Goal: Transaction & Acquisition: Purchase product/service

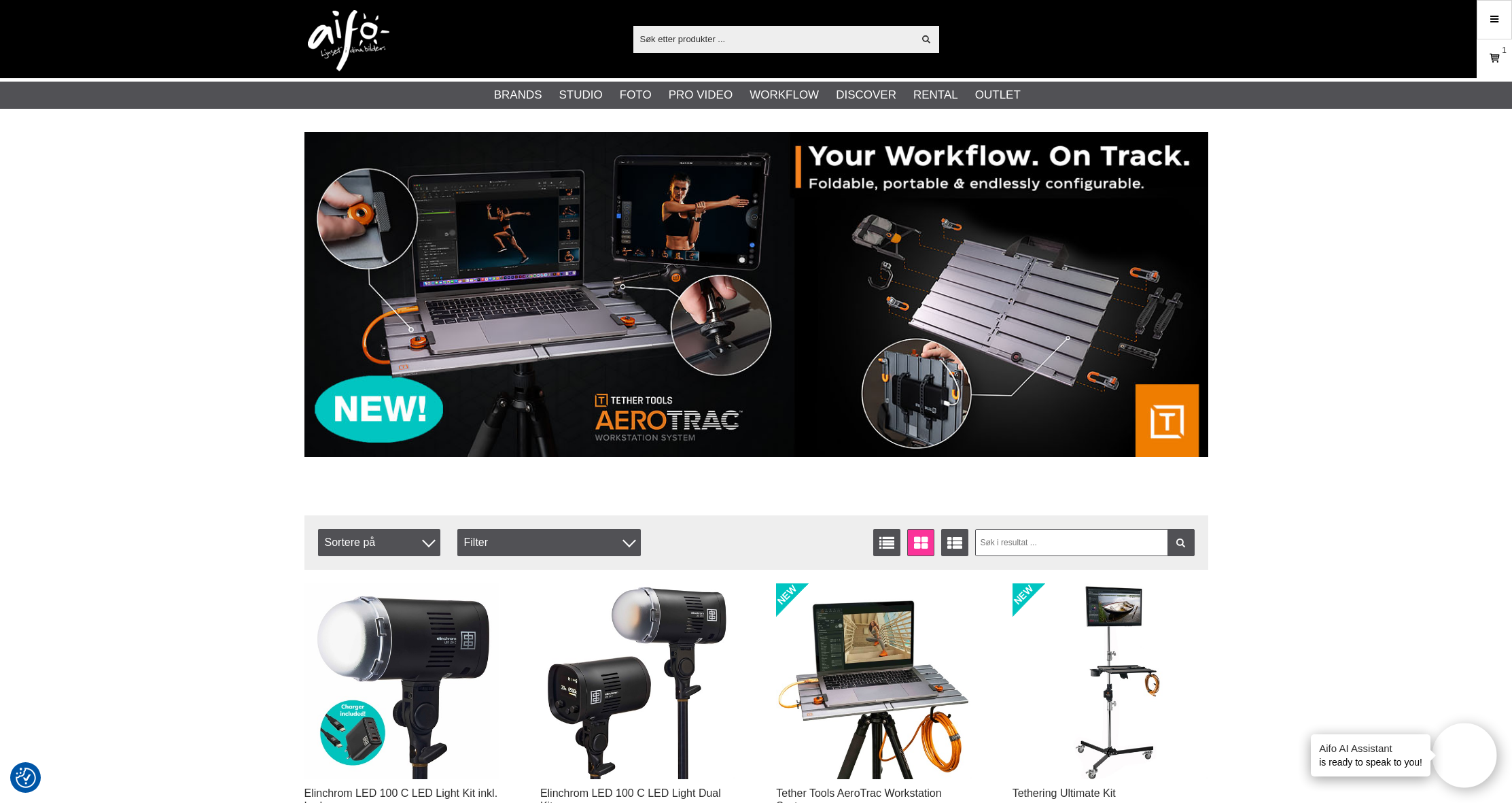
click at [1496, 56] on icon at bounding box center [1494, 58] width 14 height 15
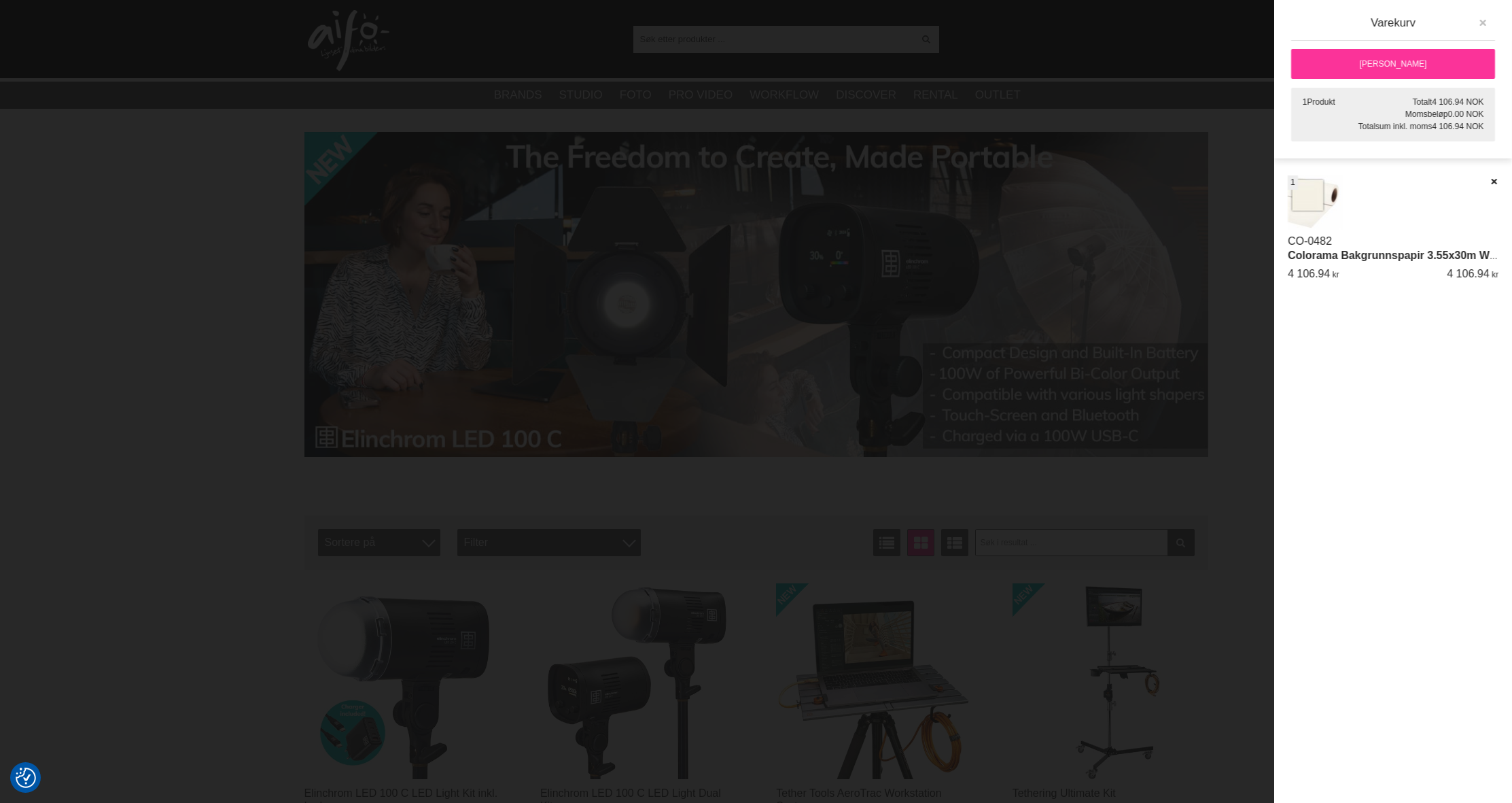
click at [1485, 22] on icon "button" at bounding box center [1483, 23] width 9 height 9
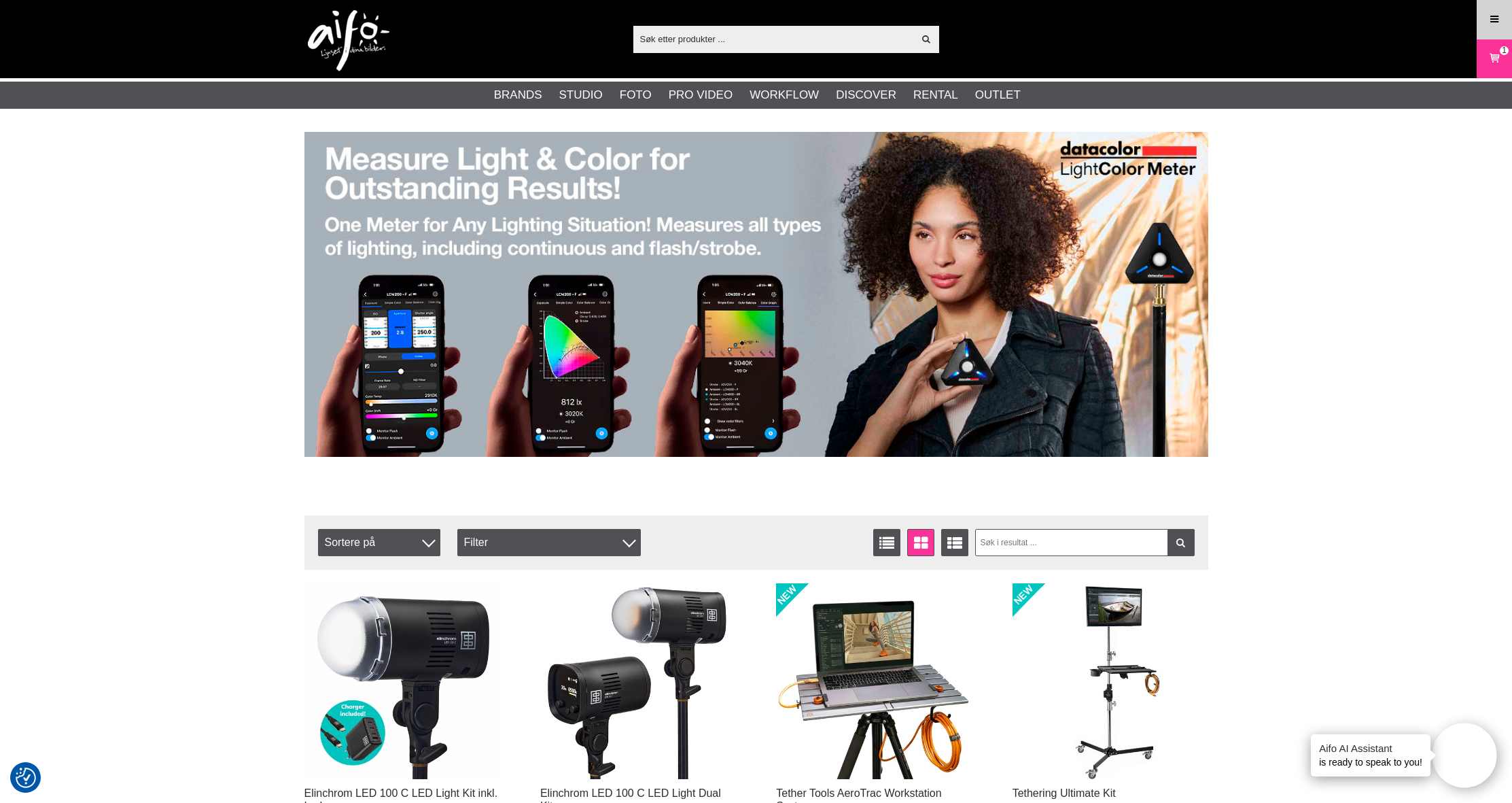
click at [1488, 21] on icon at bounding box center [1494, 19] width 12 height 15
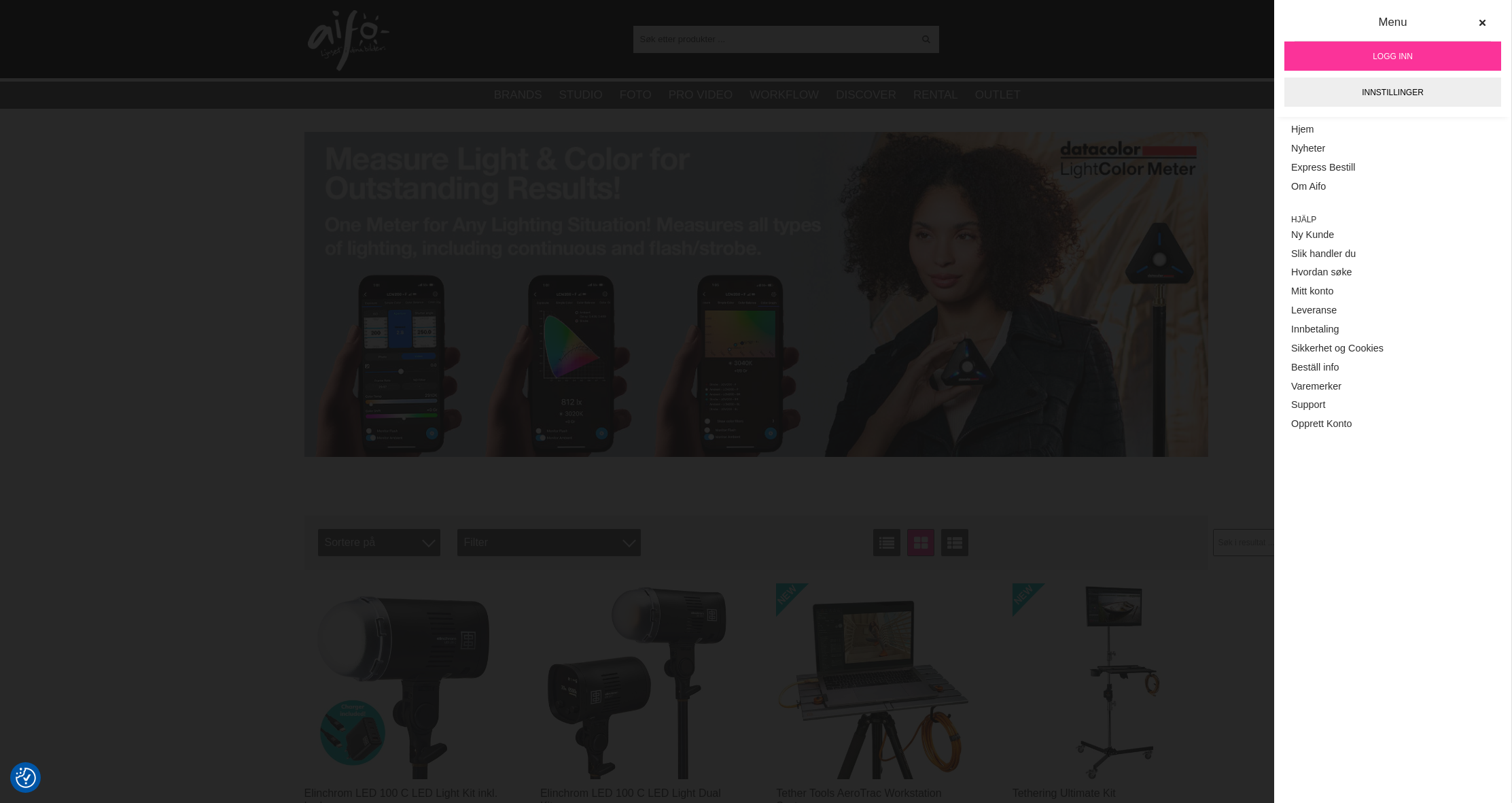
click at [1399, 50] on span "Logg inn" at bounding box center [1392, 56] width 40 height 12
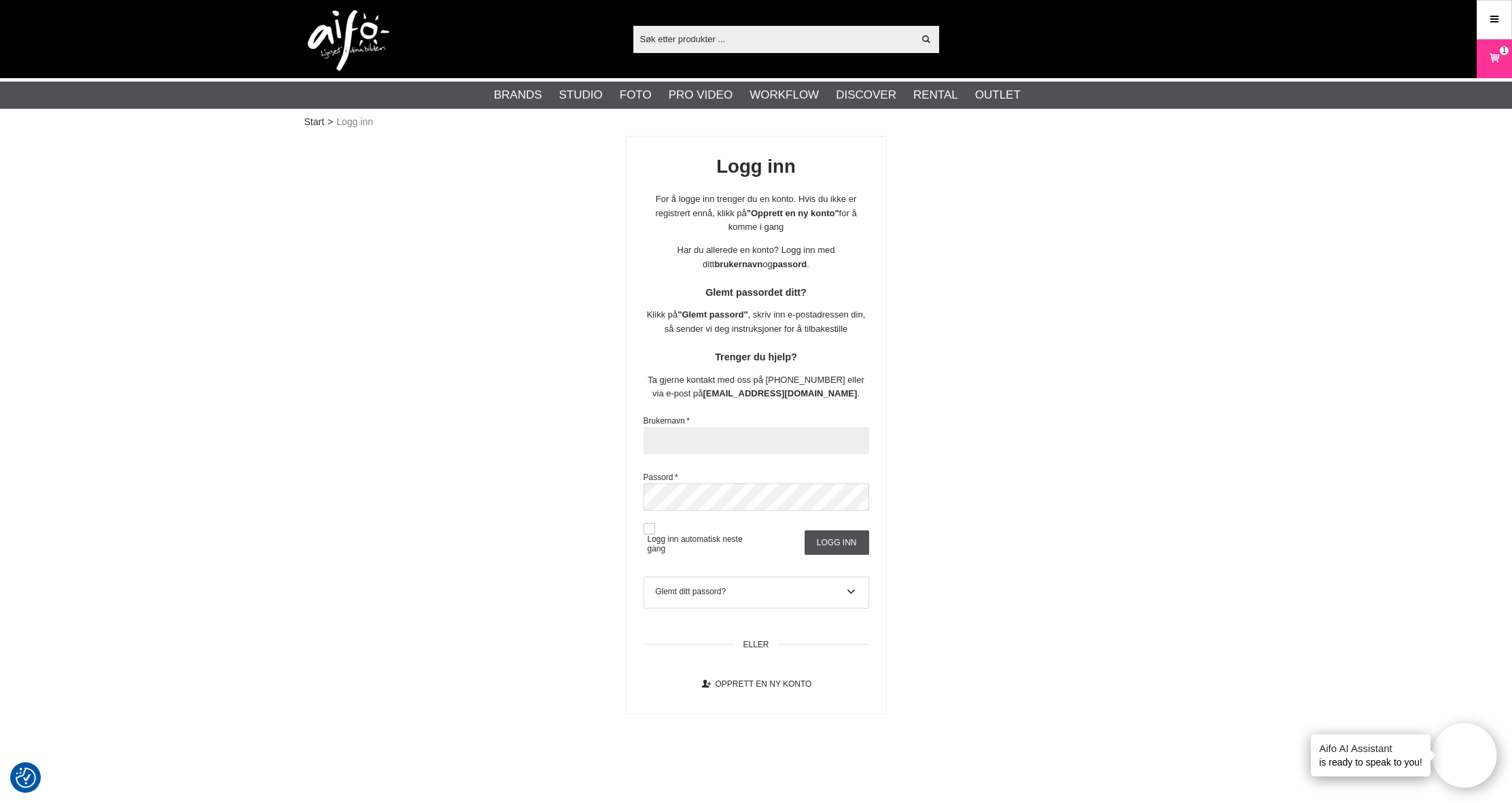
type input "caskim"
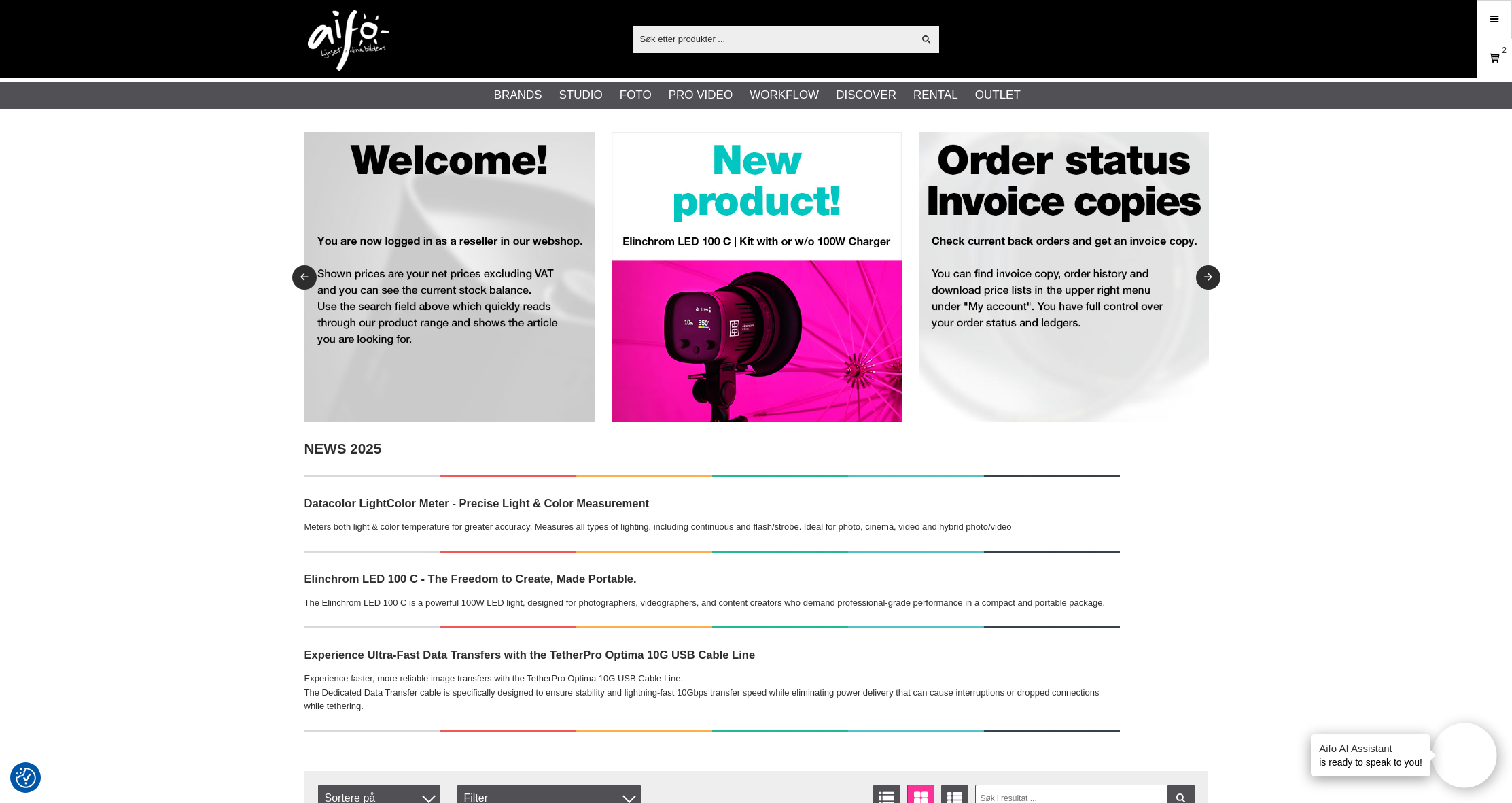
click at [1488, 65] on icon at bounding box center [1494, 58] width 14 height 15
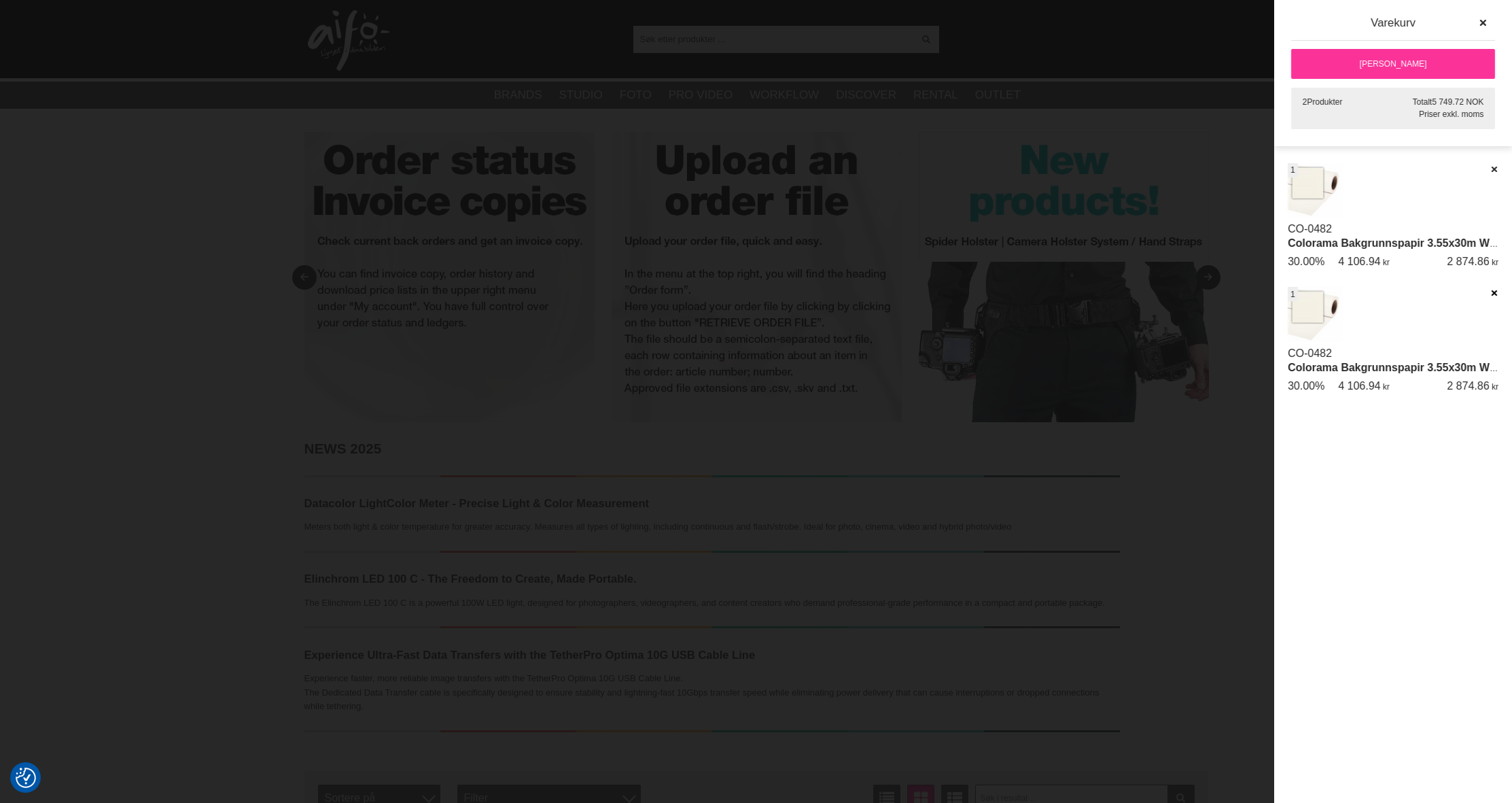
click at [1493, 293] on icon at bounding box center [1493, 293] width 8 height 9
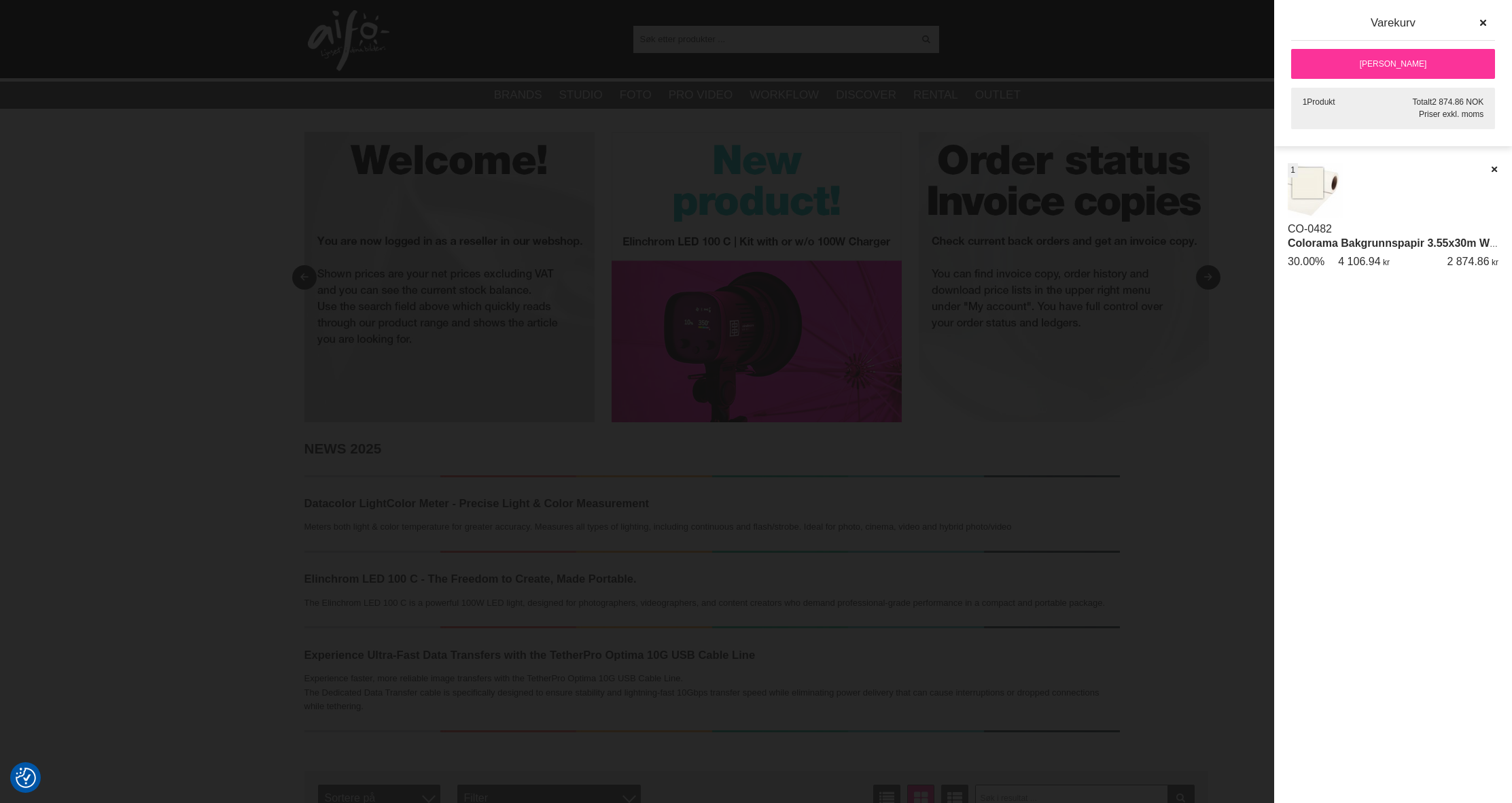
click at [914, 113] on div at bounding box center [756, 401] width 1512 height 803
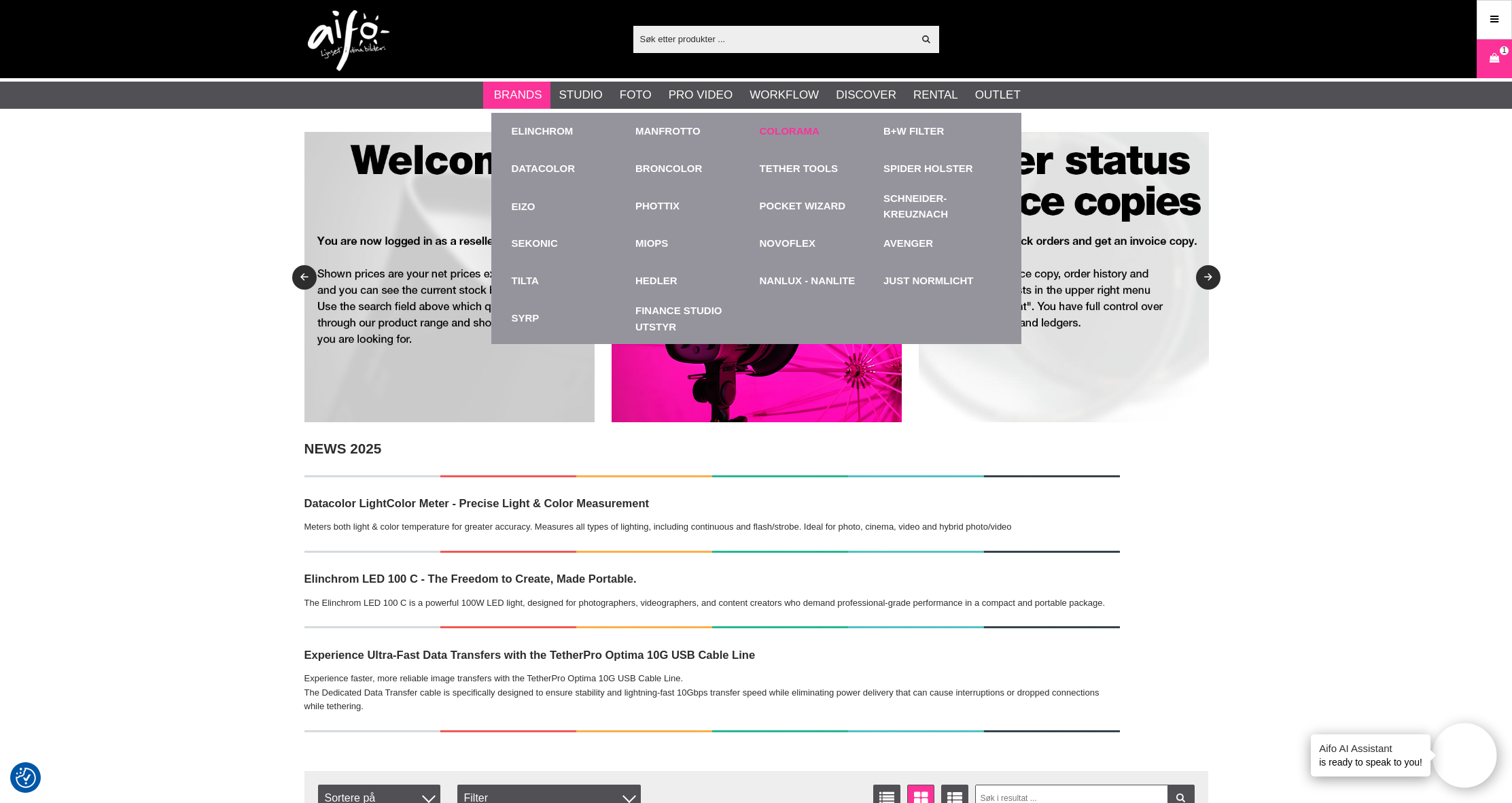
click at [776, 134] on link "Colorama" at bounding box center [790, 131] width 60 height 15
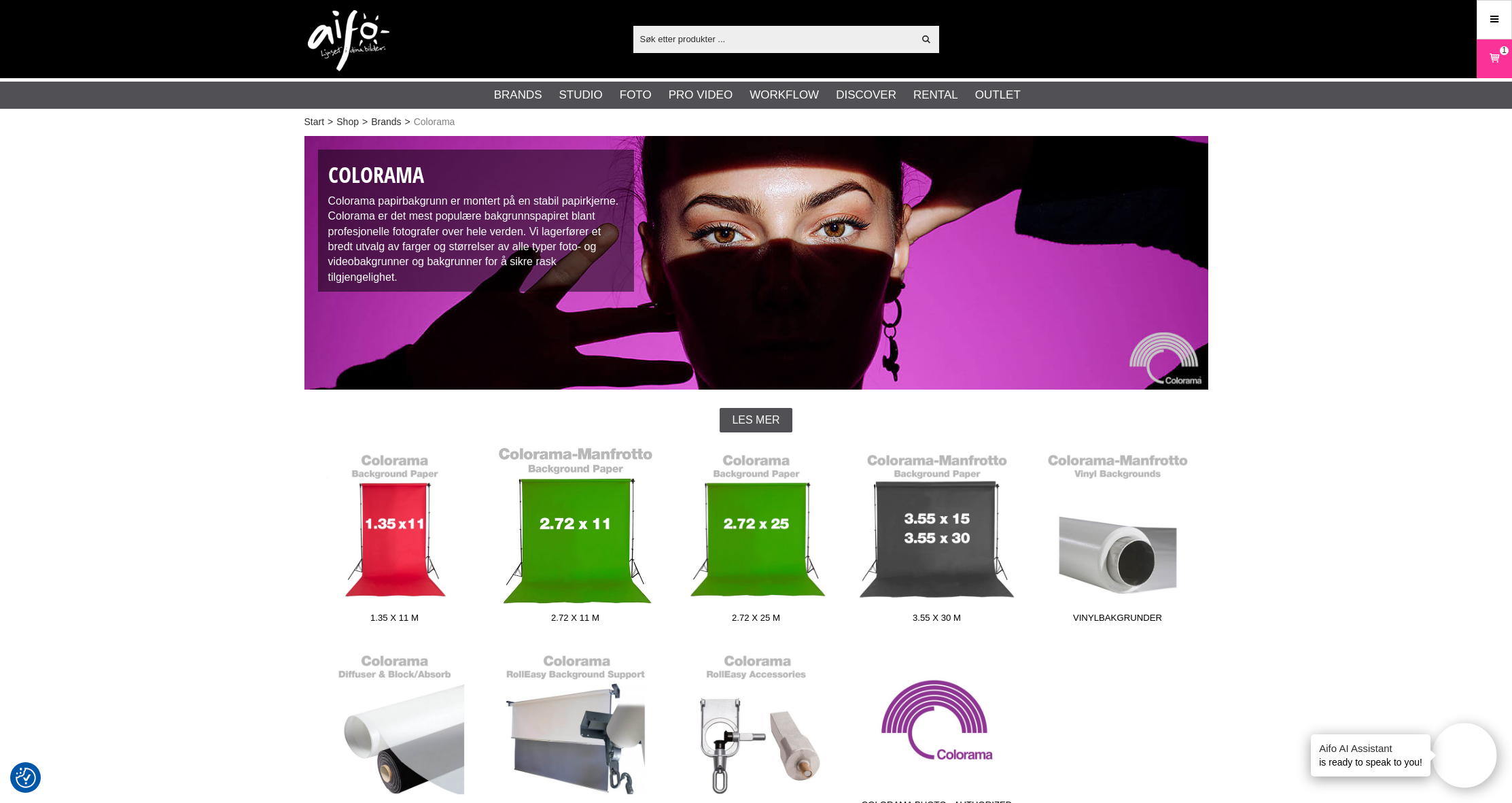
click at [587, 503] on link "2.72 x 11 m" at bounding box center [575, 538] width 180 height 184
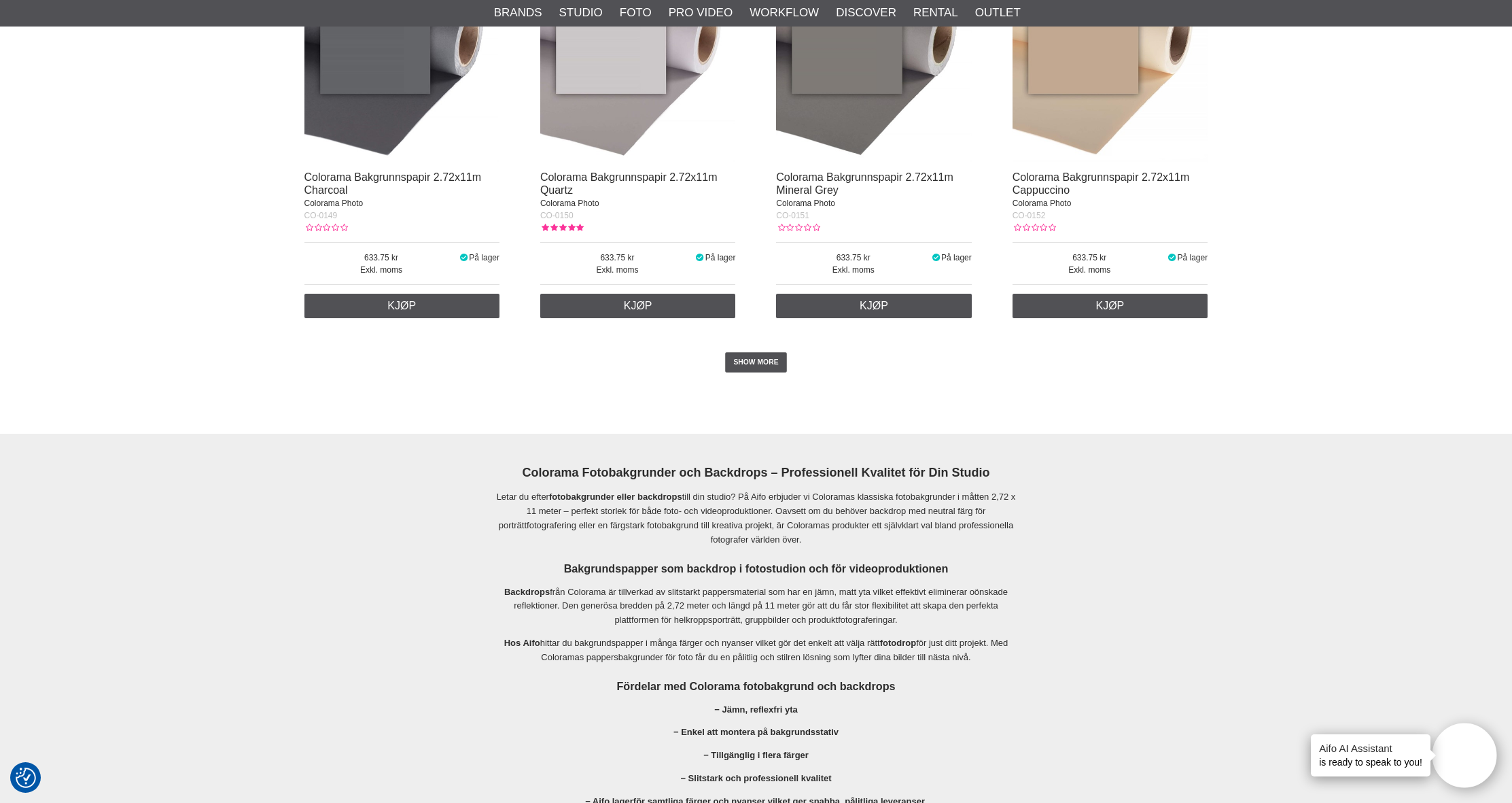
scroll to position [2816, 0]
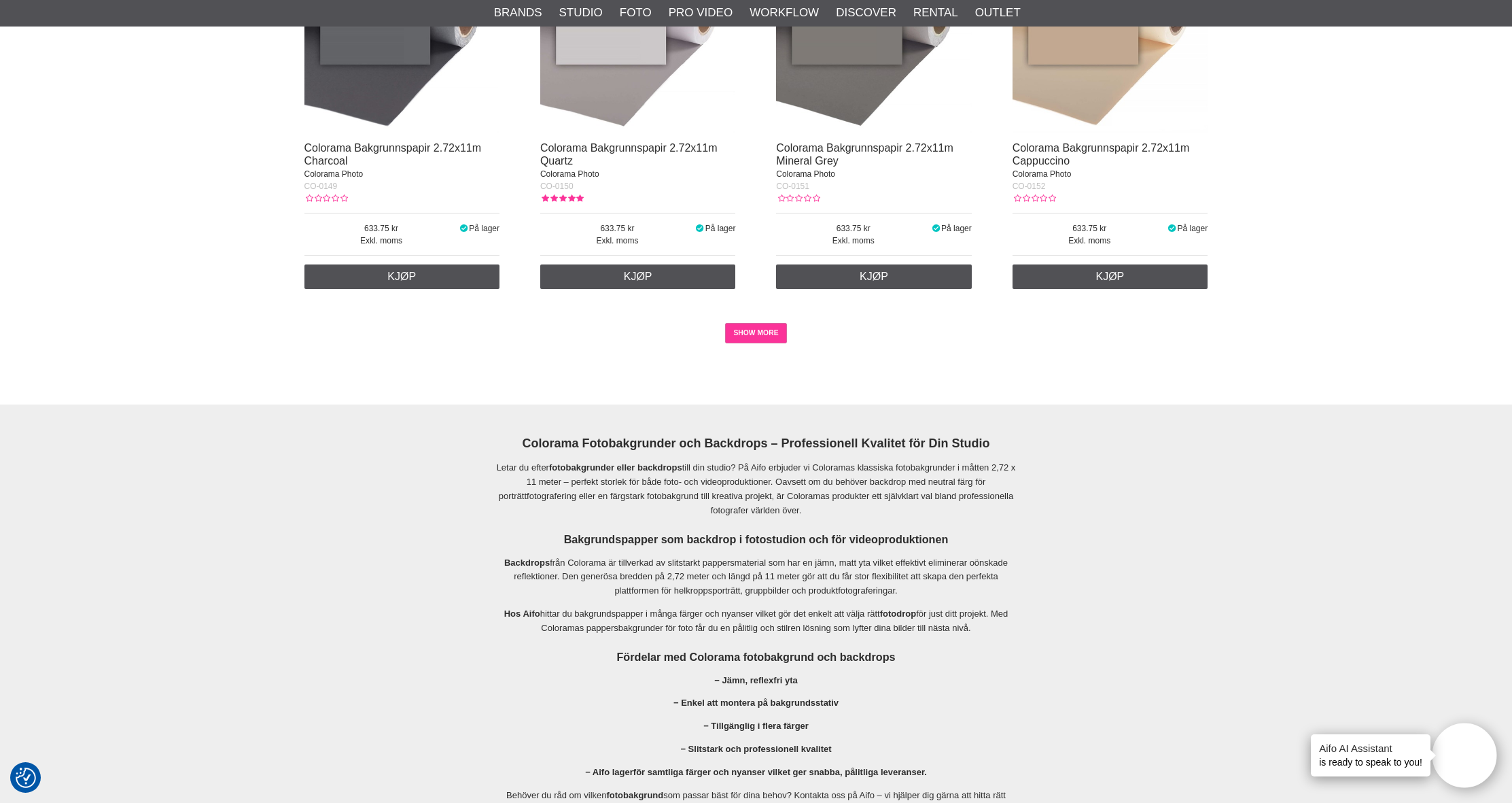
click at [738, 330] on link "SHOW MORE" at bounding box center [756, 333] width 62 height 20
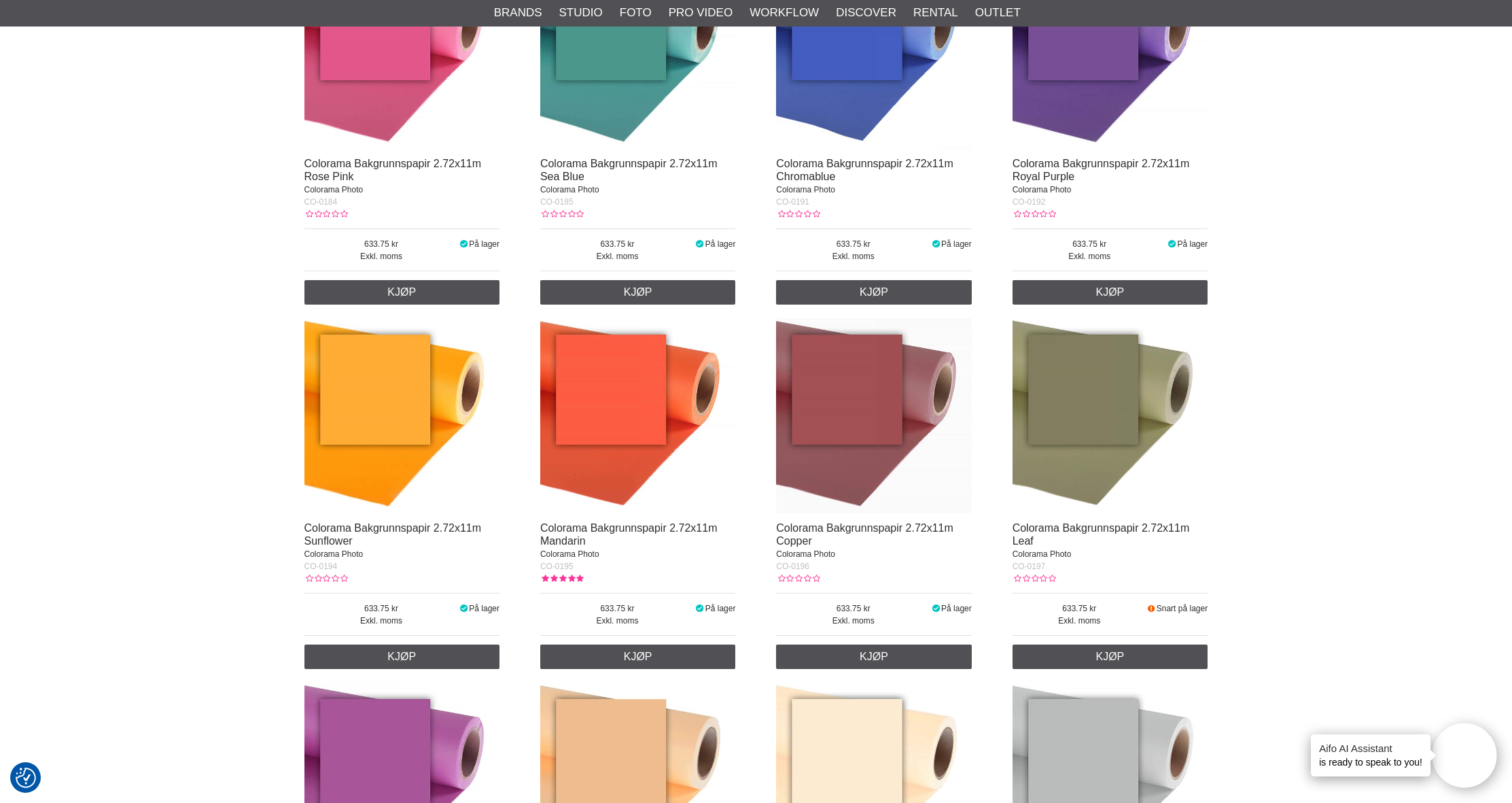
scroll to position [4260, 0]
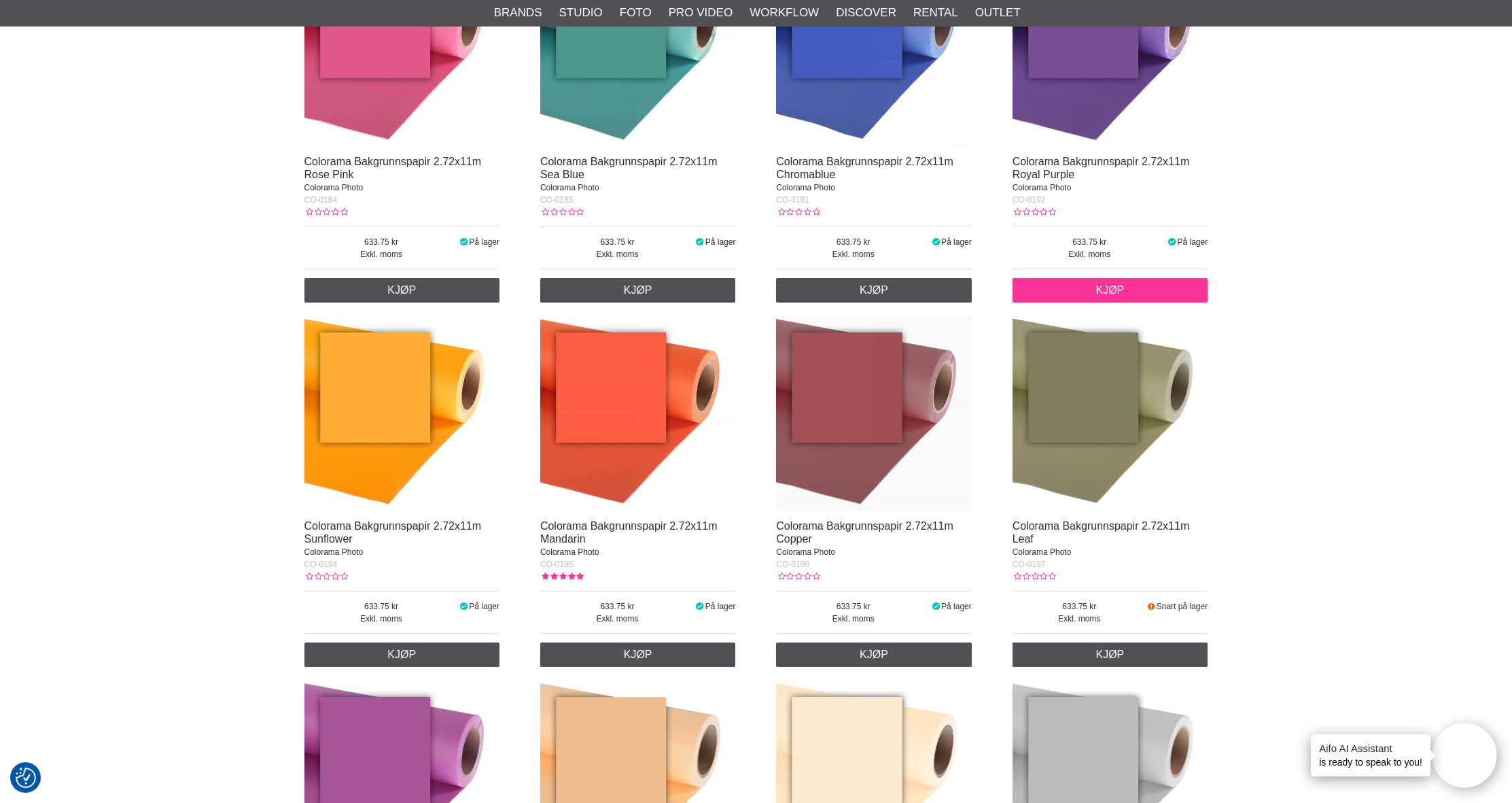
click at [1110, 293] on link "Kjøp" at bounding box center [1110, 290] width 196 height 25
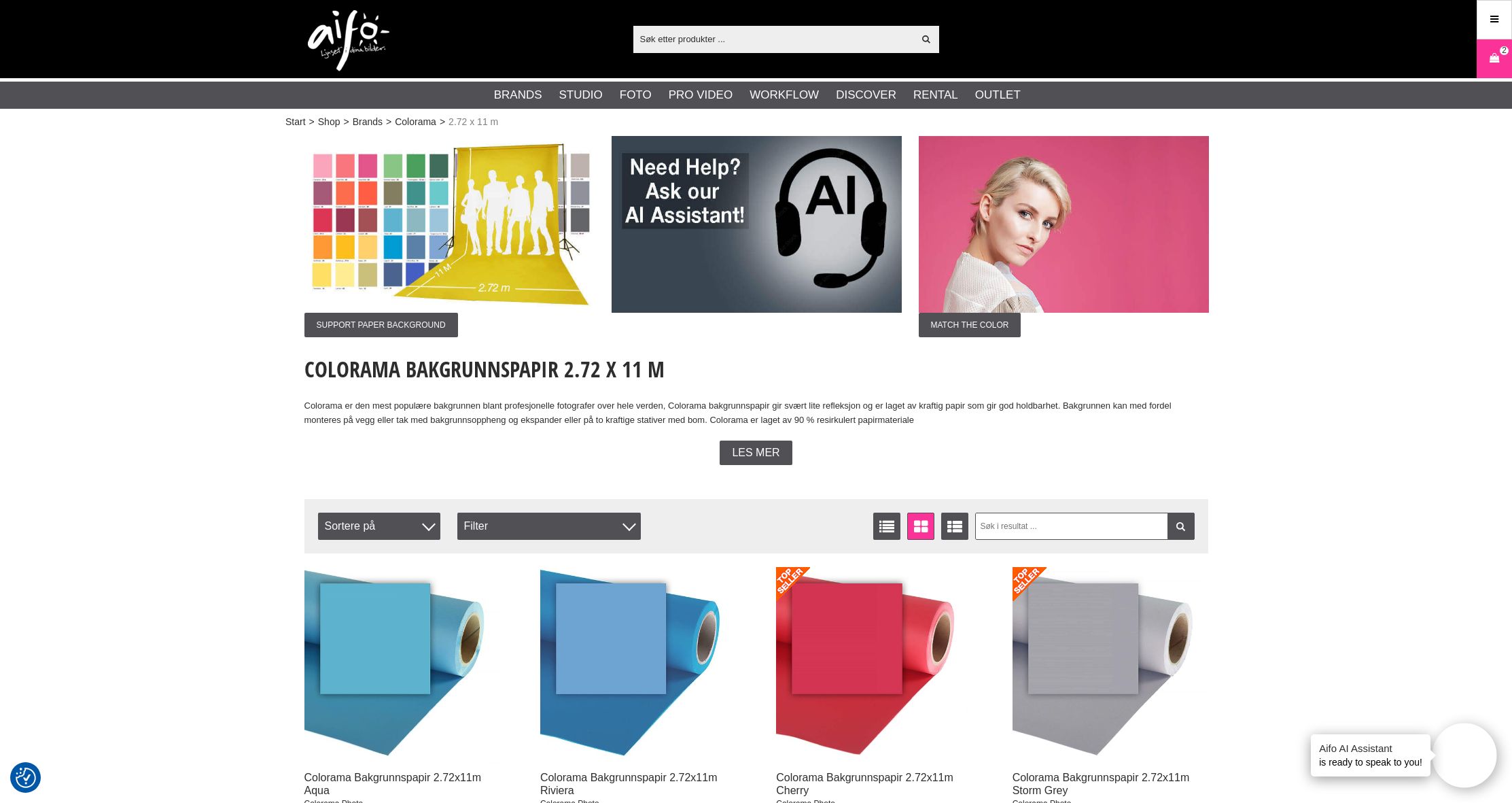
scroll to position [0, 0]
click at [1491, 59] on icon at bounding box center [1494, 58] width 14 height 15
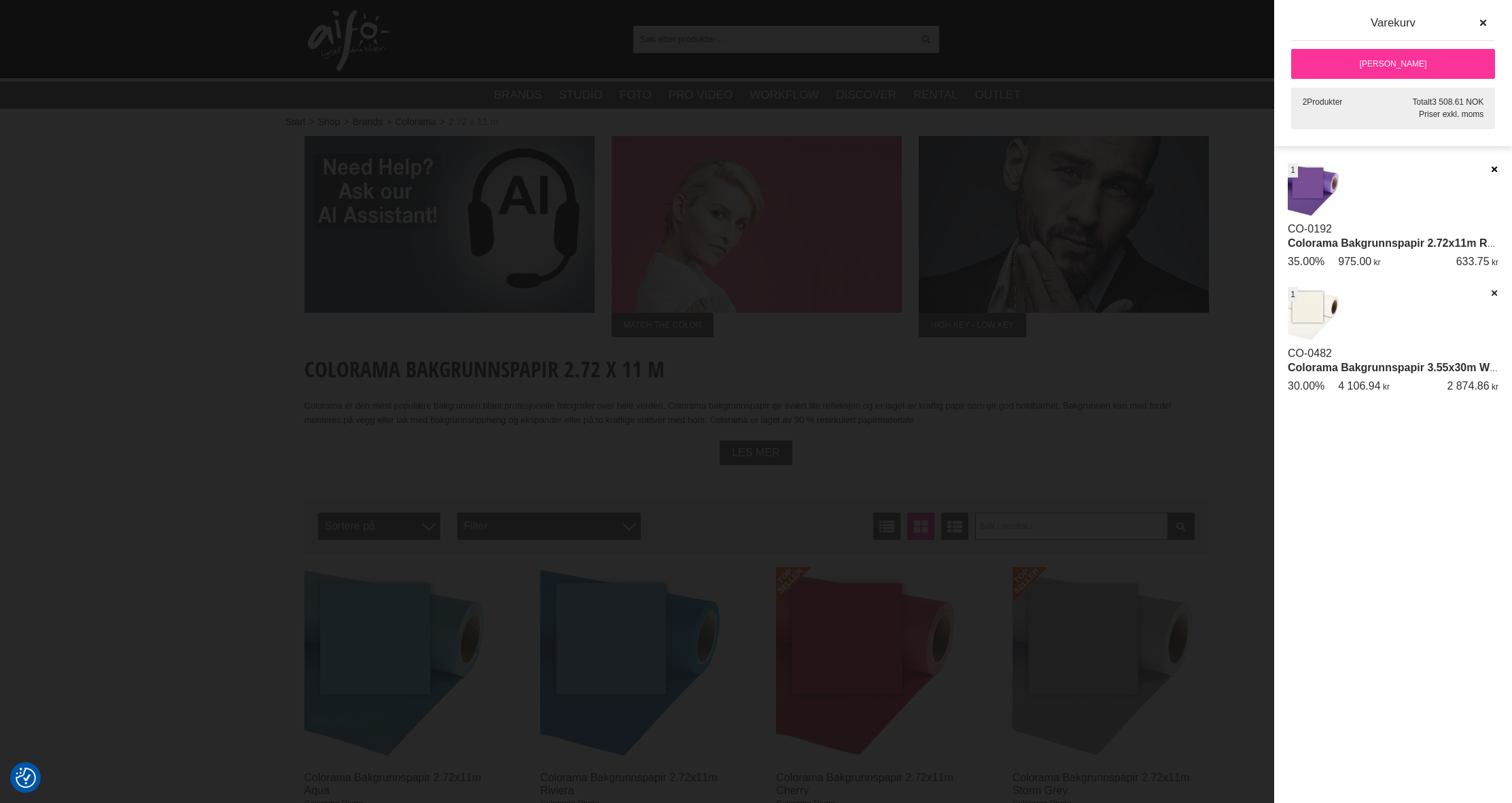
click at [1493, 167] on icon at bounding box center [1493, 169] width 8 height 9
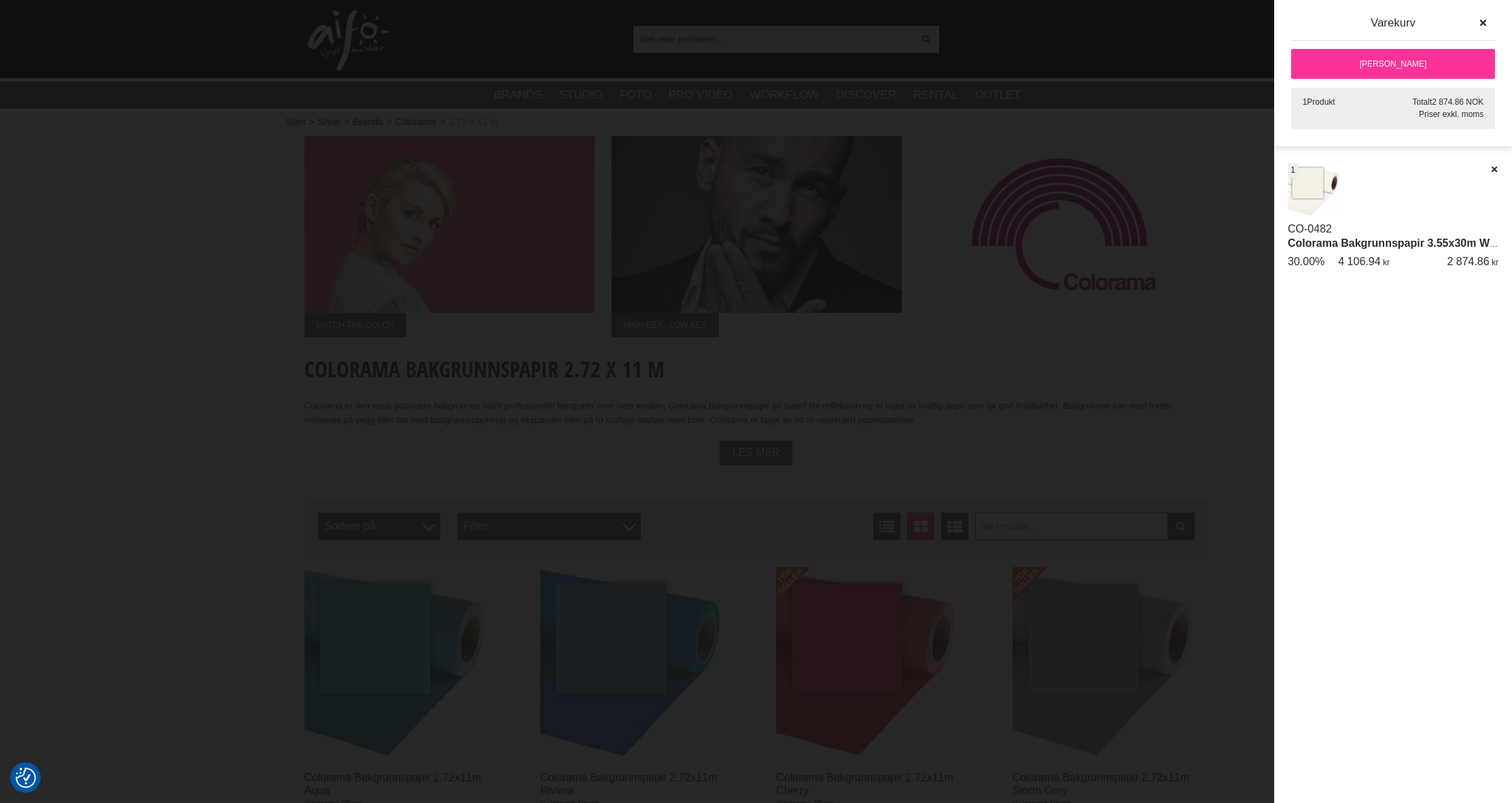
click at [1183, 410] on div at bounding box center [756, 401] width 1512 height 803
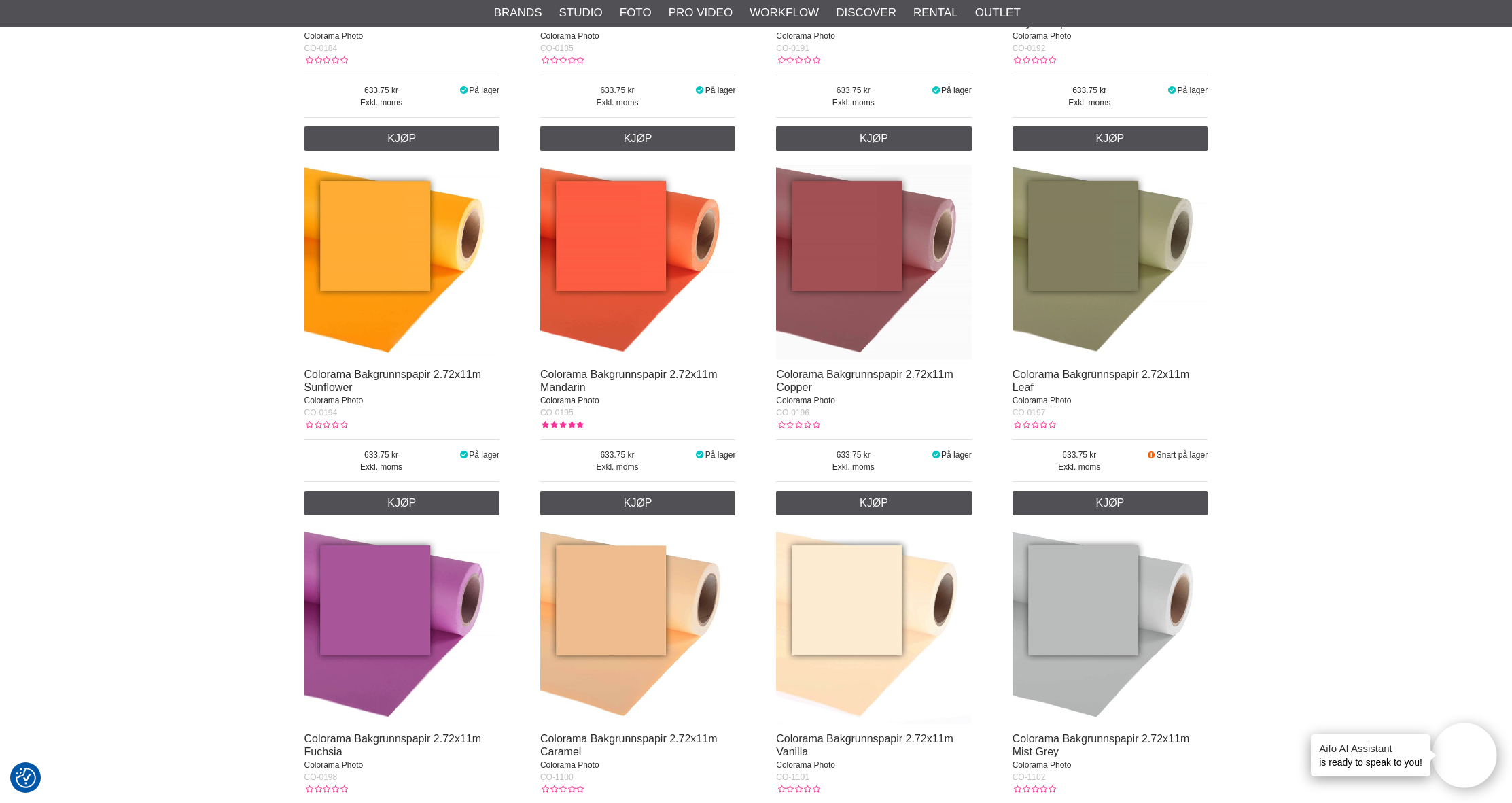
scroll to position [4416, 0]
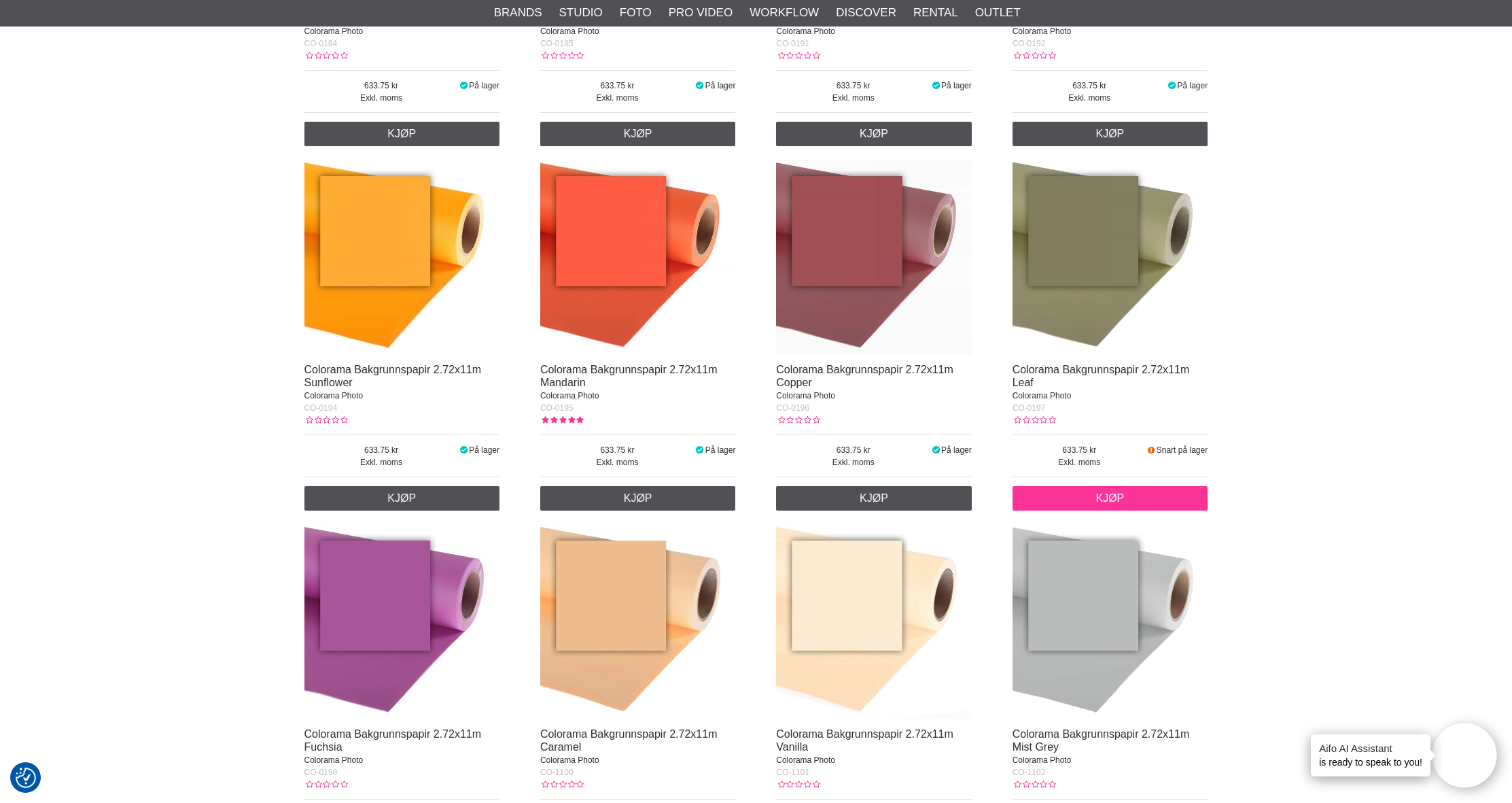
click at [1126, 498] on link "Kjøp" at bounding box center [1110, 498] width 196 height 25
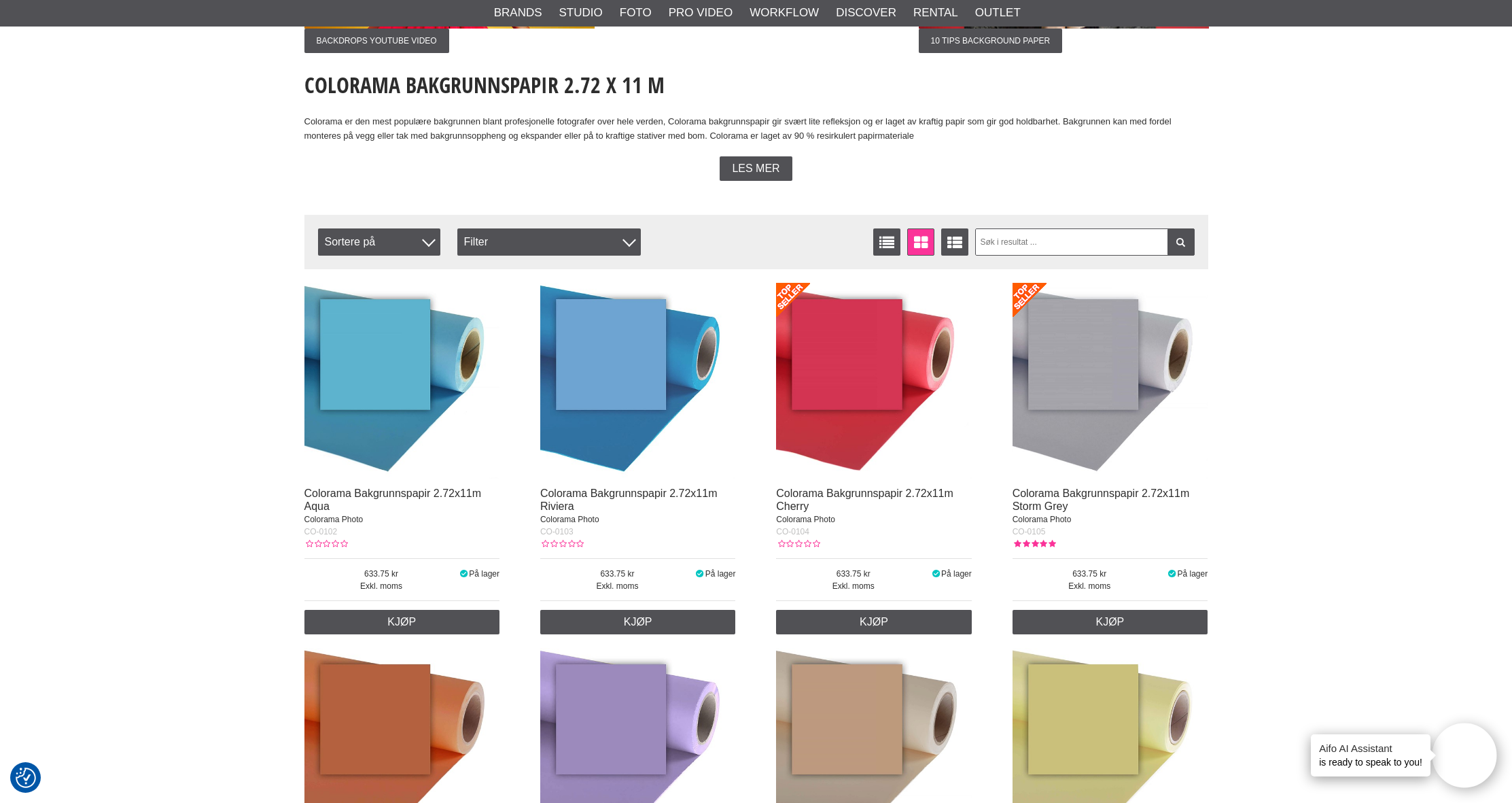
scroll to position [285, 0]
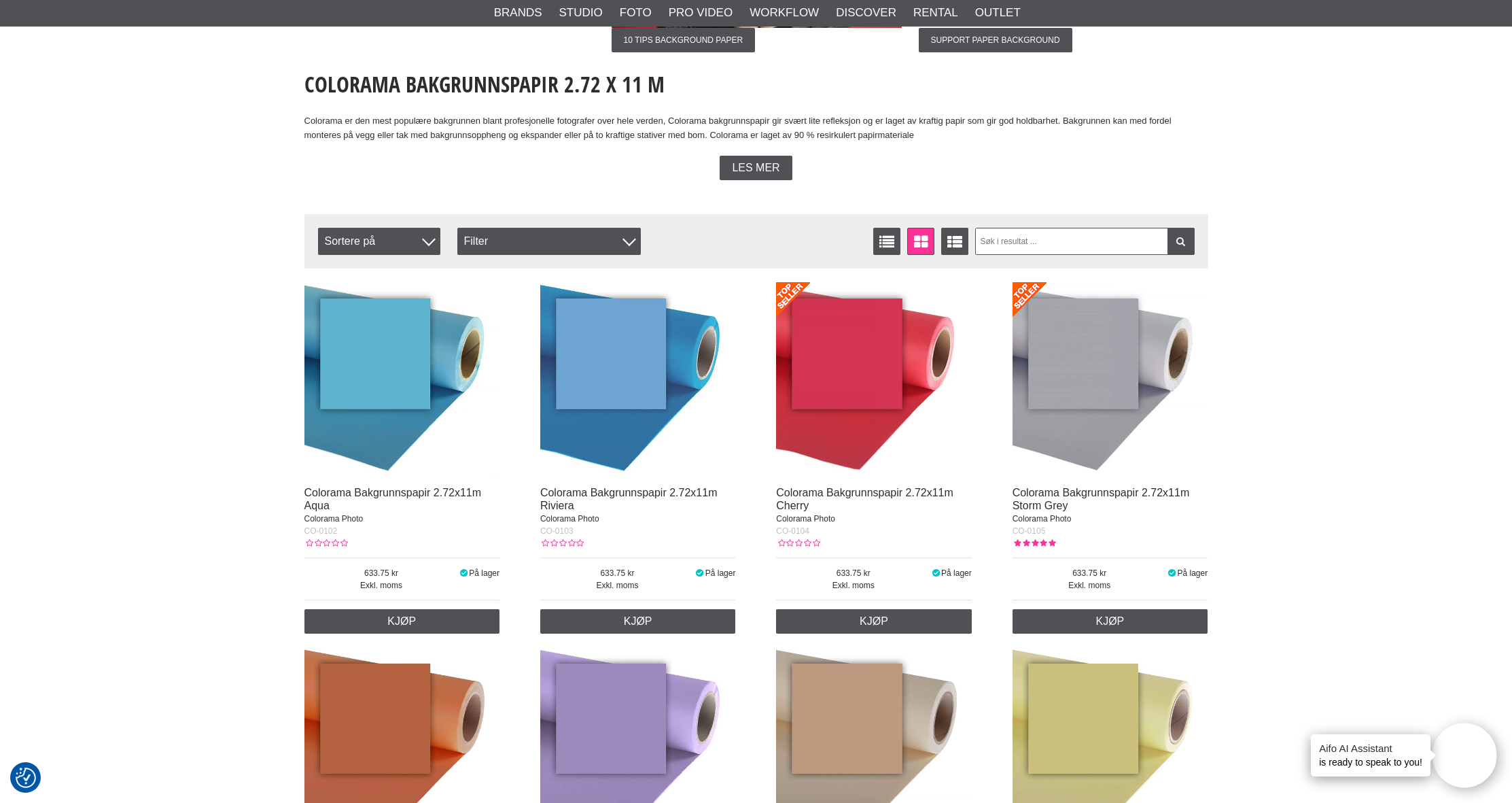
click at [1100, 357] on img at bounding box center [1110, 380] width 196 height 196
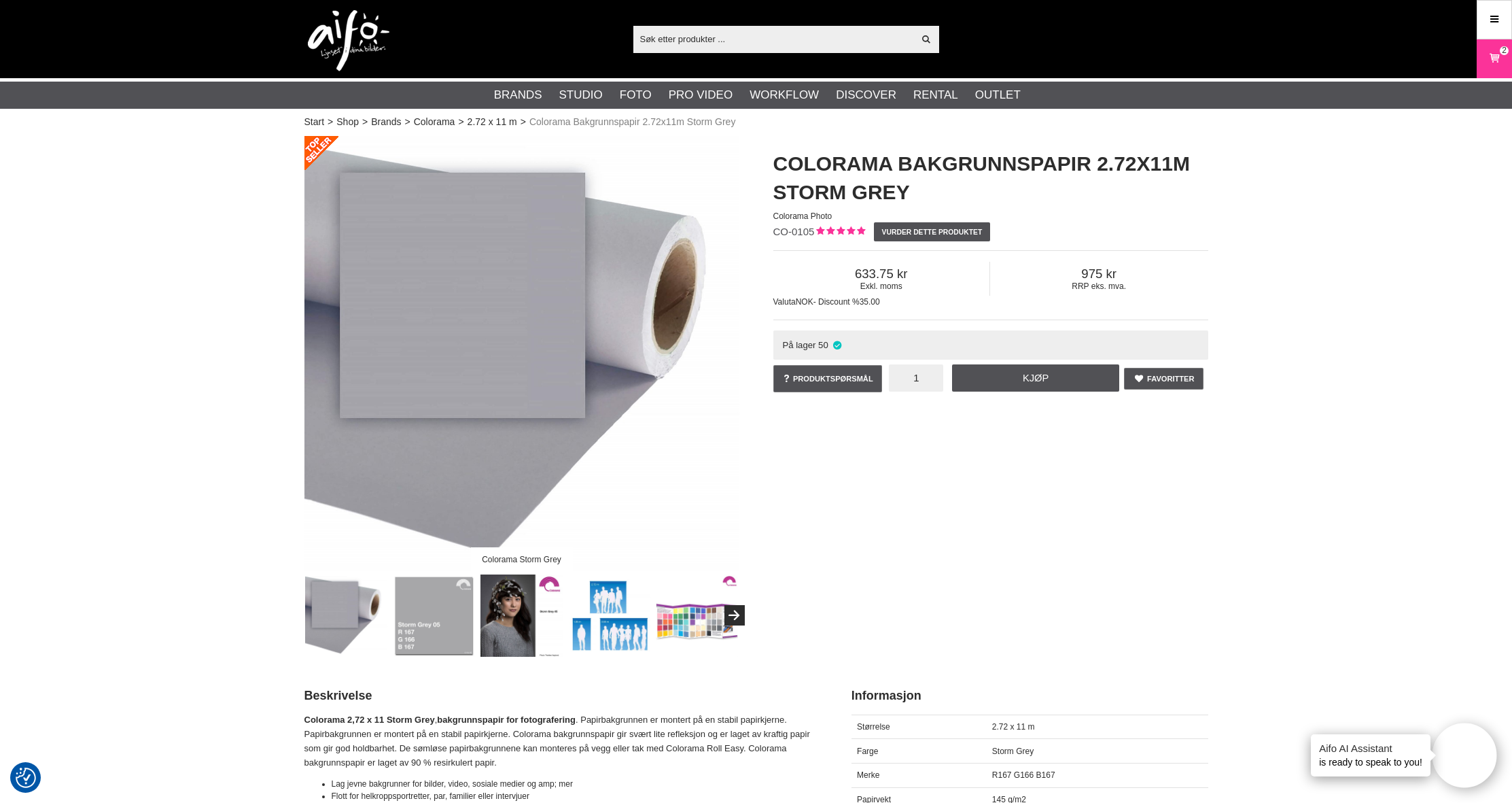
click at [928, 388] on input "1" at bounding box center [916, 377] width 55 height 27
type input "4"
click at [1015, 380] on link "Kjøp" at bounding box center [1036, 377] width 167 height 27
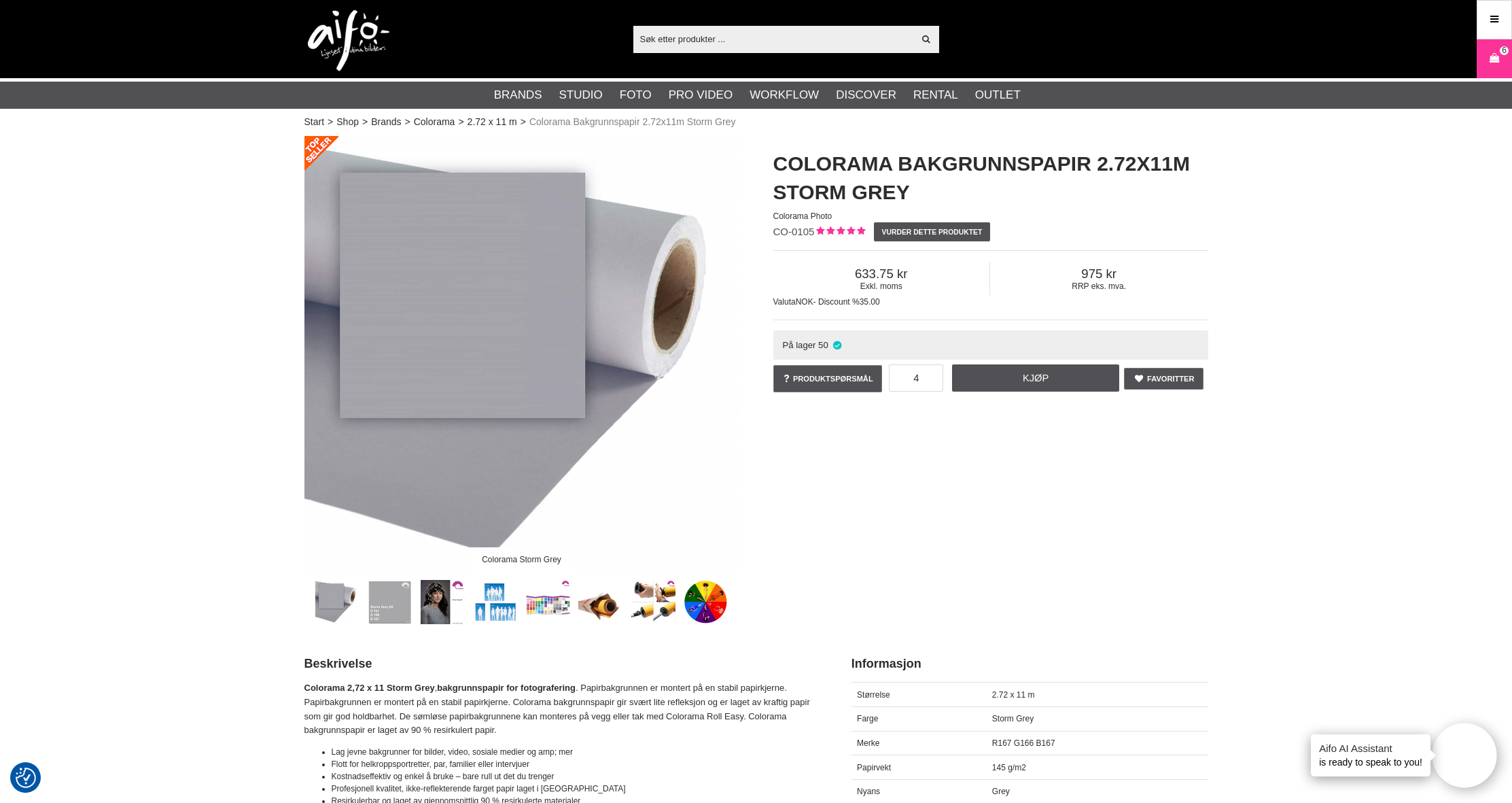
click at [687, 39] on input "text" at bounding box center [773, 39] width 281 height 20
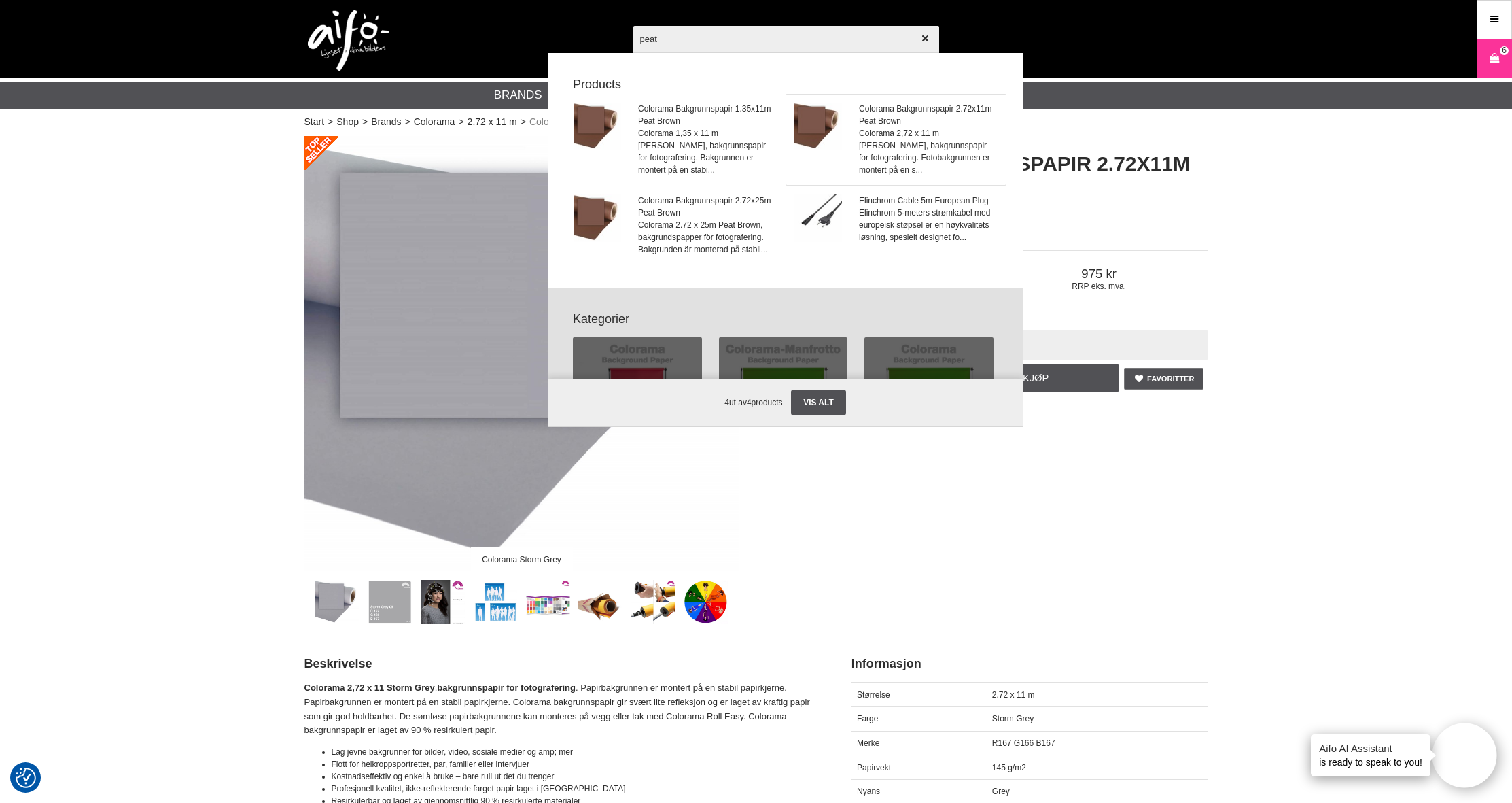
type input "peat"
click at [914, 133] on span "Colorama 2,72 x 11 m Peat Brown, bakgrunnspapir for fotografering. Fotobakgrunn…" at bounding box center [928, 151] width 138 height 49
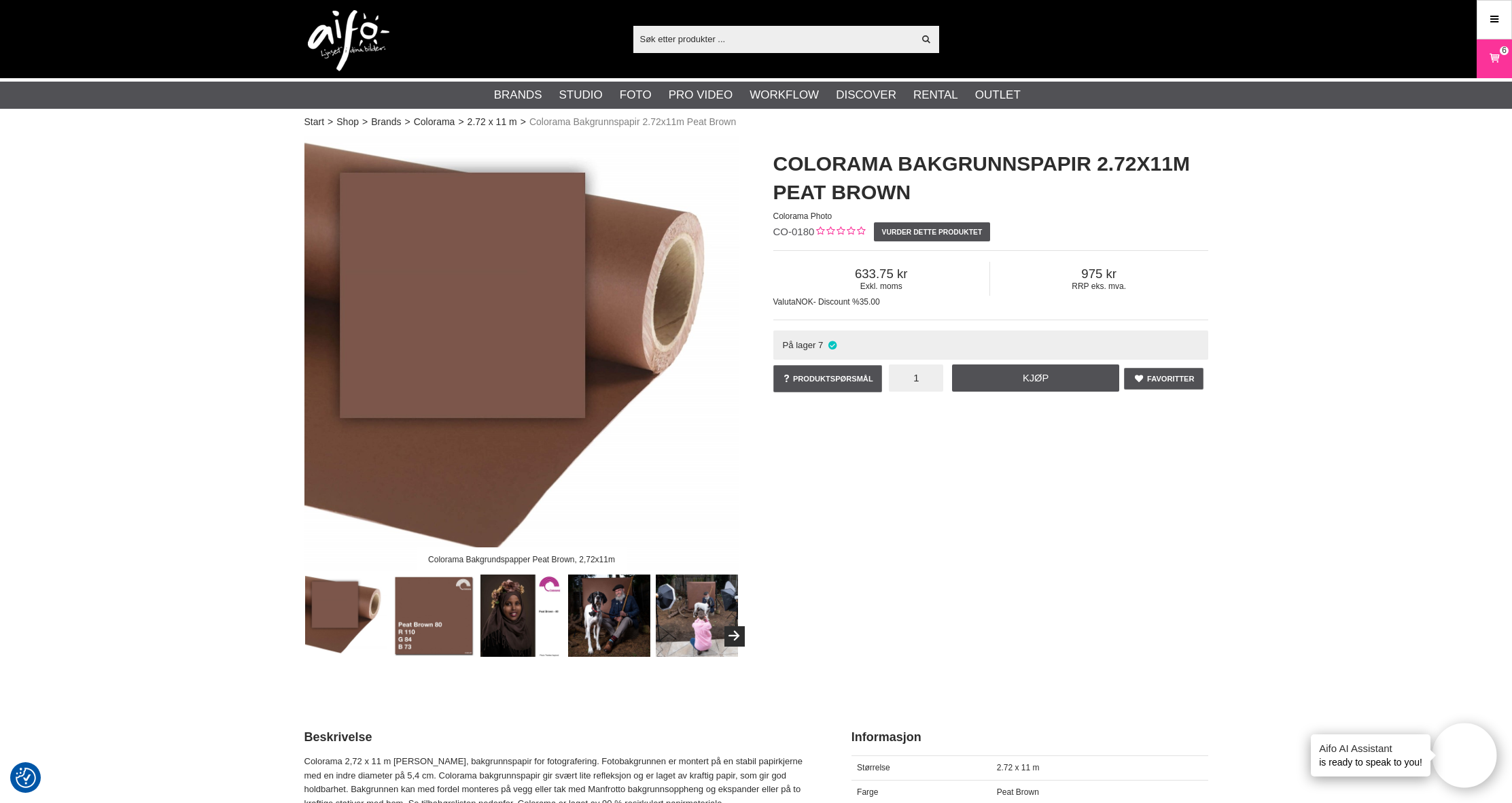
click at [927, 383] on input "1" at bounding box center [916, 377] width 55 height 27
type input "2"
click at [995, 383] on link "Kjøp" at bounding box center [1036, 377] width 167 height 27
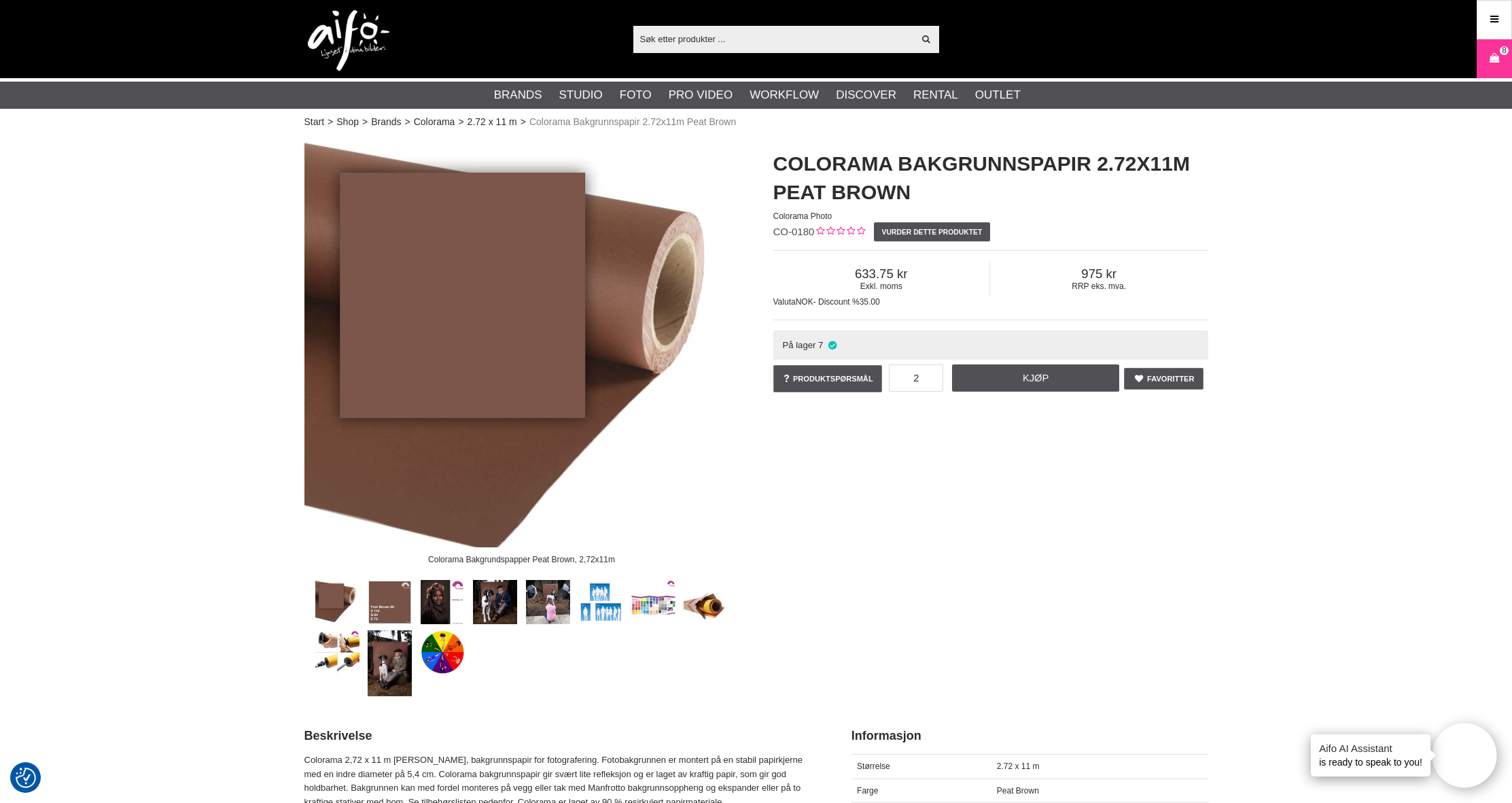
click at [685, 37] on input "text" at bounding box center [773, 39] width 281 height 20
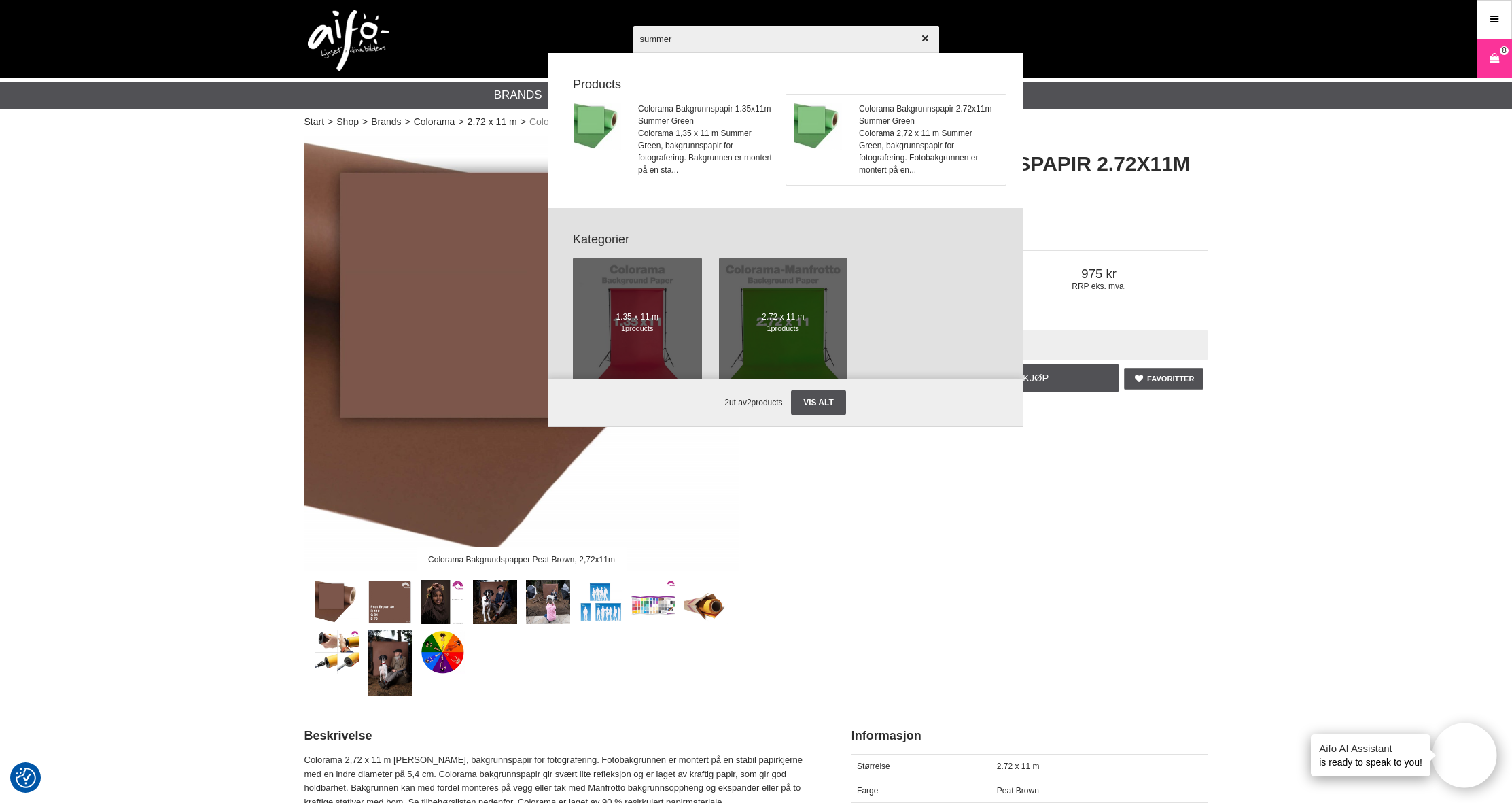
type input "summer"
click at [914, 131] on span "Colorama 2,72 x 11 m Summer Green, bakgrunnspapir for fotografering. Fotobakgru…" at bounding box center [928, 151] width 138 height 49
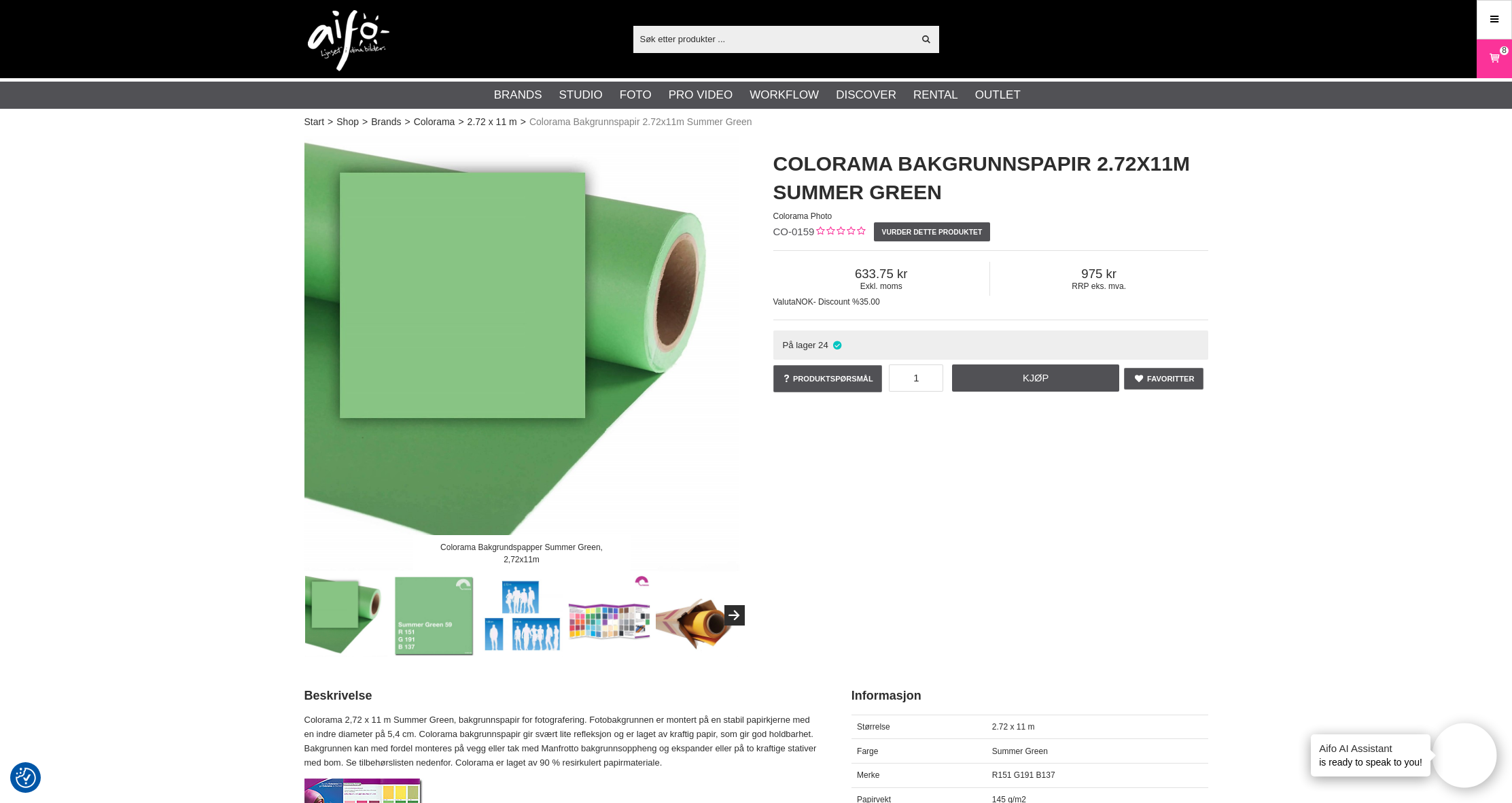
click at [1047, 380] on link "Kjøp" at bounding box center [1036, 377] width 167 height 27
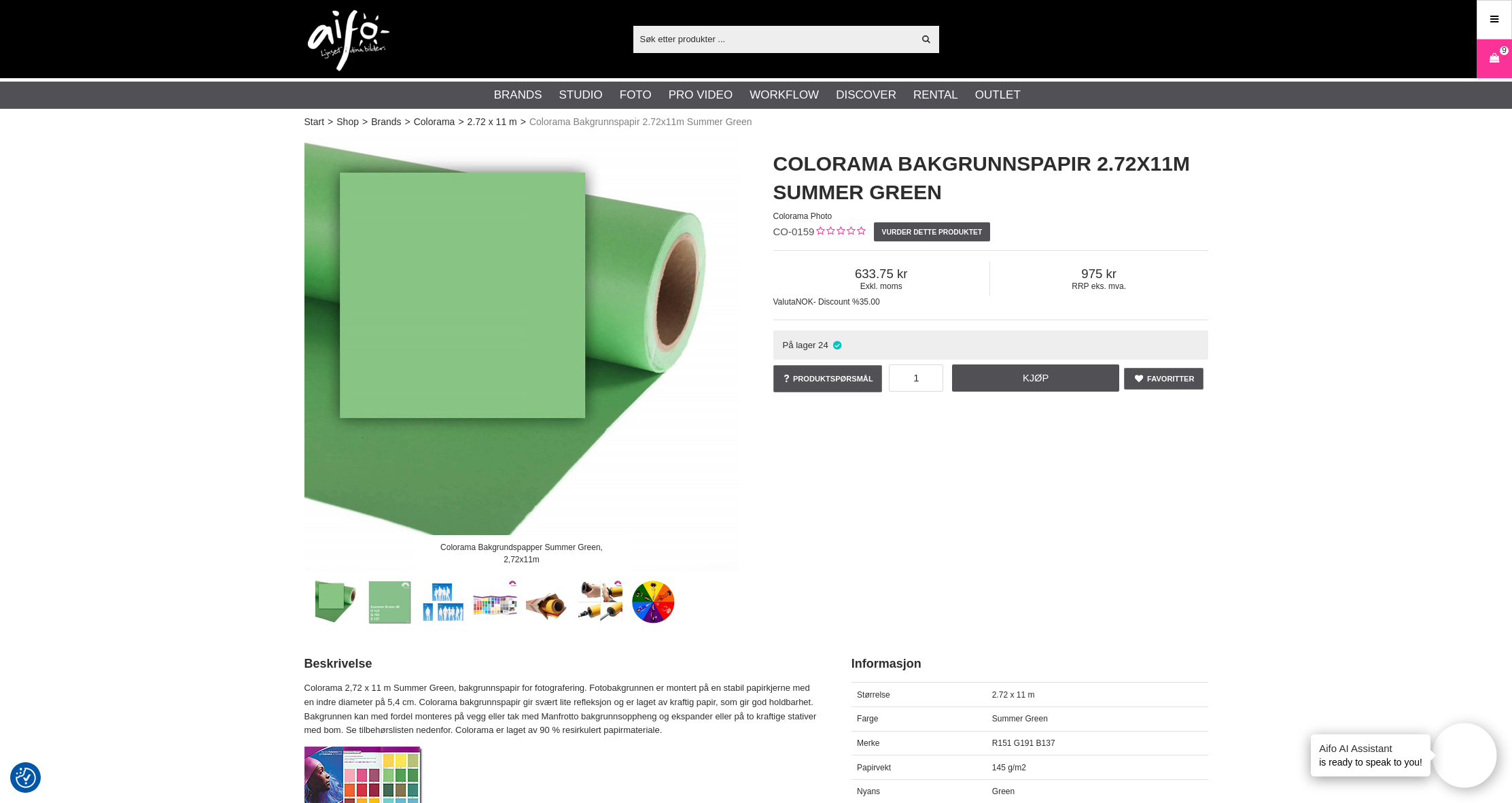
click at [724, 36] on input "text" at bounding box center [773, 39] width 281 height 20
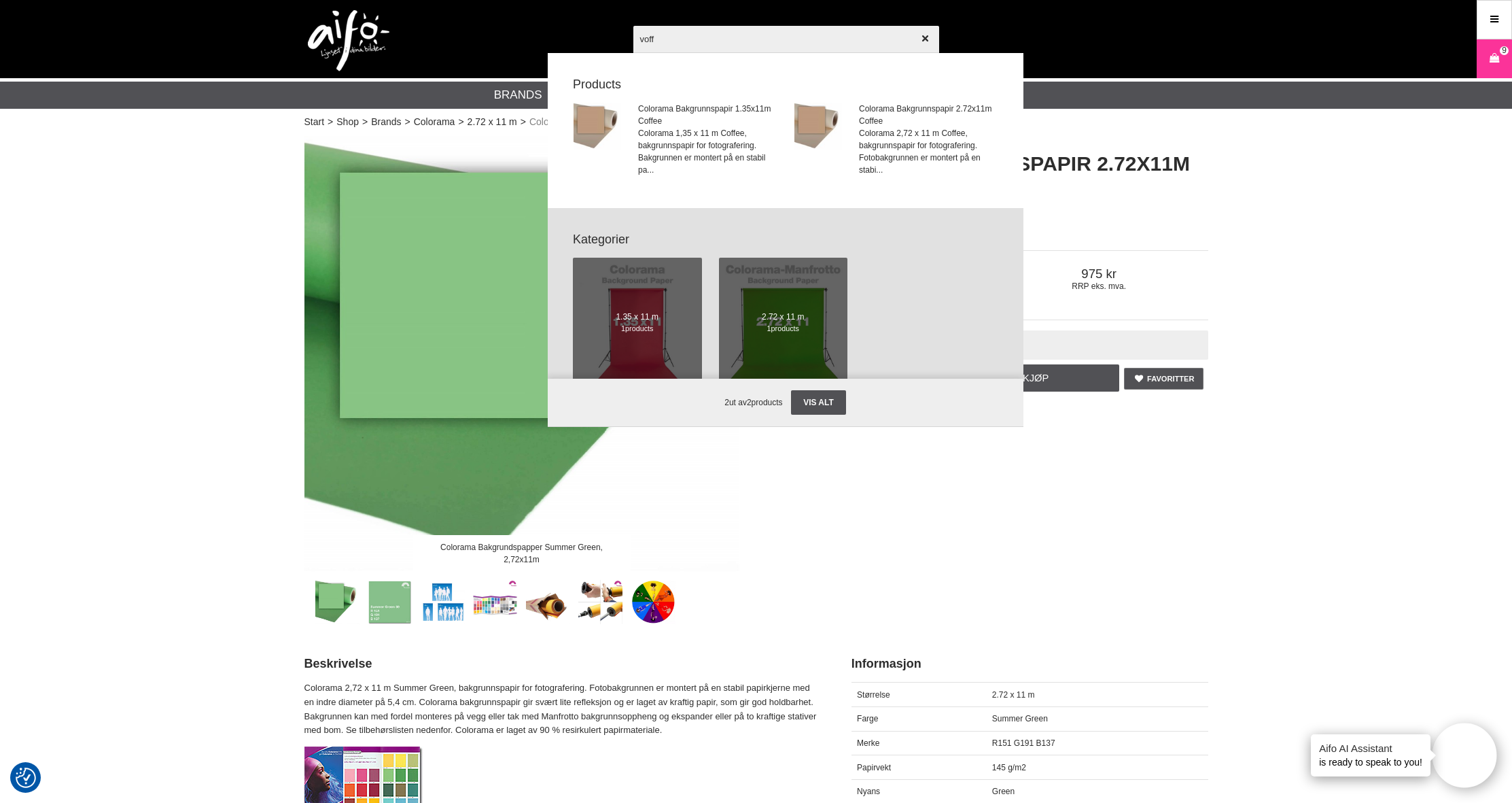
type input "voff"
drag, startPoint x: 724, startPoint y: 36, endPoint x: 898, endPoint y: 120, distance: 193.2
click at [898, 120] on span "Colorama Bakgrunnspapir 2.72x11m Coffee" at bounding box center [928, 115] width 138 height 25
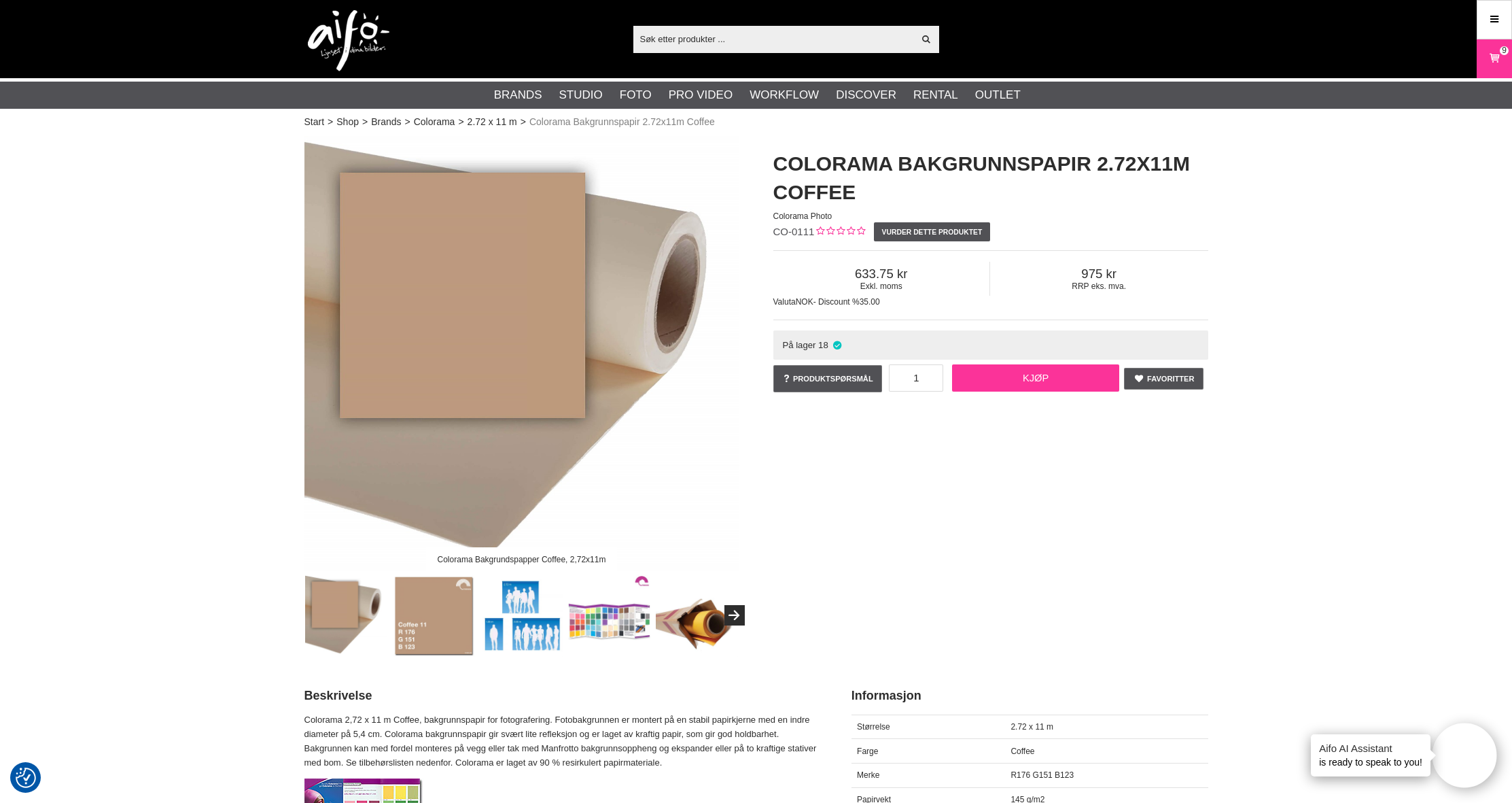
click at [1056, 379] on link "Kjøp" at bounding box center [1036, 377] width 167 height 27
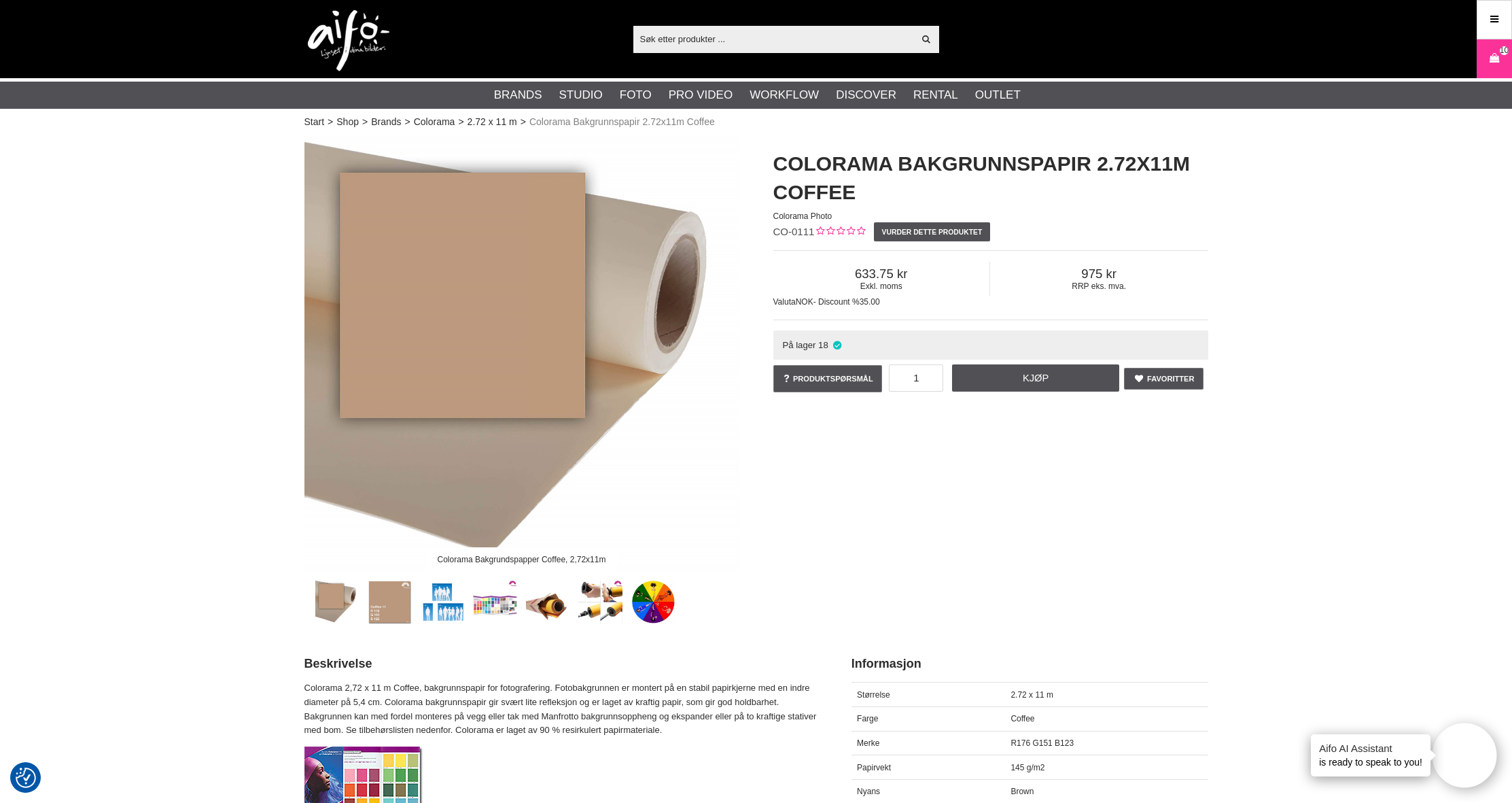
click at [712, 32] on input "text" at bounding box center [773, 39] width 281 height 20
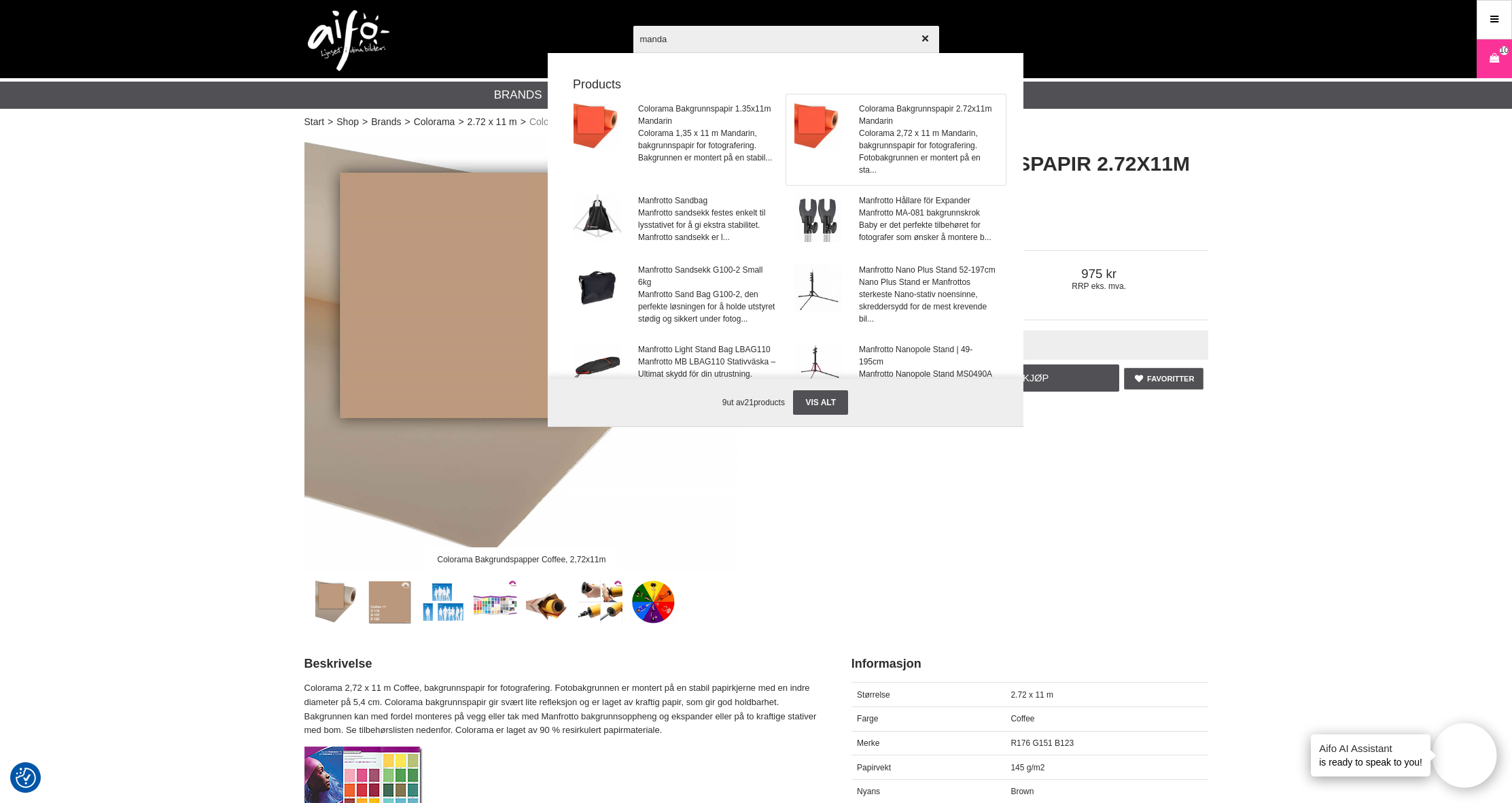
type input "manda"
click at [926, 137] on span "Colorama 2,72 x 11 m Mandarin, bakgrunnspapir for fotografering. Fotobakgrunnen…" at bounding box center [928, 151] width 138 height 49
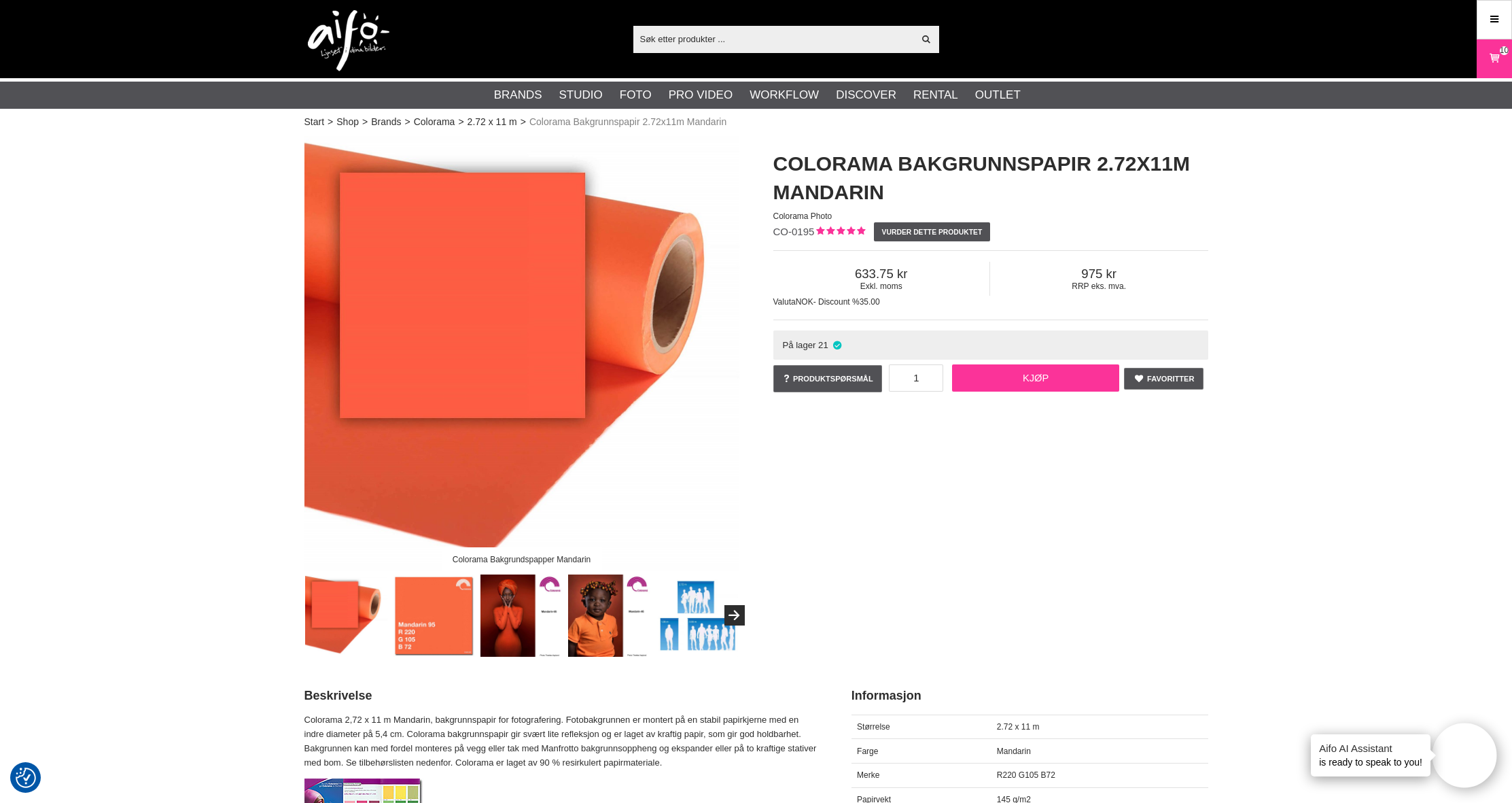
click at [1022, 385] on link "Kjøp" at bounding box center [1036, 377] width 167 height 27
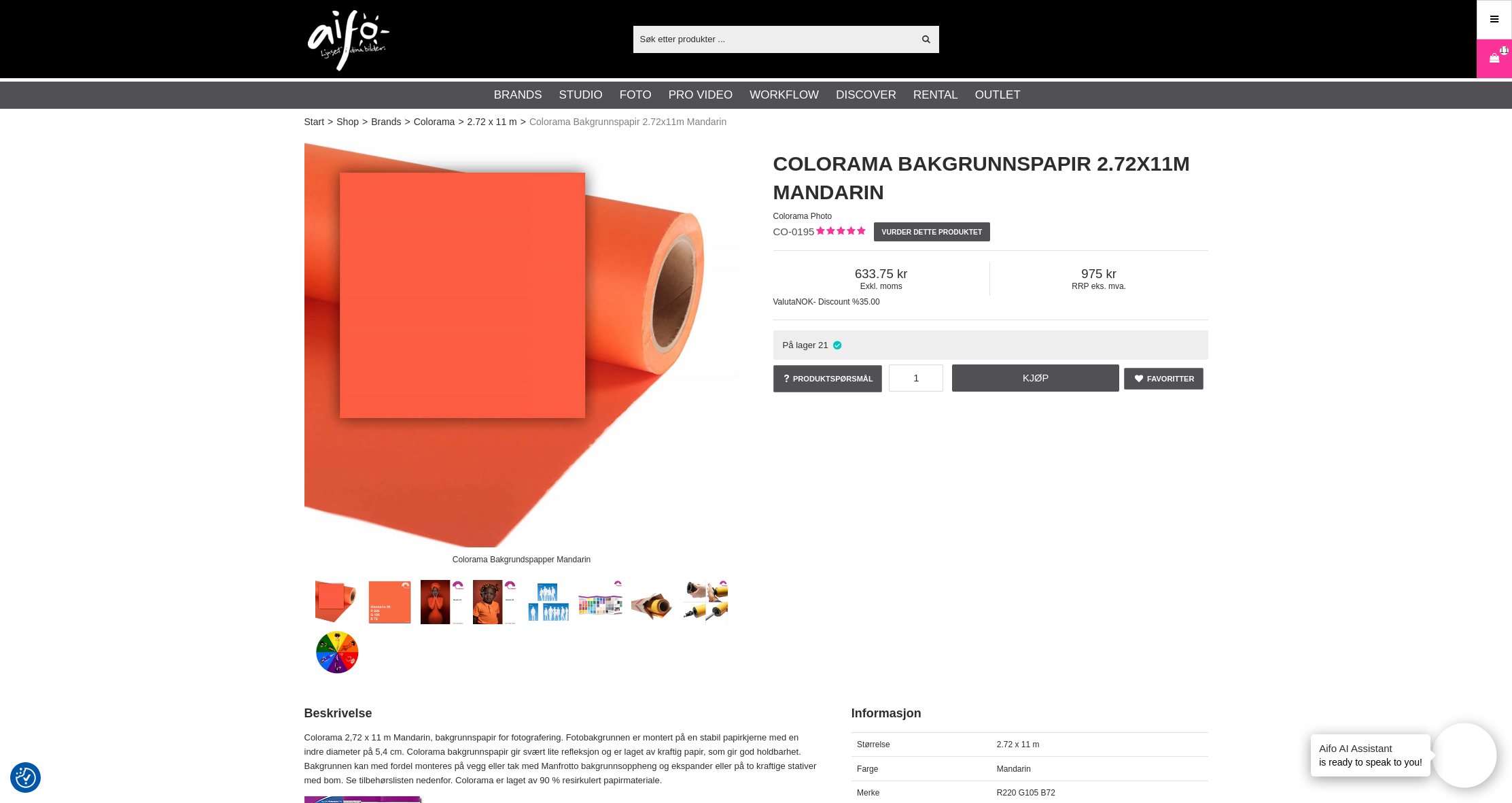
click at [705, 32] on input "text" at bounding box center [773, 39] width 281 height 20
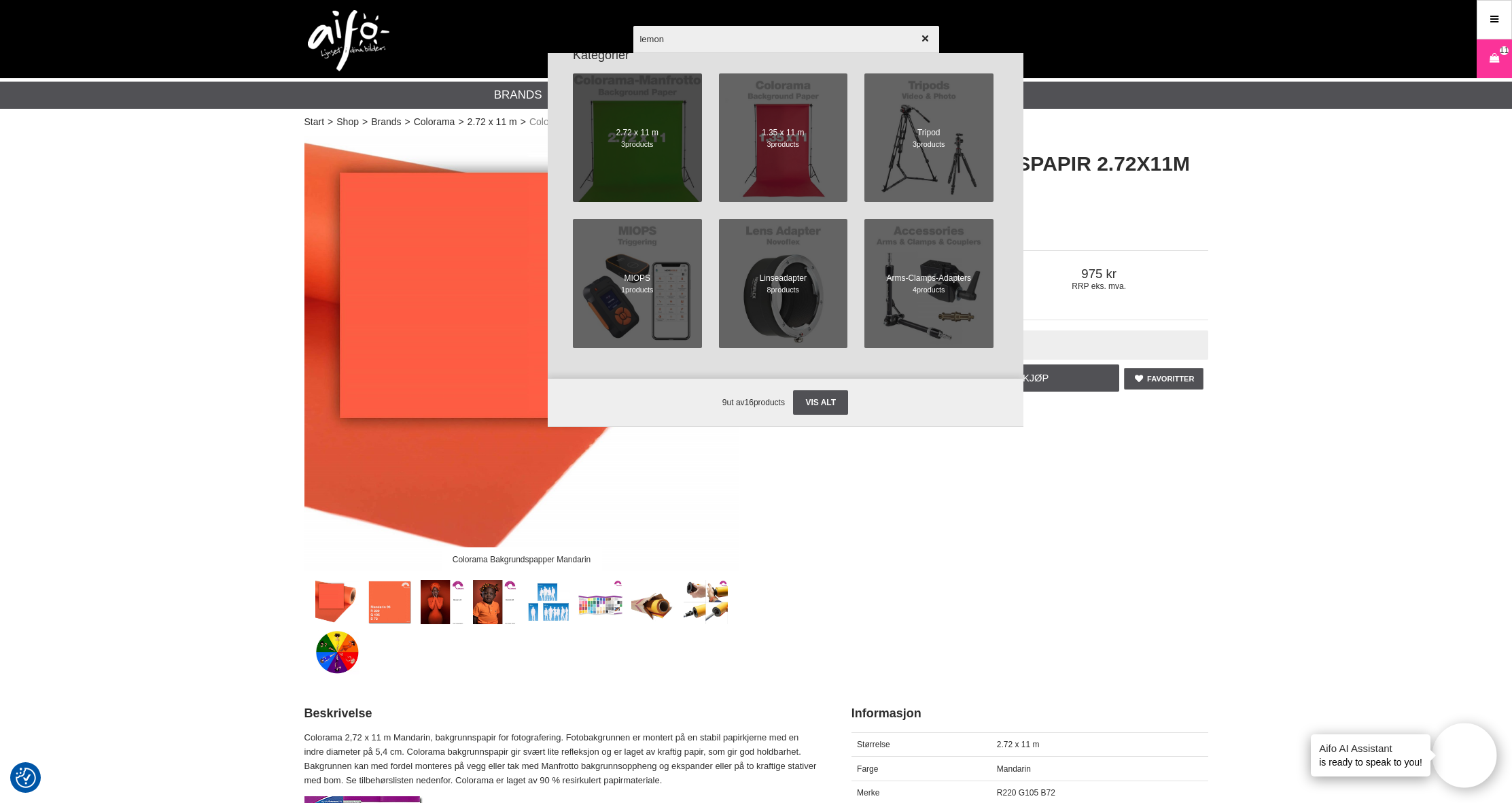
scroll to position [515, 0]
type input "lemon"
click at [665, 146] on span at bounding box center [637, 137] width 141 height 141
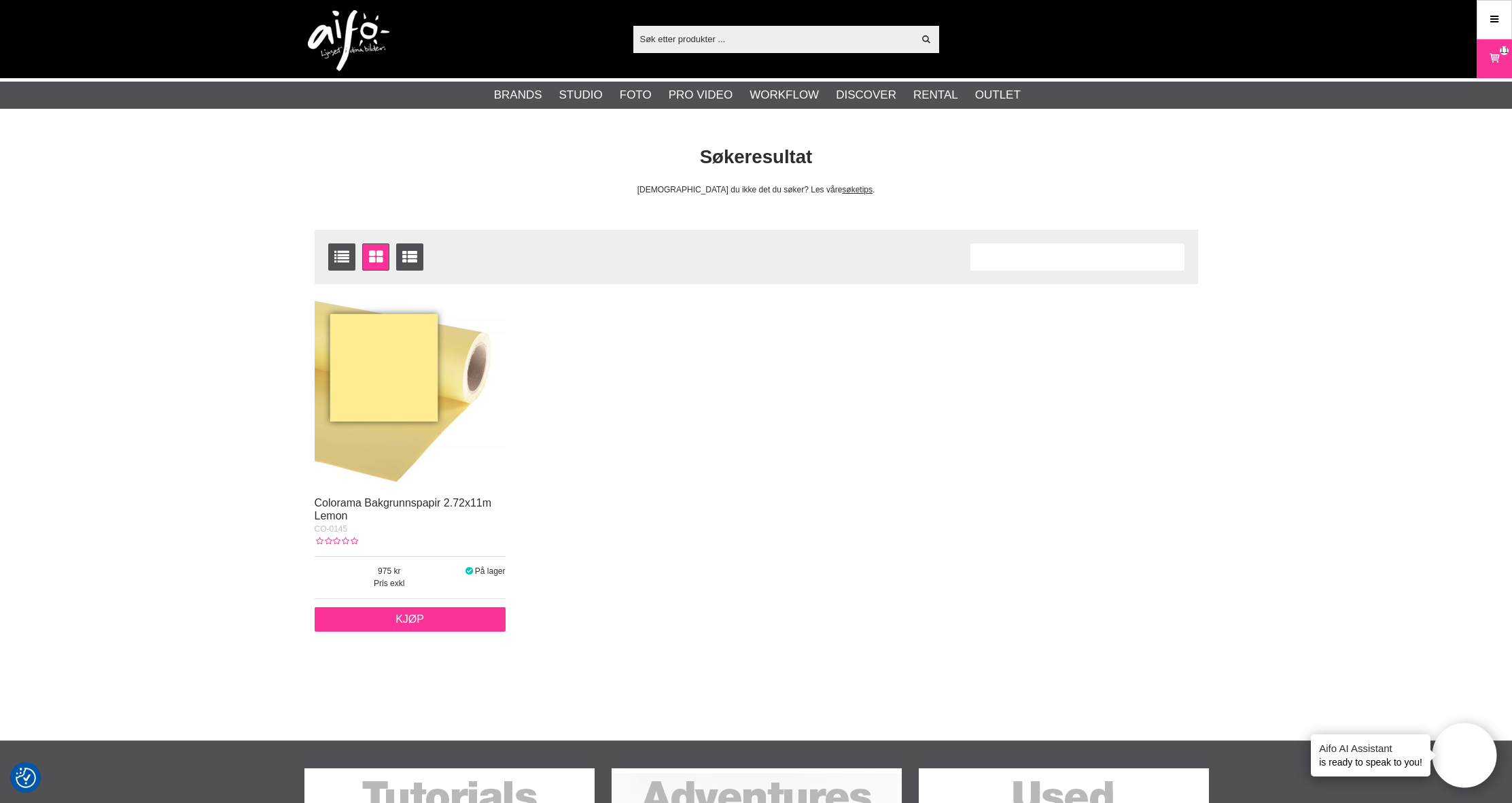
click at [433, 616] on link "Kjøp" at bounding box center [410, 619] width 191 height 25
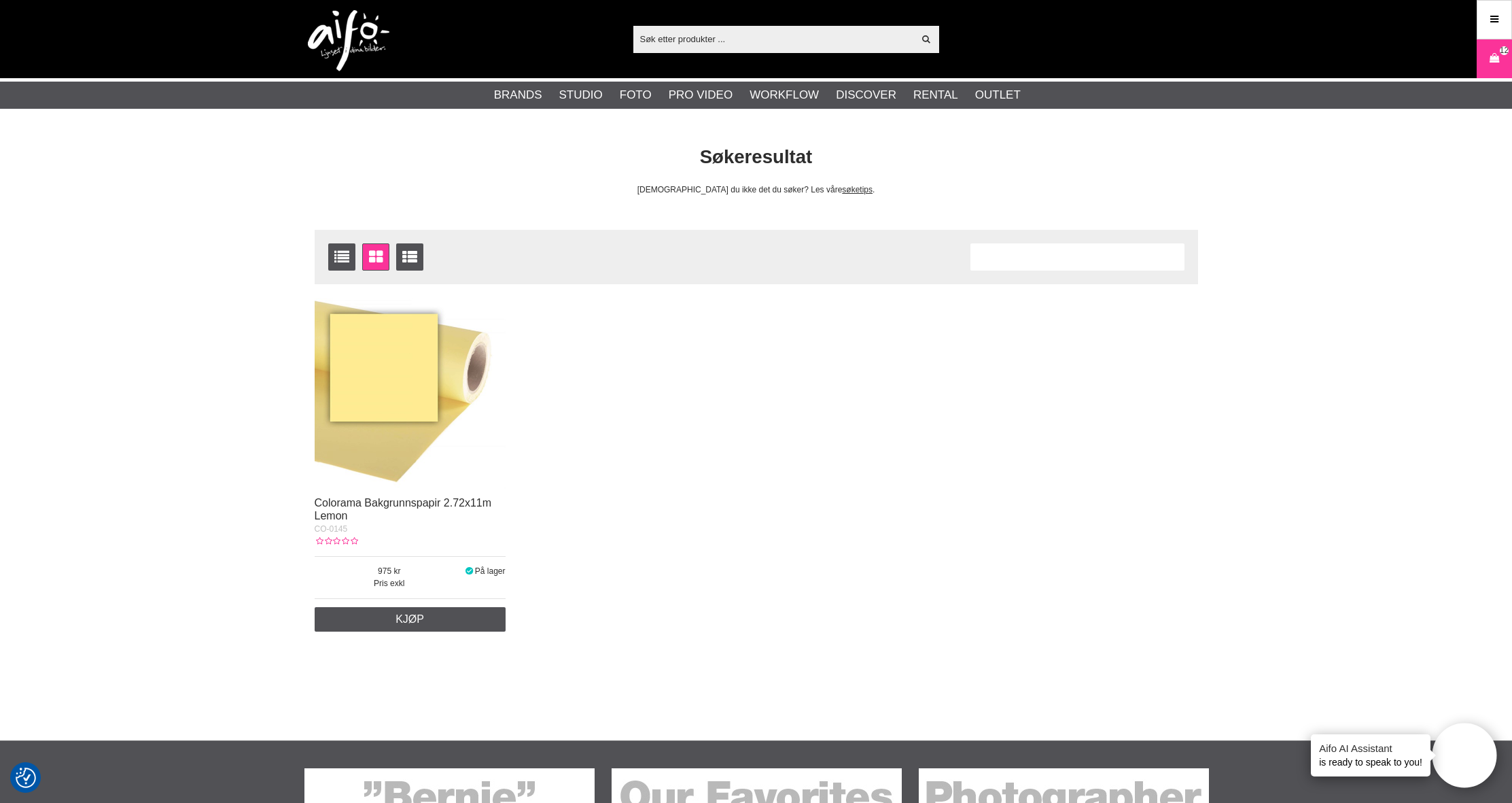
click at [693, 30] on input "text" at bounding box center [773, 39] width 281 height 20
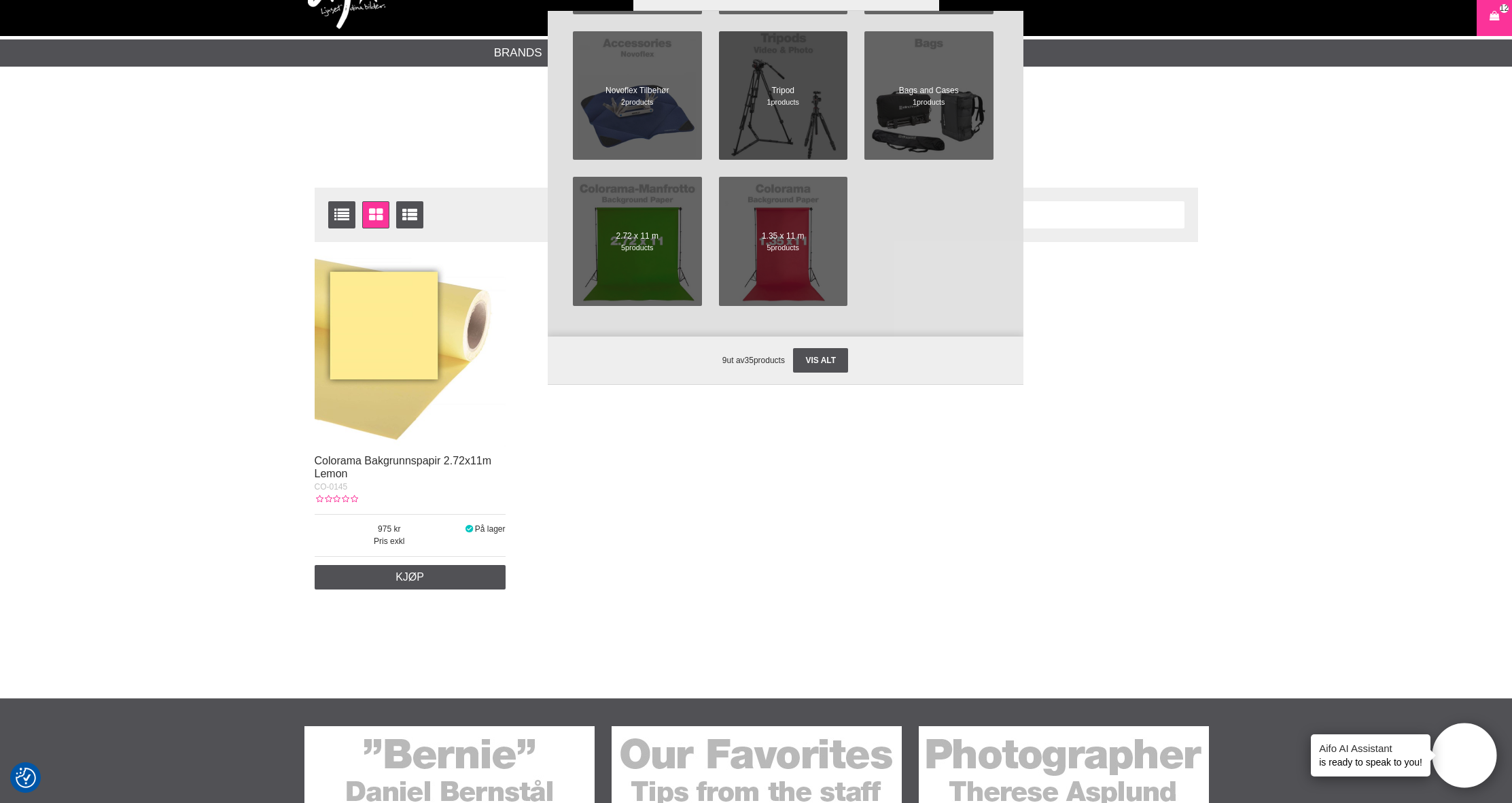
scroll to position [43, 0]
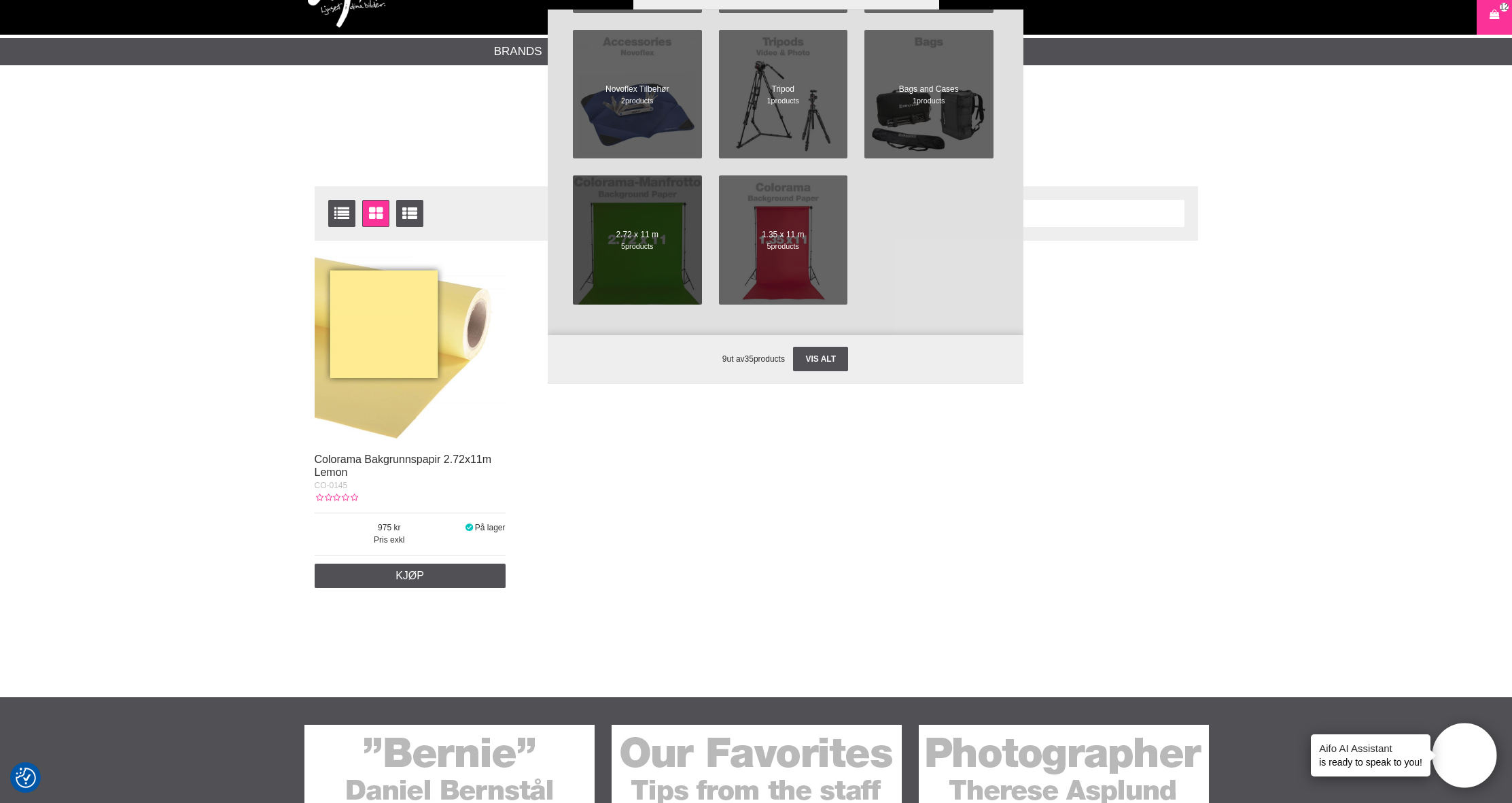
type input "blue bell"
click at [638, 249] on span "products" at bounding box center [639, 246] width 28 height 8
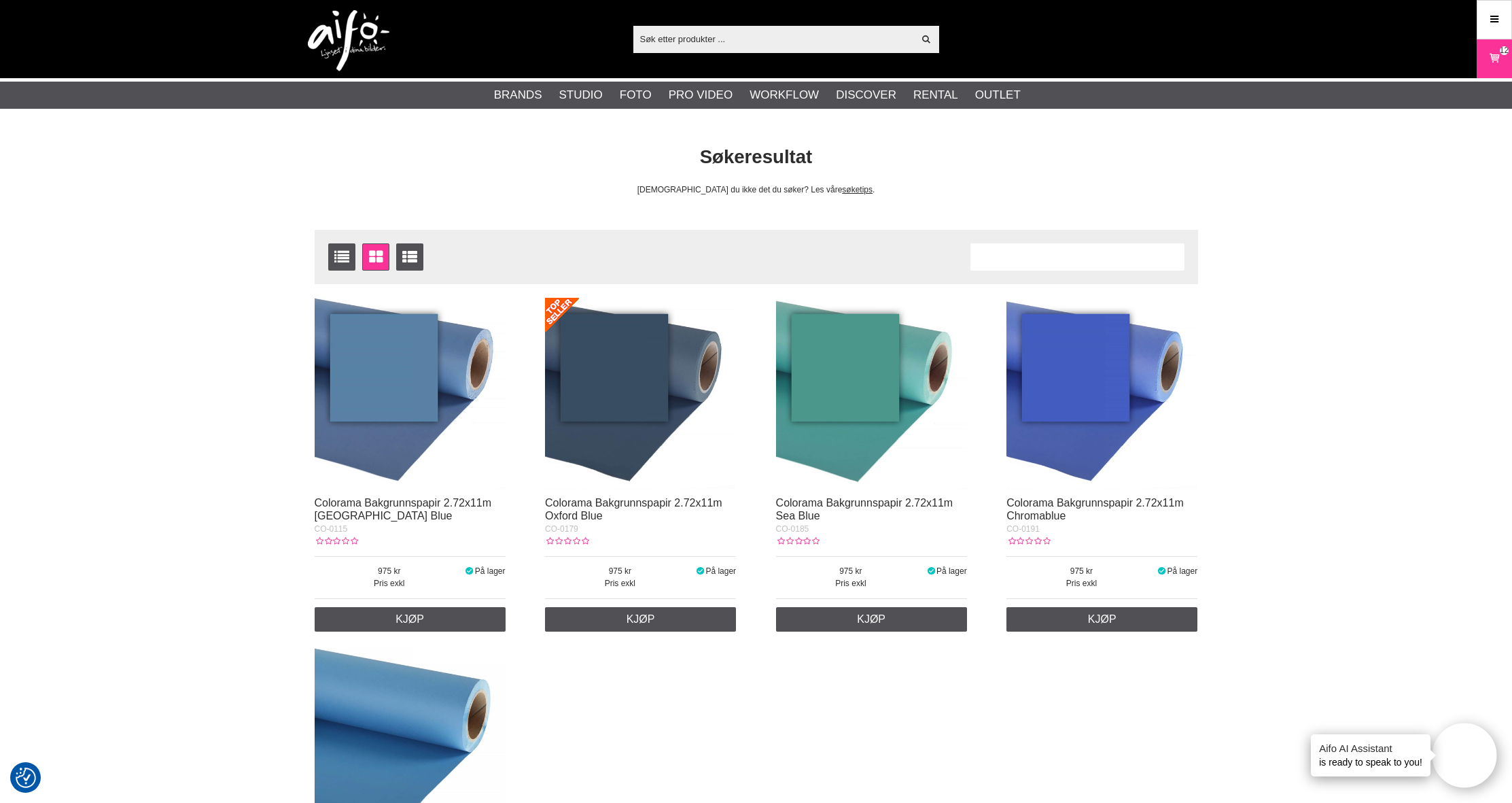
click at [695, 42] on input "text" at bounding box center [773, 39] width 281 height 20
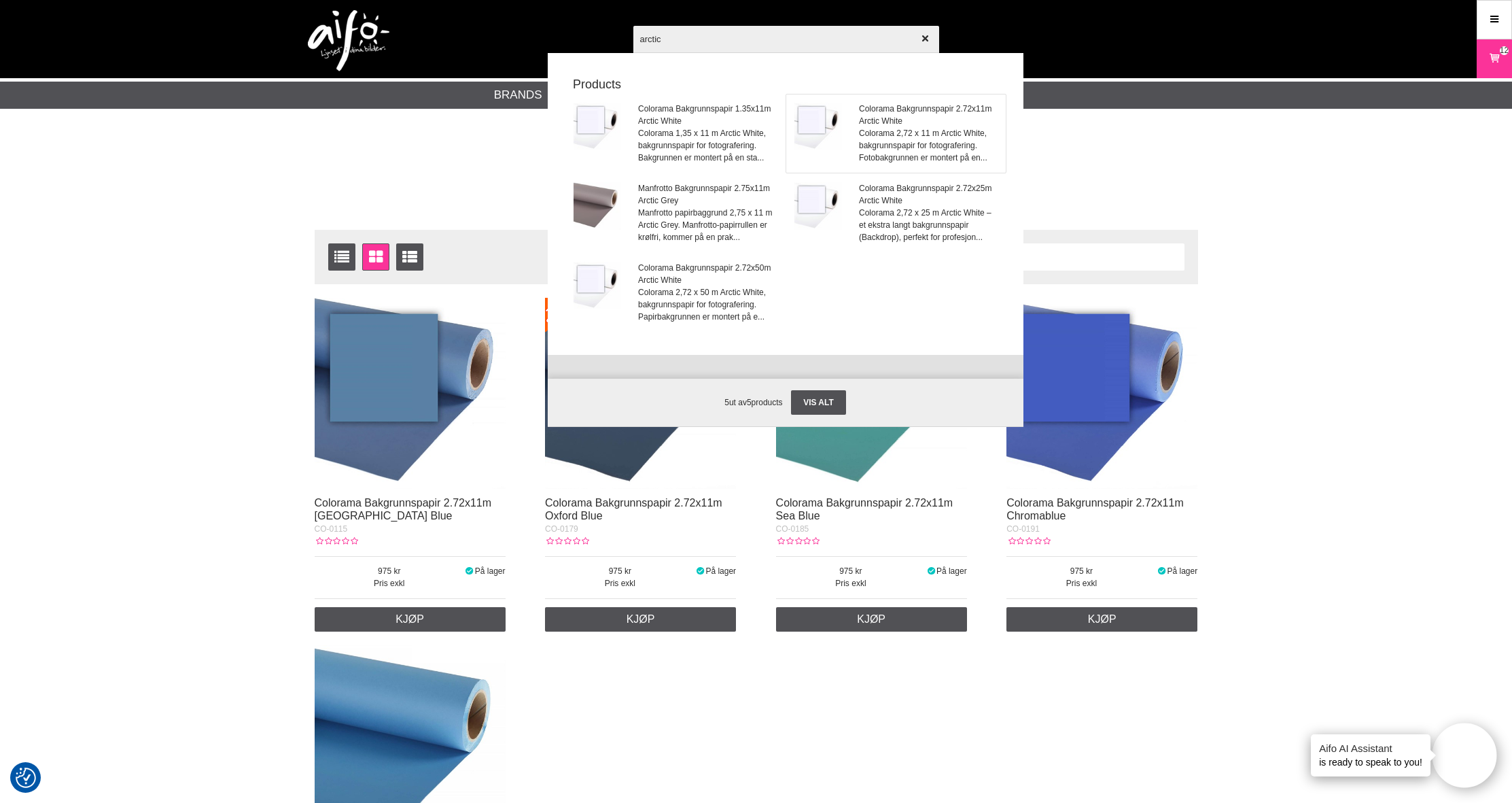
type input "arctic"
click at [905, 136] on span "Colorama 2,72 x 11 m Arctic White, bakgrunnspapir for fotografering. Fotobakgru…" at bounding box center [928, 146] width 138 height 37
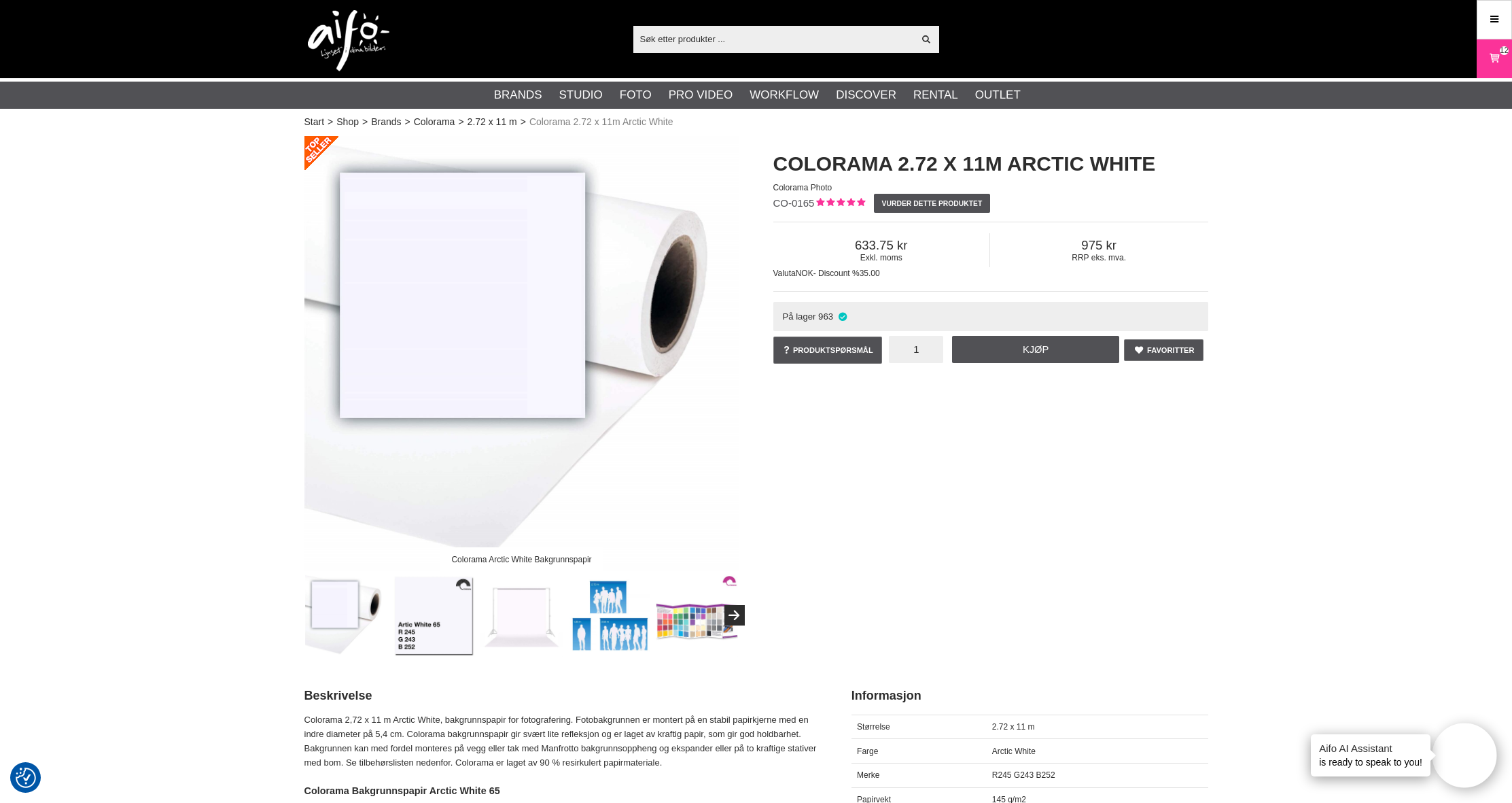
click at [928, 342] on input "1" at bounding box center [916, 349] width 55 height 27
type input "20"
click at [1044, 351] on link "Kjøp" at bounding box center [1036, 349] width 167 height 27
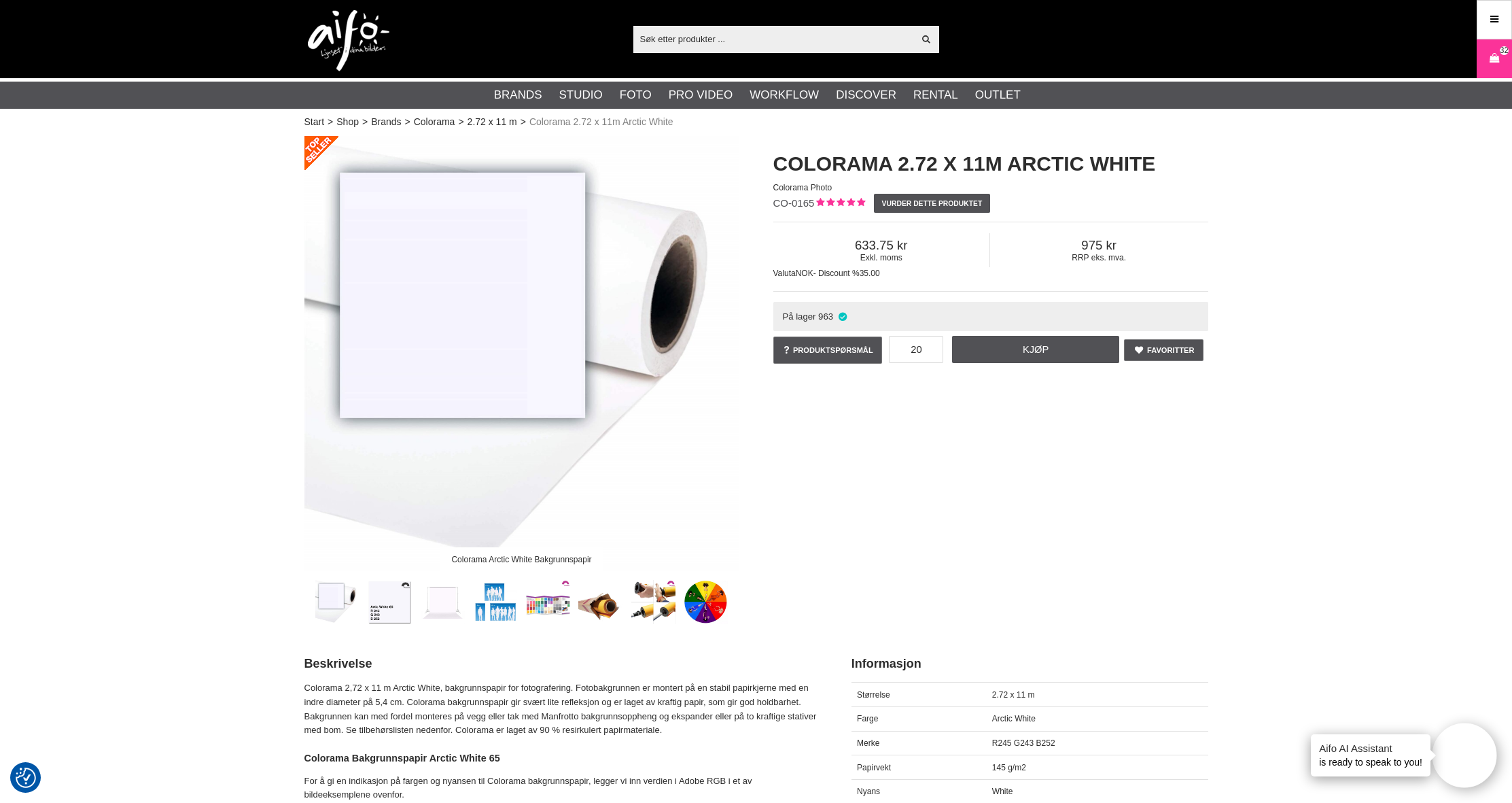
click at [717, 42] on input "text" at bounding box center [773, 39] width 281 height 20
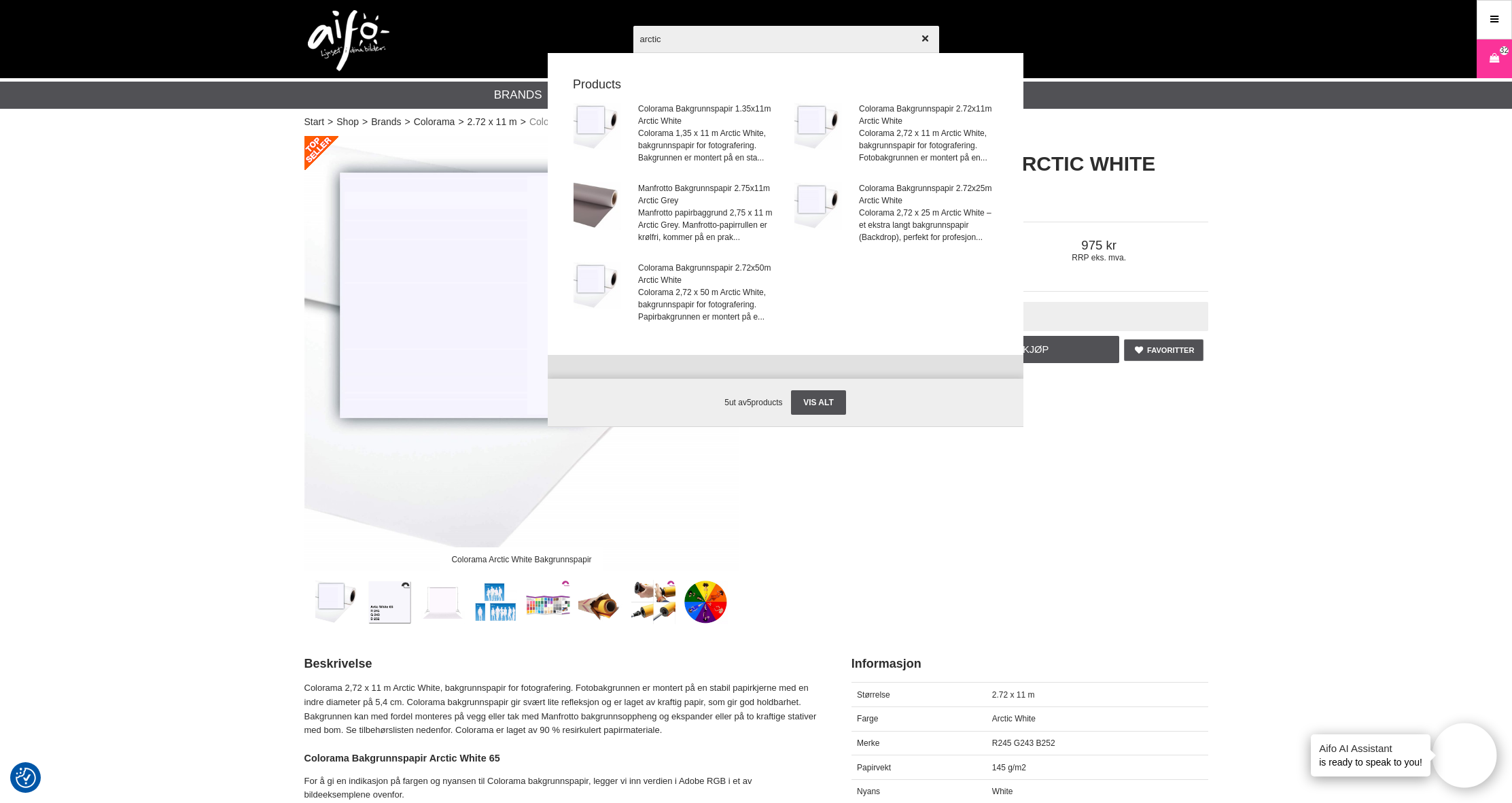
scroll to position [1, 0]
type input "arctic"
click at [690, 128] on span "Colorama 1,35 x 11 m Arctic White, bakgrunnspapir for fotografering. Bakgrunnen…" at bounding box center [707, 145] width 138 height 37
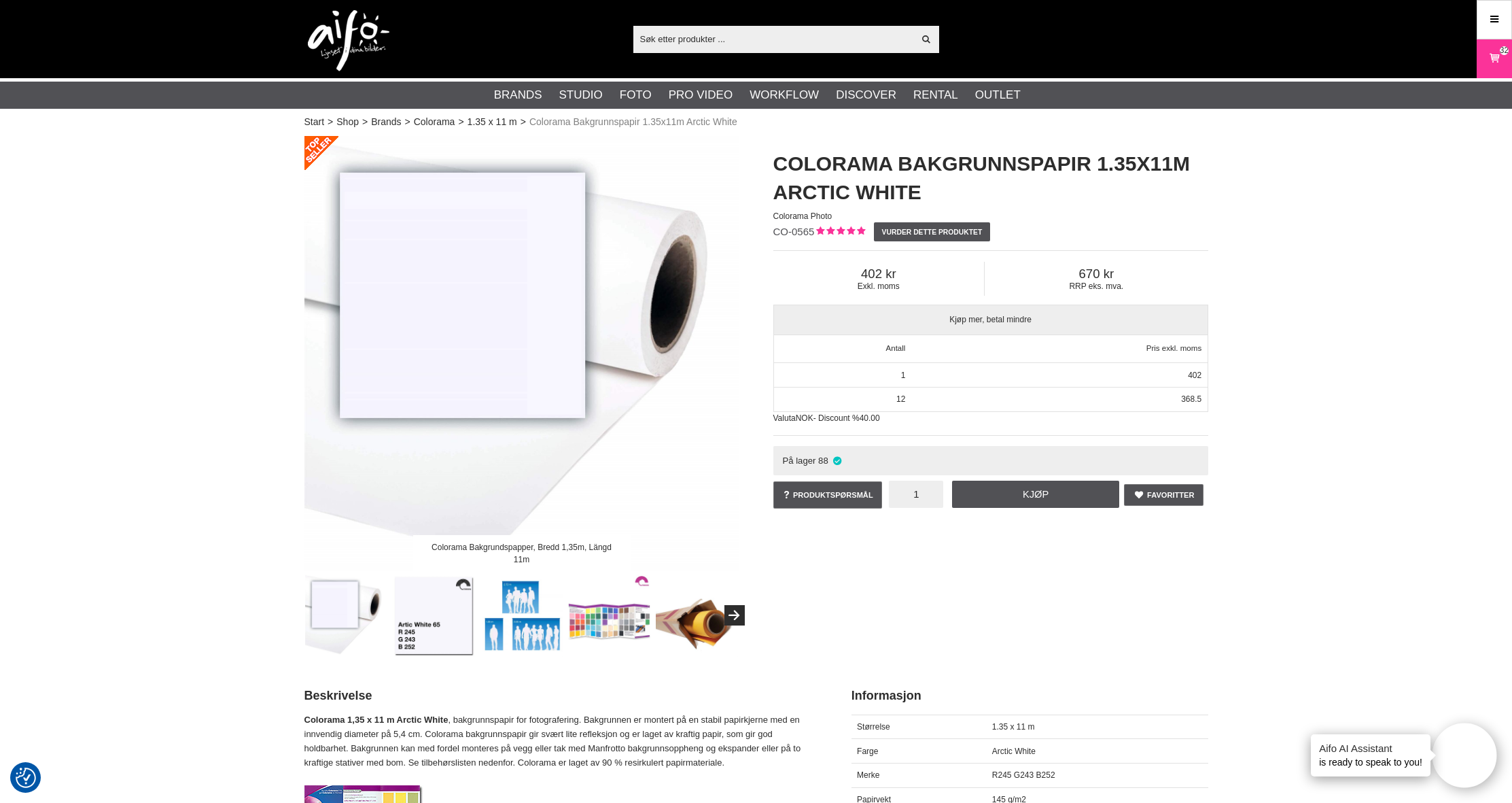
click at [929, 497] on input "1" at bounding box center [916, 494] width 55 height 27
type input "4"
click at [1006, 493] on link "Kjøp" at bounding box center [1036, 494] width 167 height 27
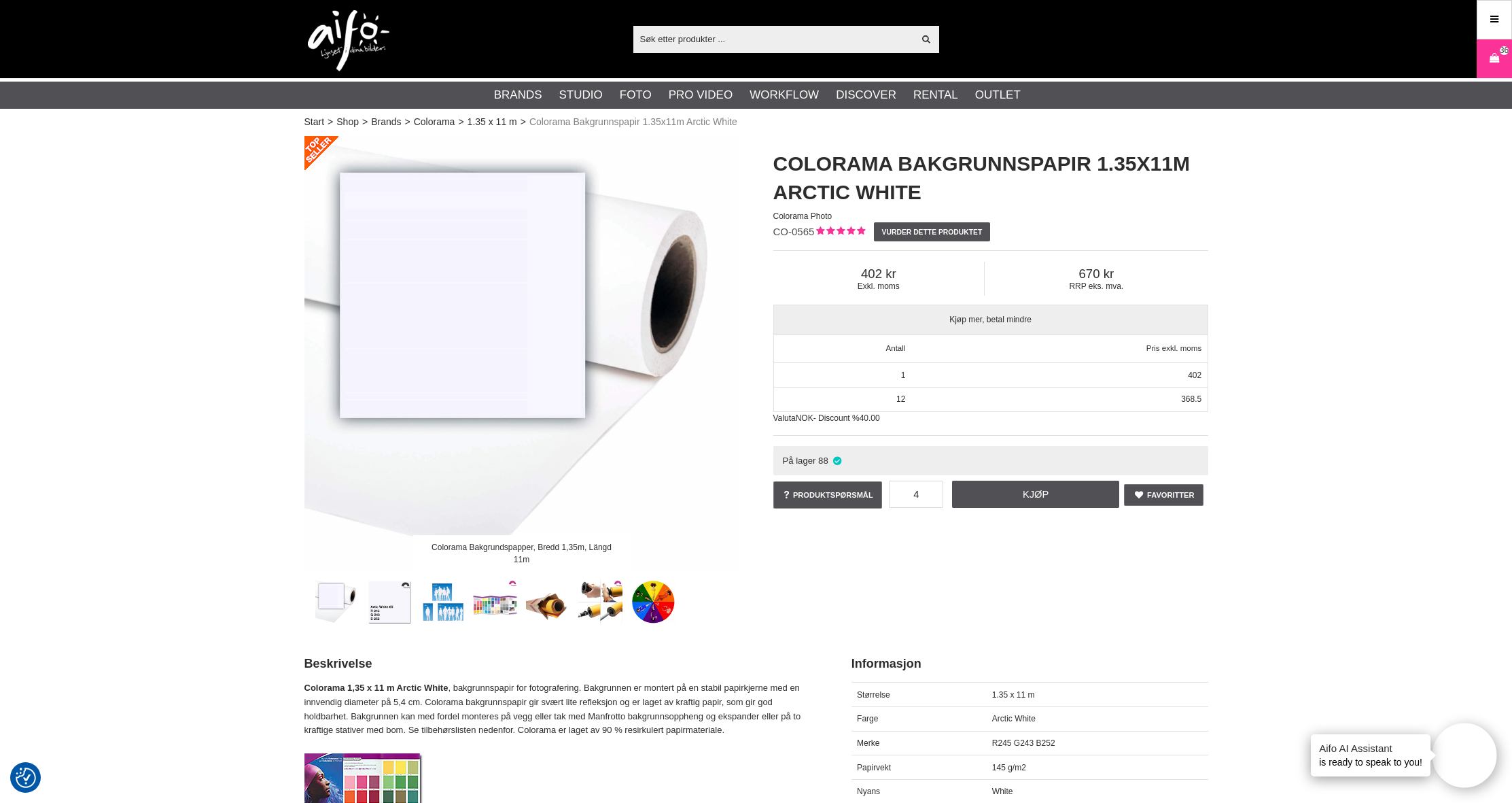
click at [685, 41] on input "text" at bounding box center [773, 39] width 281 height 20
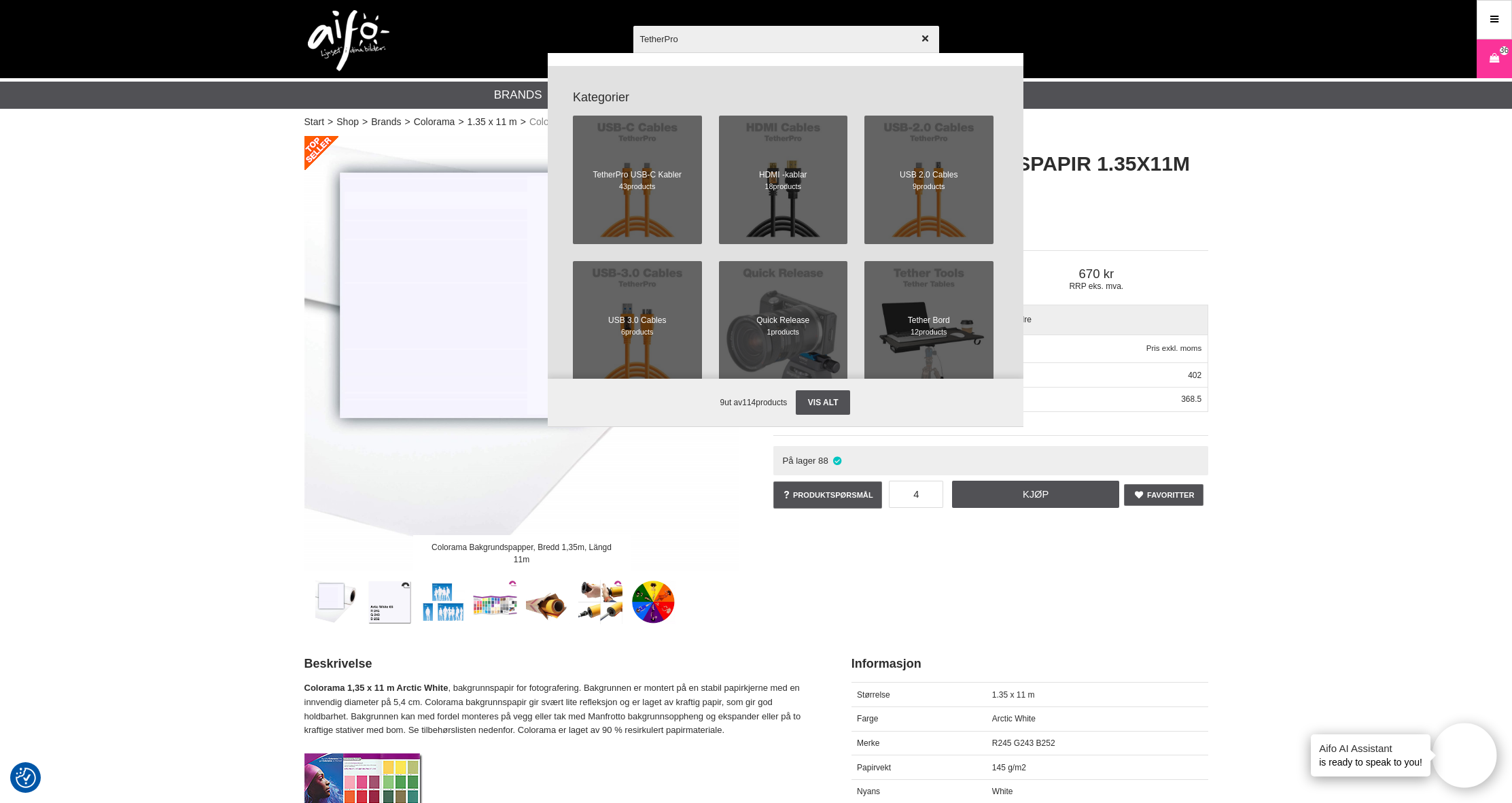
scroll to position [480, 0]
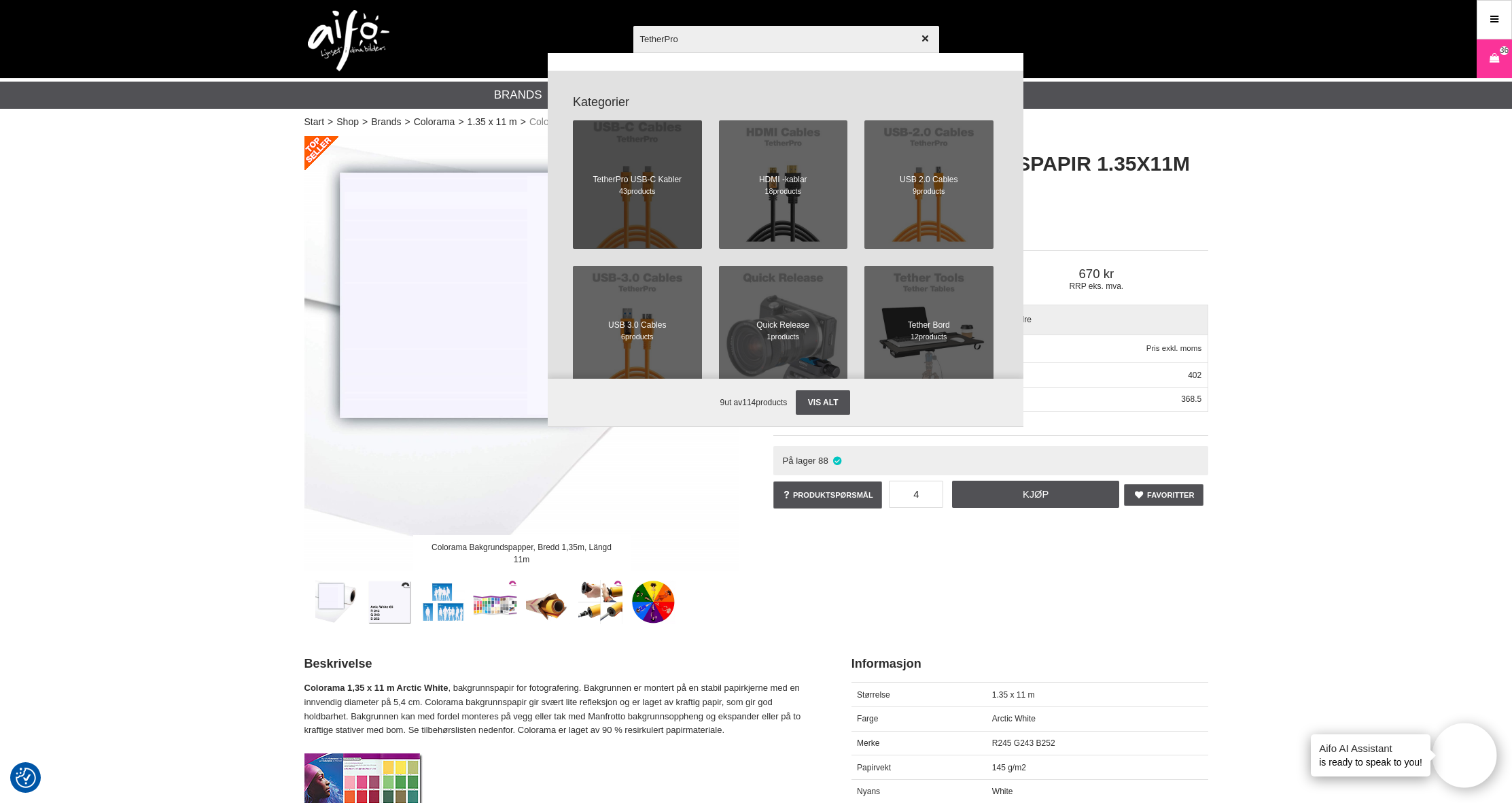
type input "TetherPro"
click at [670, 162] on span at bounding box center [637, 184] width 141 height 141
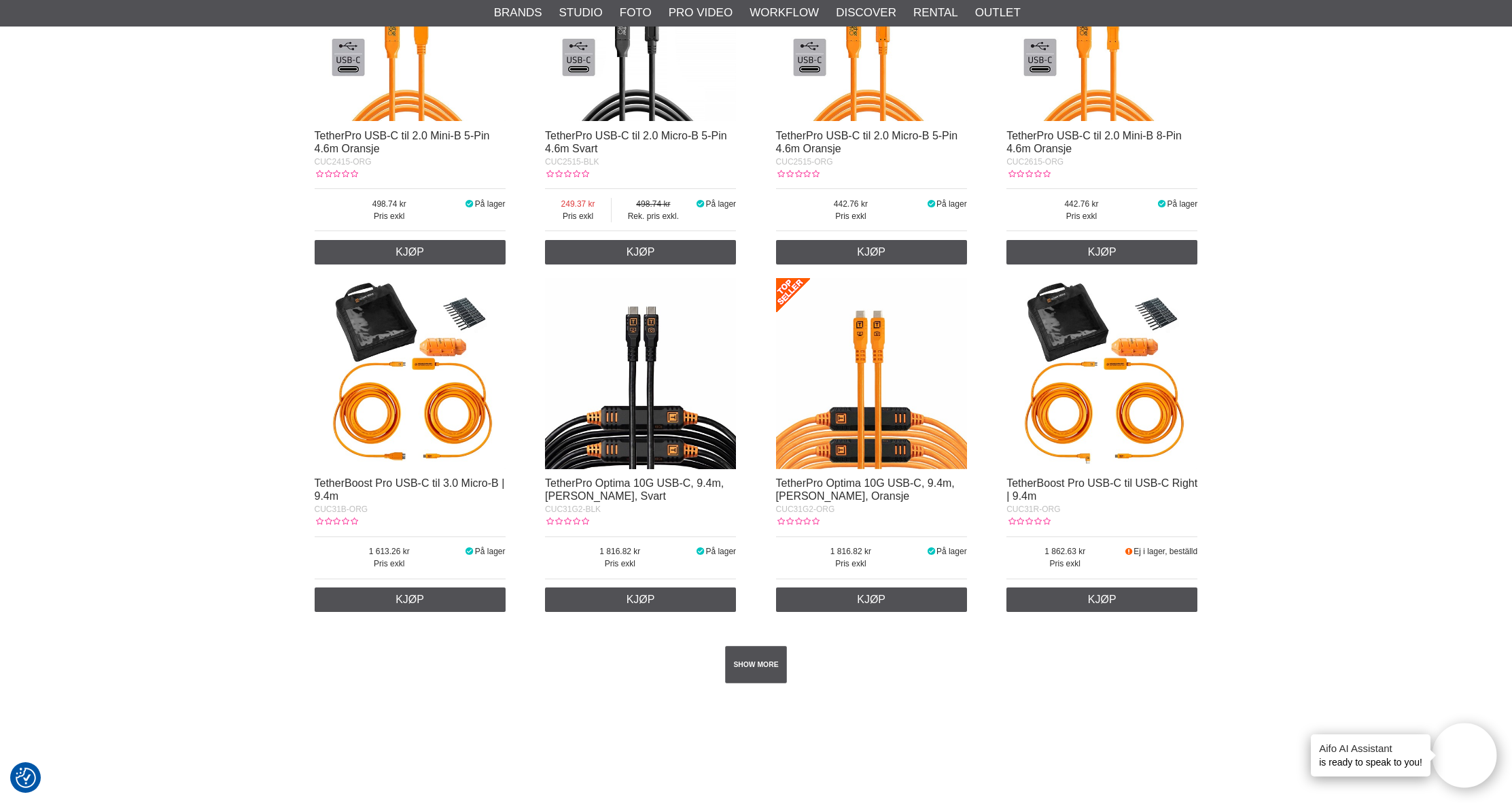
scroll to position [2110, 0]
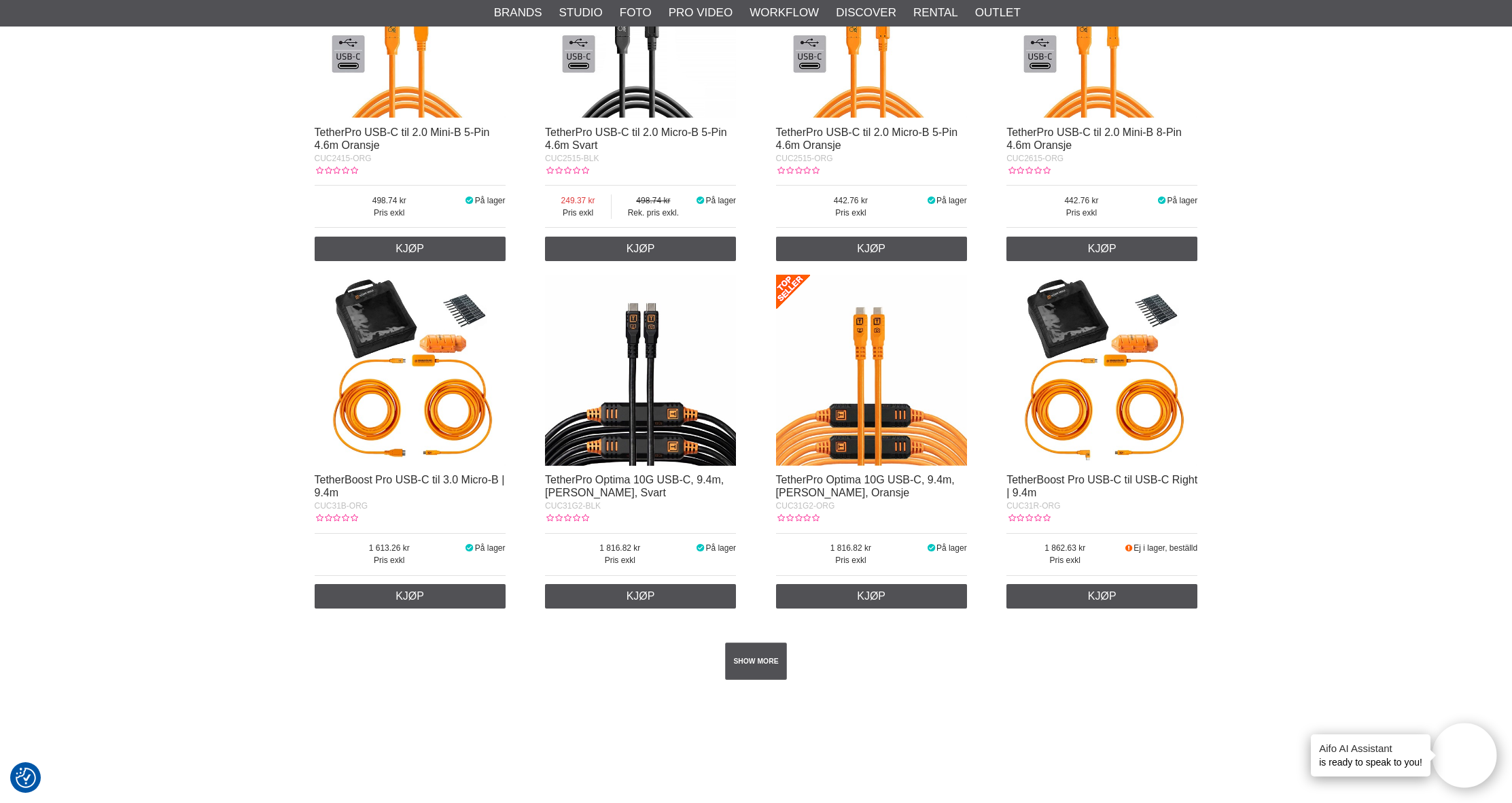
click at [630, 454] on img at bounding box center [641, 370] width 191 height 191
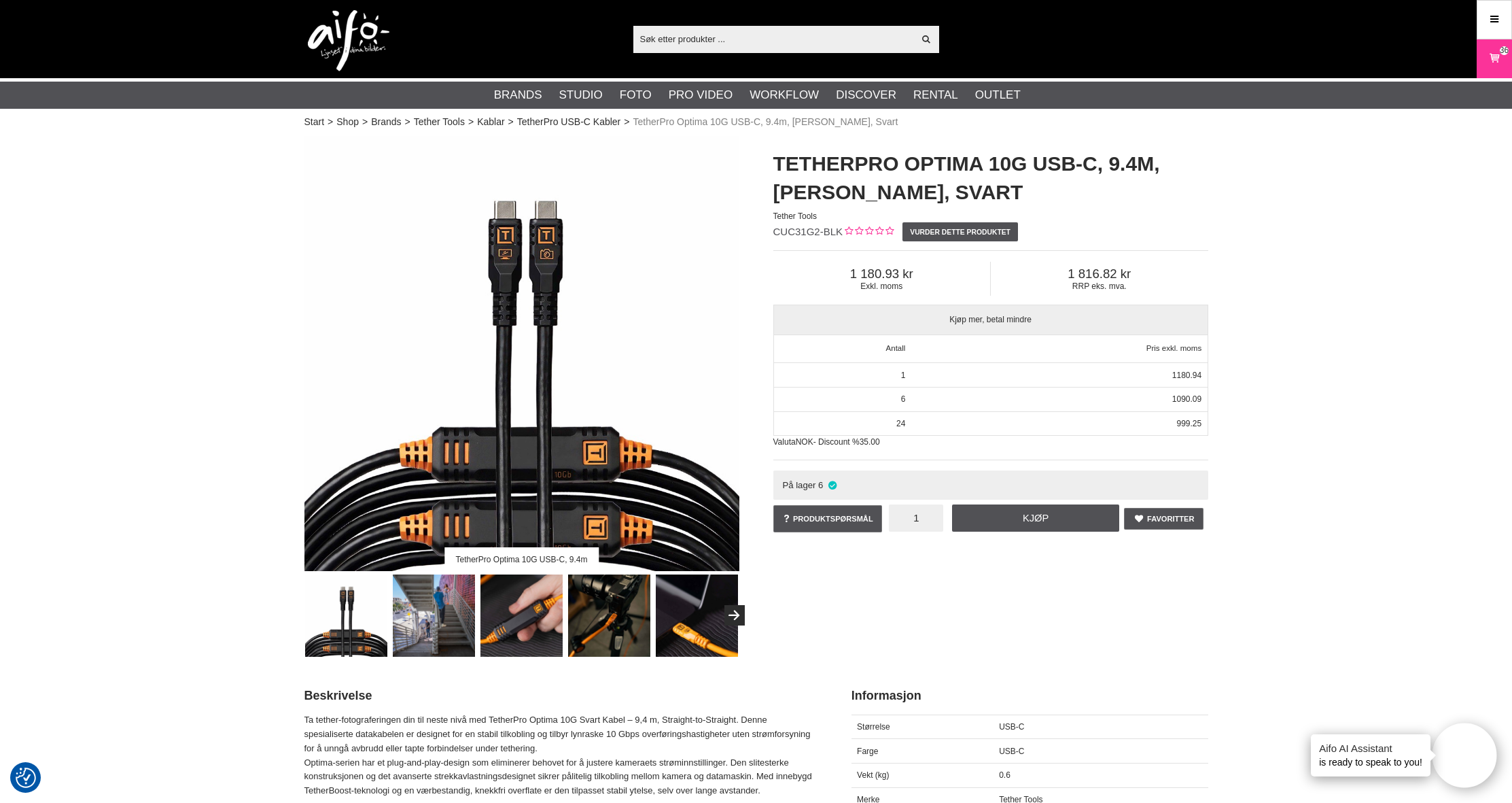
click at [927, 521] on input "1" at bounding box center [916, 518] width 55 height 27
click at [1012, 519] on link "Kjøp" at bounding box center [1036, 518] width 167 height 27
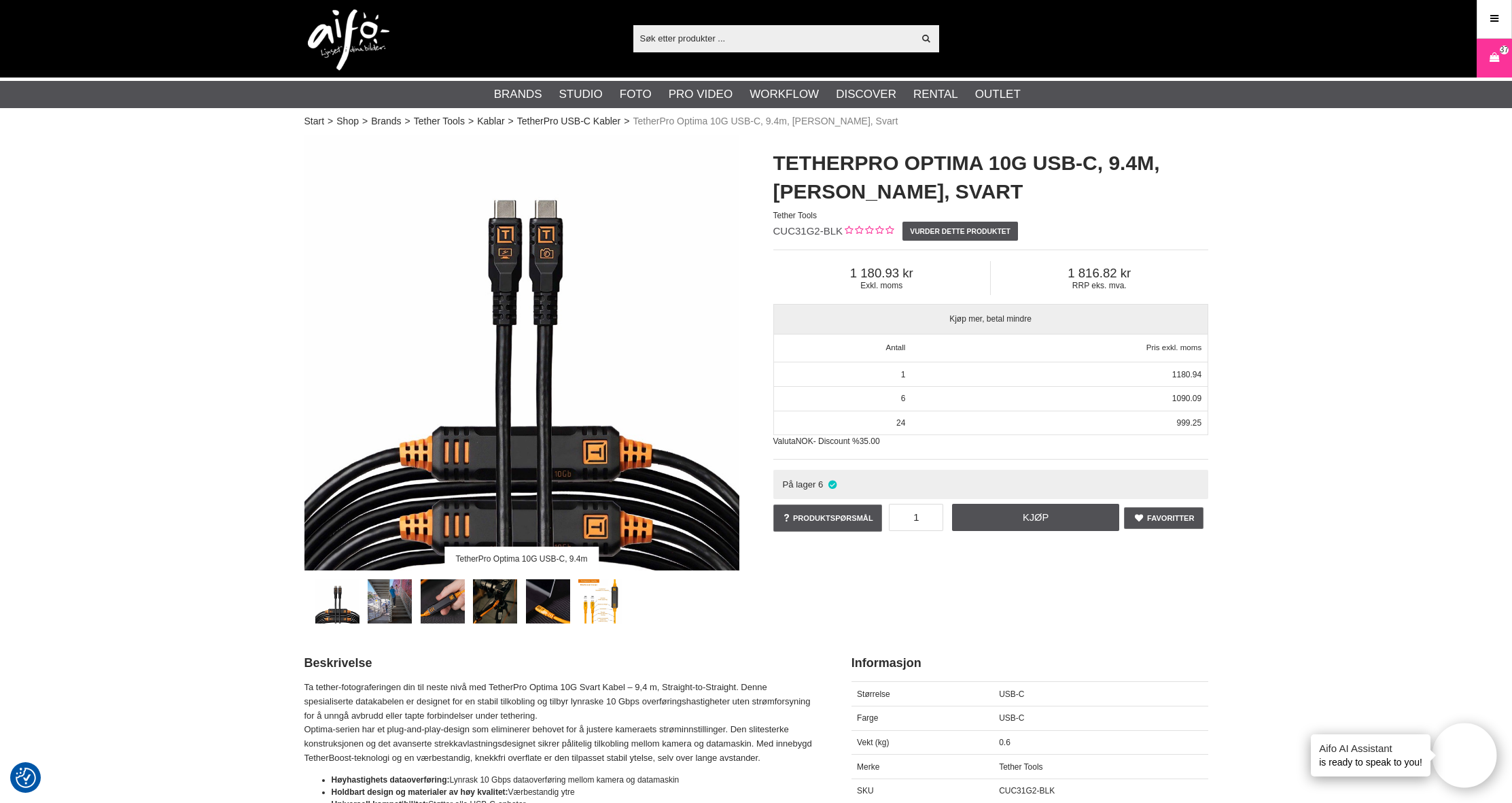
scroll to position [1, 0]
click at [704, 36] on input "text" at bounding box center [773, 38] width 281 height 20
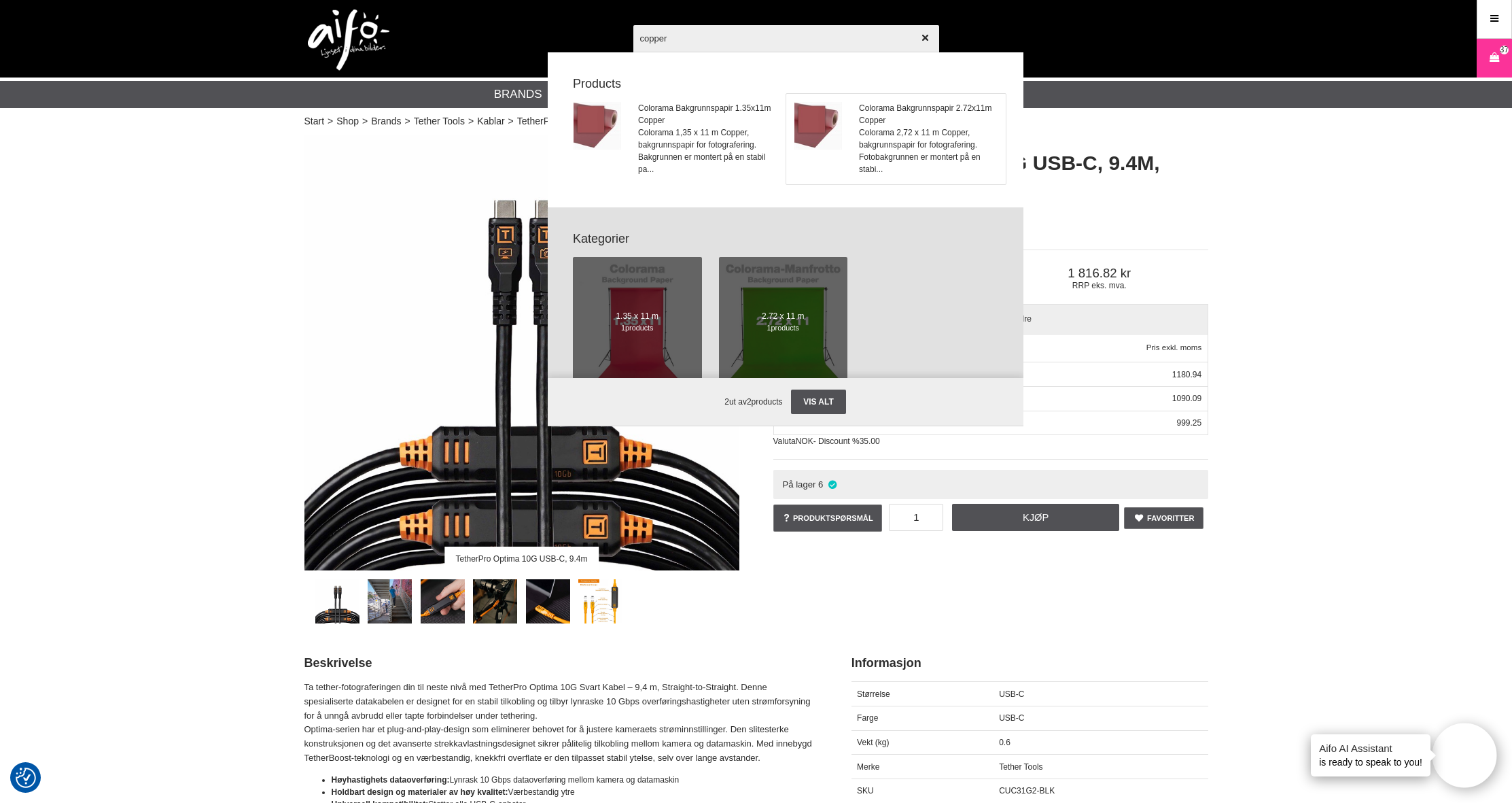
type input "copper"
click at [887, 143] on span "Colorama 2,72 x 11 m Copper, bakgrunnspapir for fotografering. Fotobakgrunnen e…" at bounding box center [928, 150] width 138 height 49
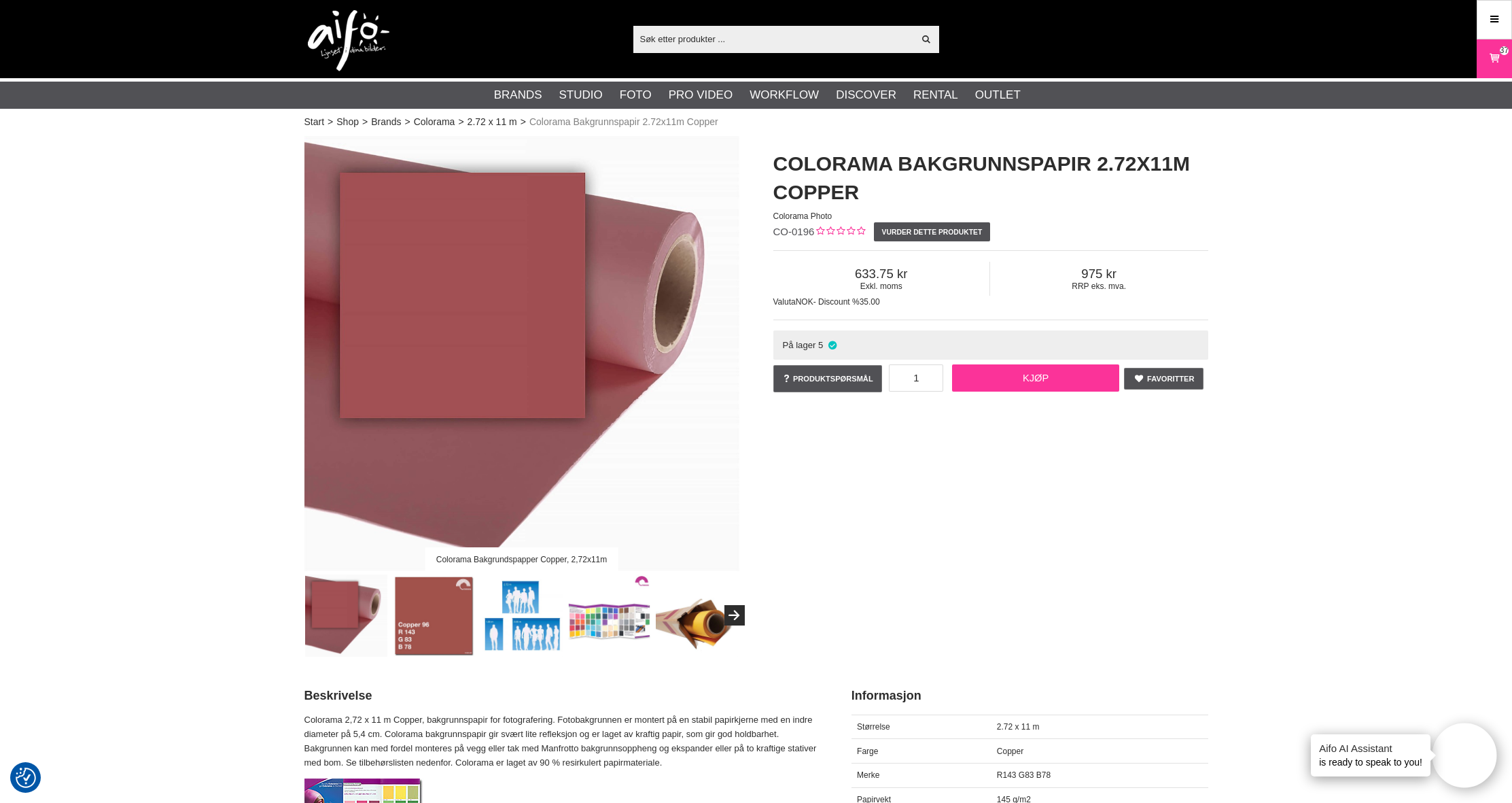
click at [1066, 381] on link "Kjøp" at bounding box center [1036, 377] width 167 height 27
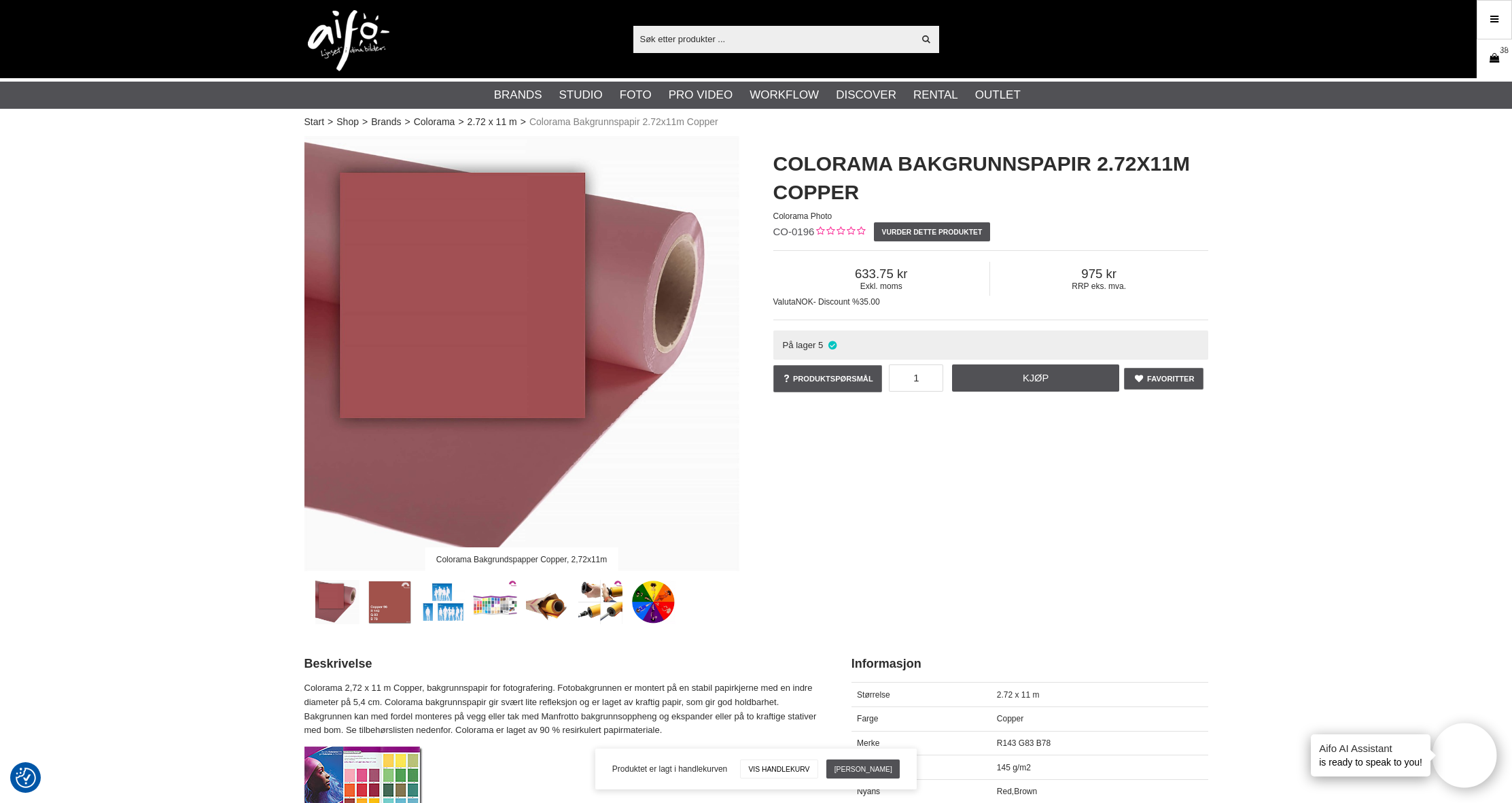
click at [1493, 56] on icon at bounding box center [1494, 58] width 14 height 15
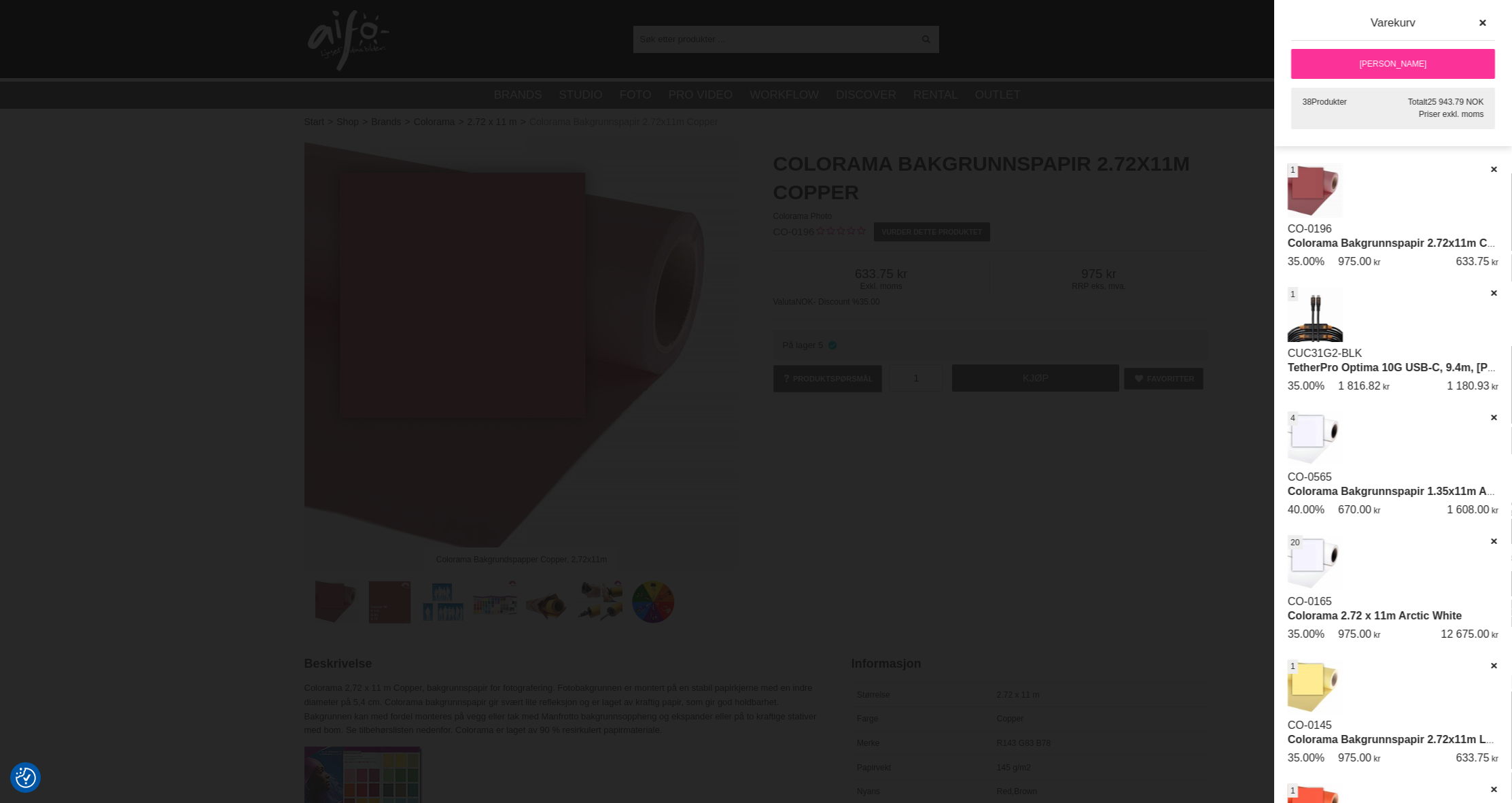
click at [788, 454] on div at bounding box center [756, 401] width 1512 height 803
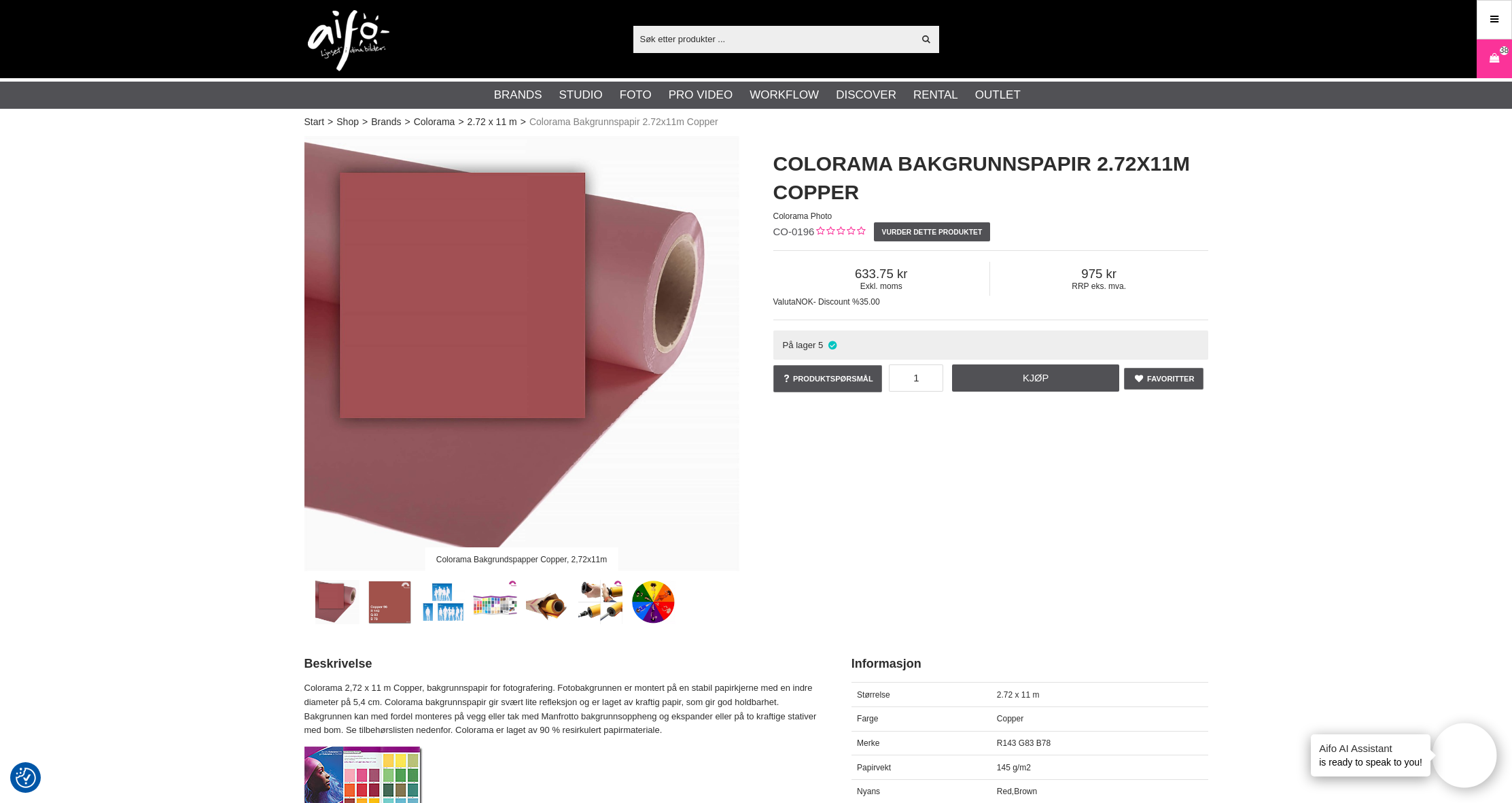
click at [355, 34] on img at bounding box center [349, 40] width 82 height 61
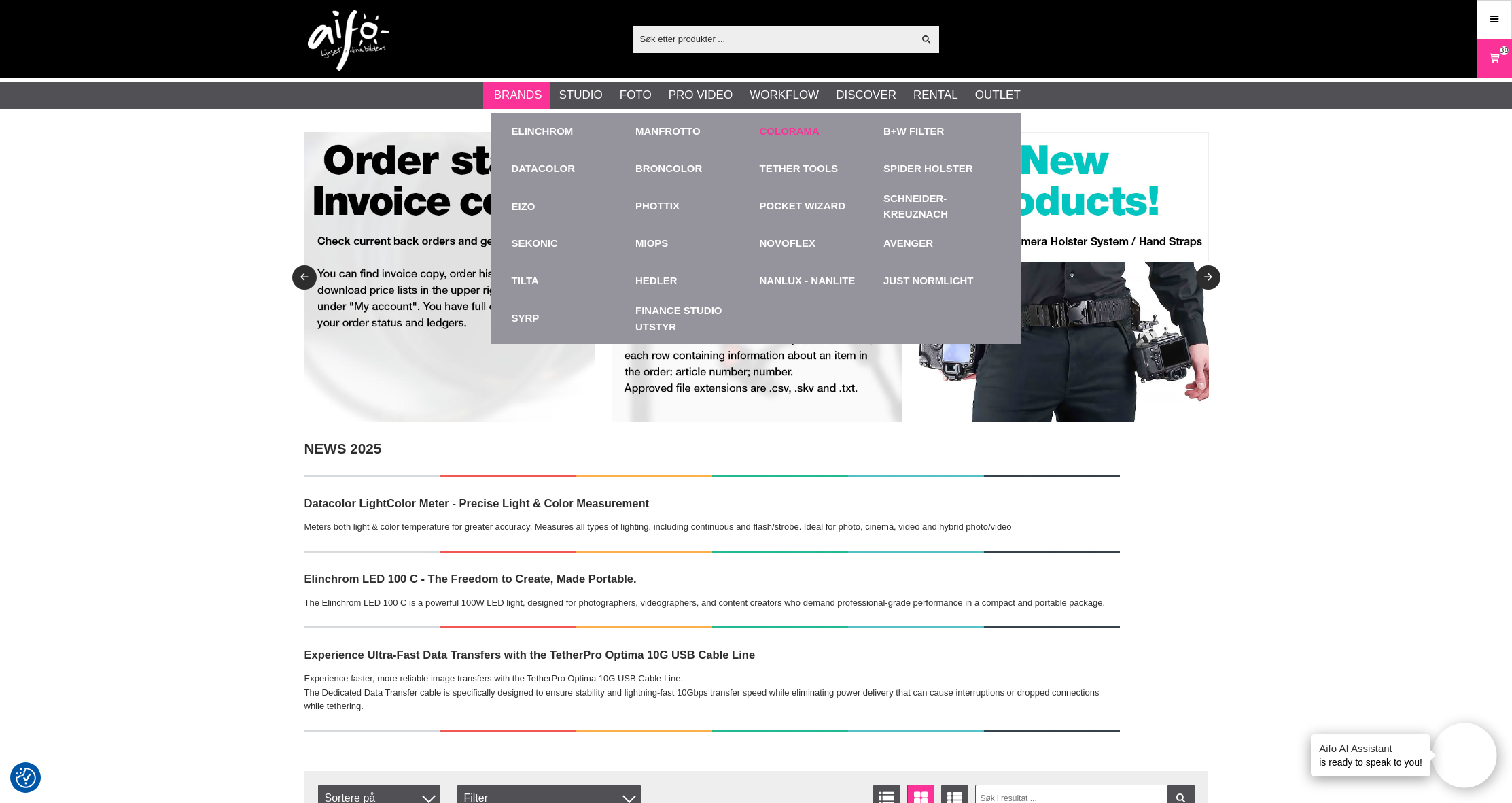
click at [786, 128] on link "Colorama" at bounding box center [790, 131] width 60 height 15
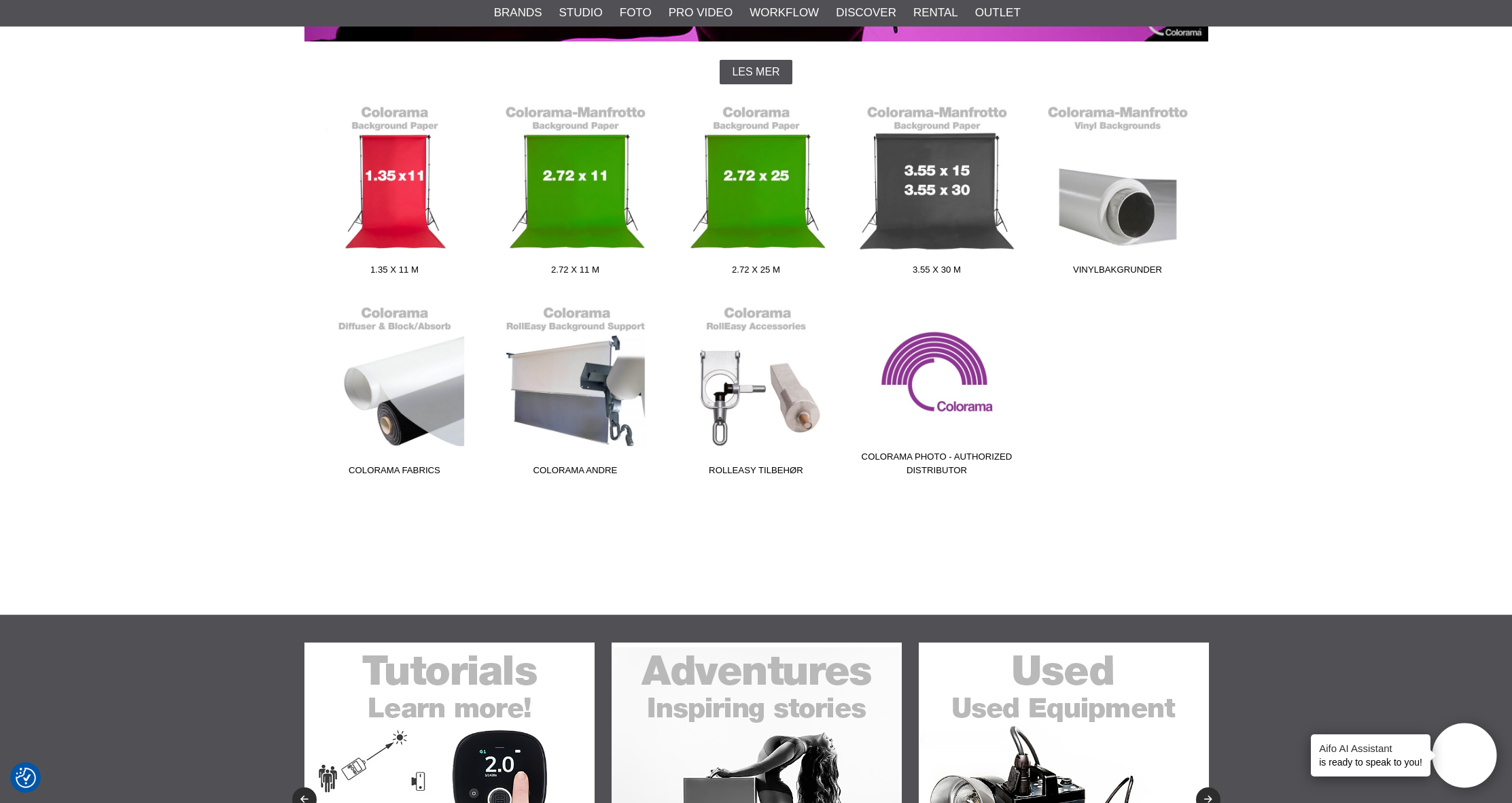
scroll to position [349, 0]
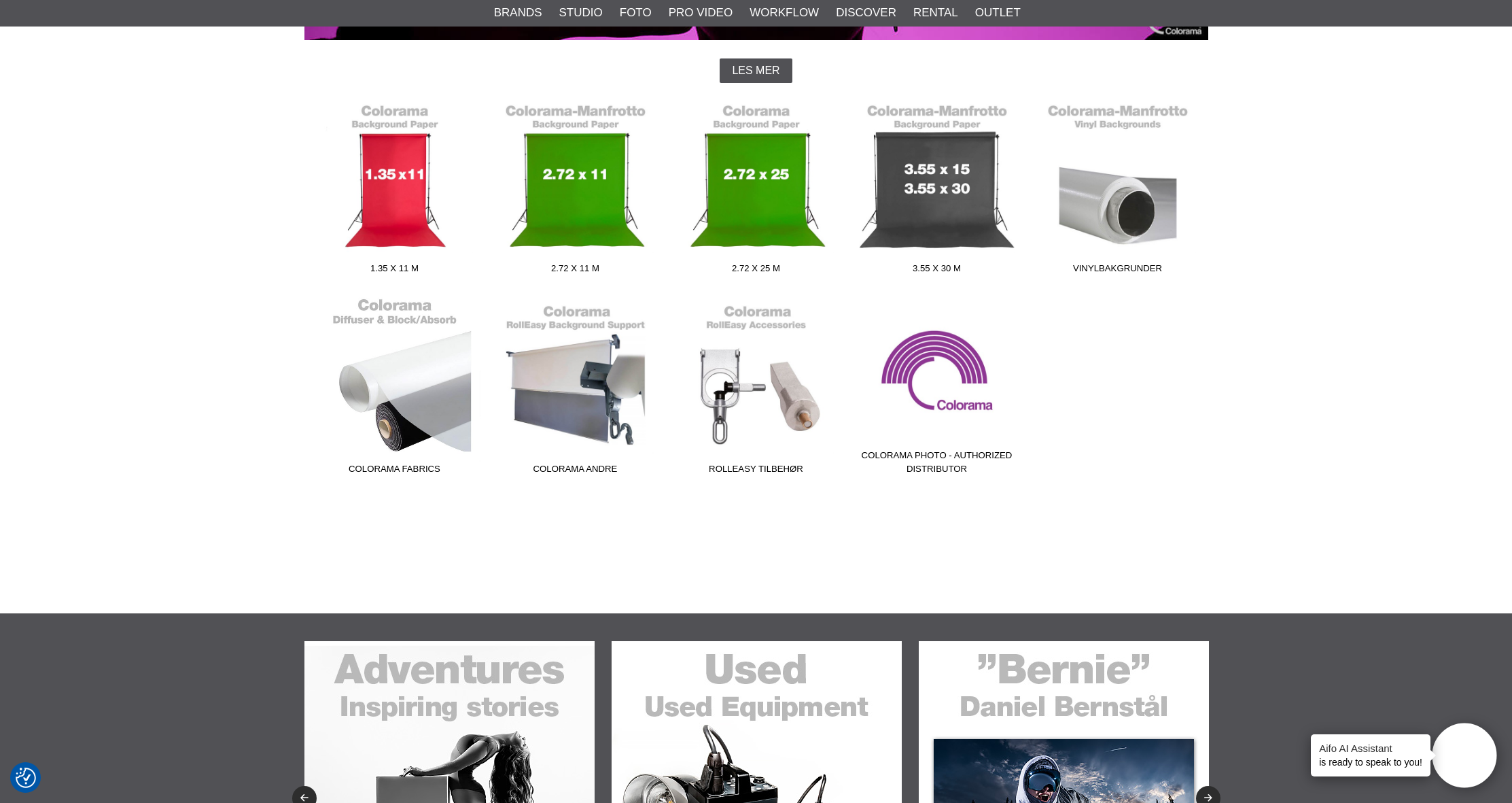
click at [408, 386] on link "Colorama Fabrics" at bounding box center [395, 389] width 180 height 184
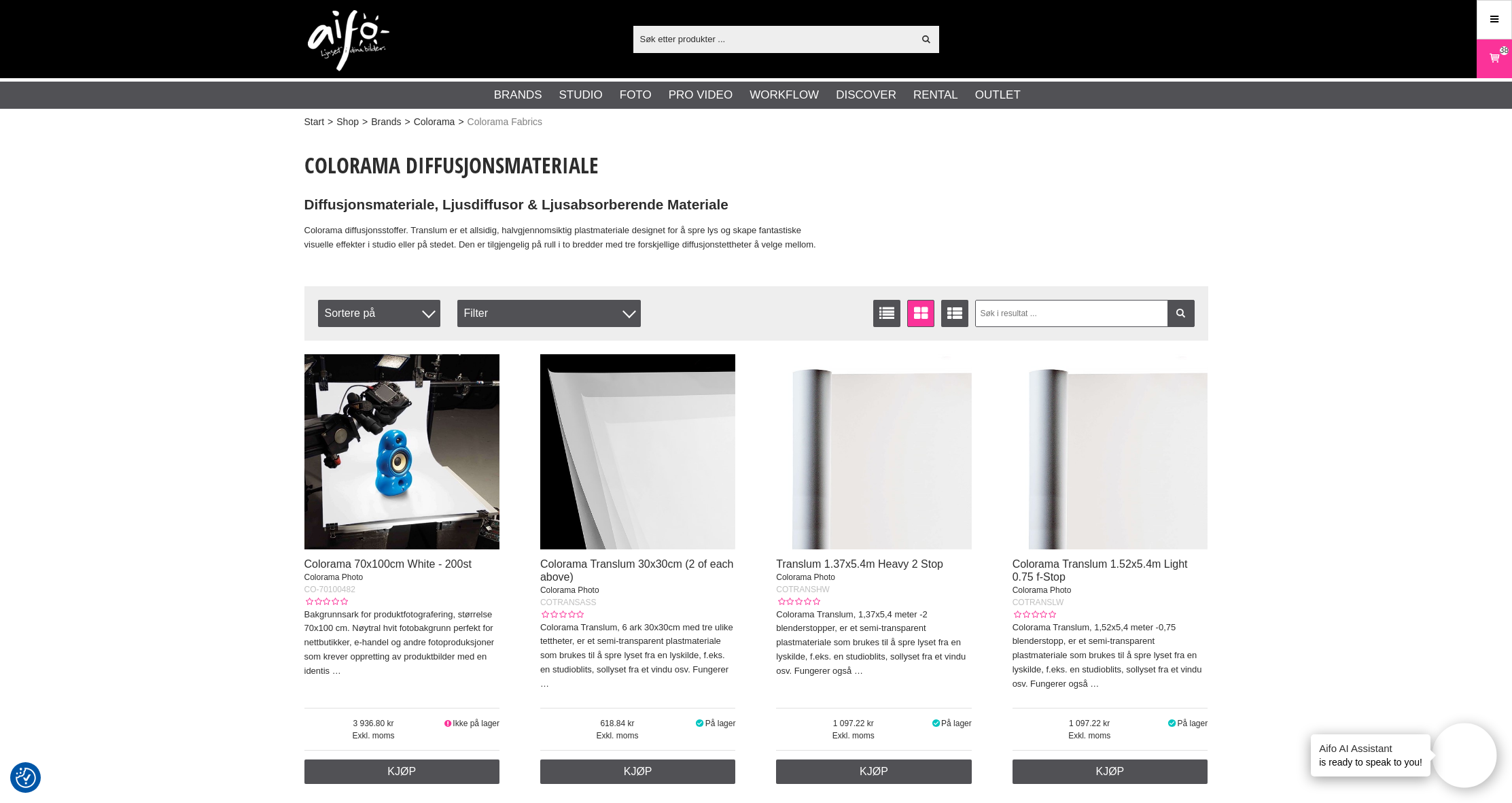
click at [692, 39] on input "text" at bounding box center [773, 39] width 281 height 20
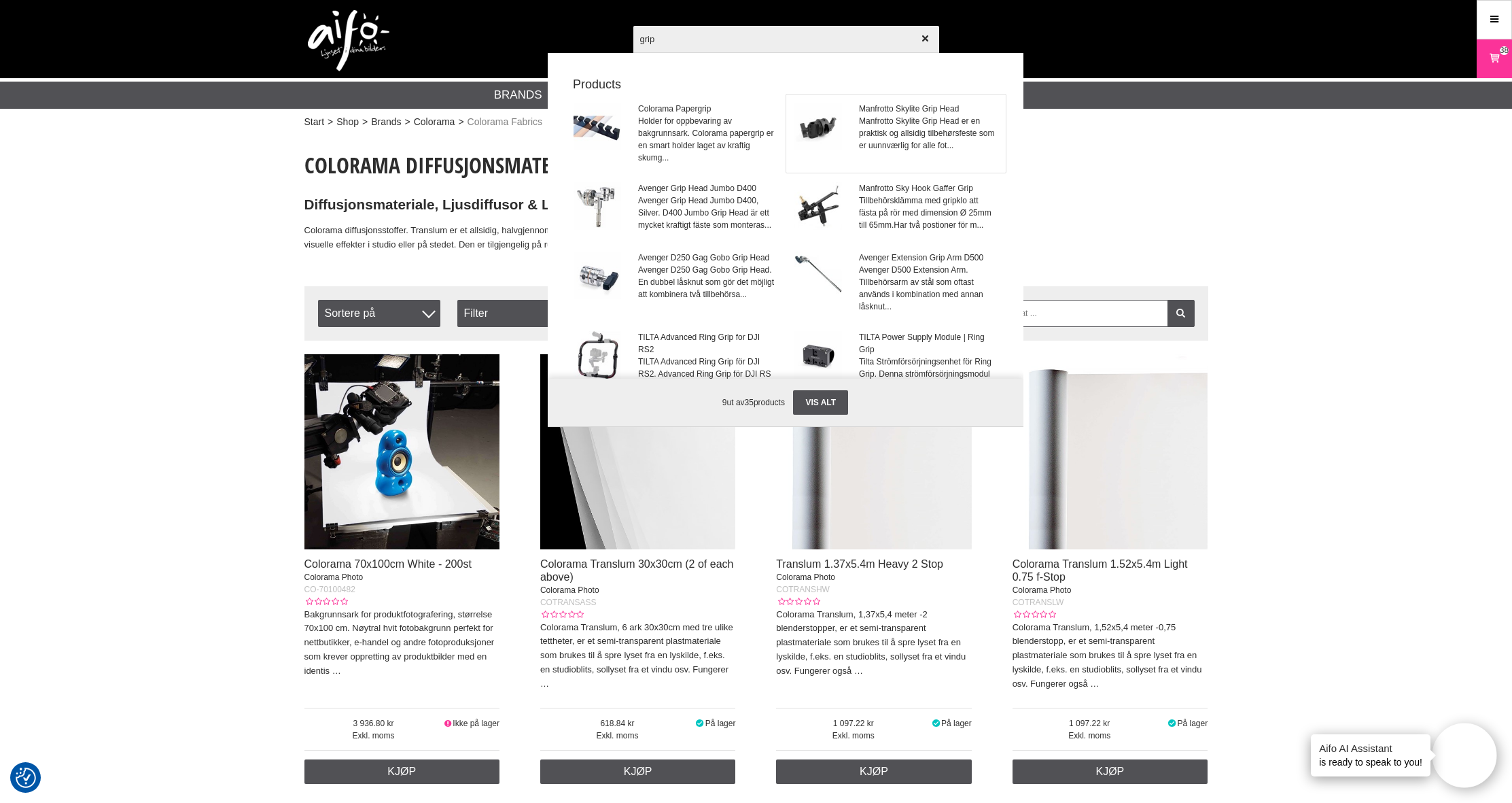
type input "grip"
click at [819, 123] on img at bounding box center [818, 127] width 48 height 48
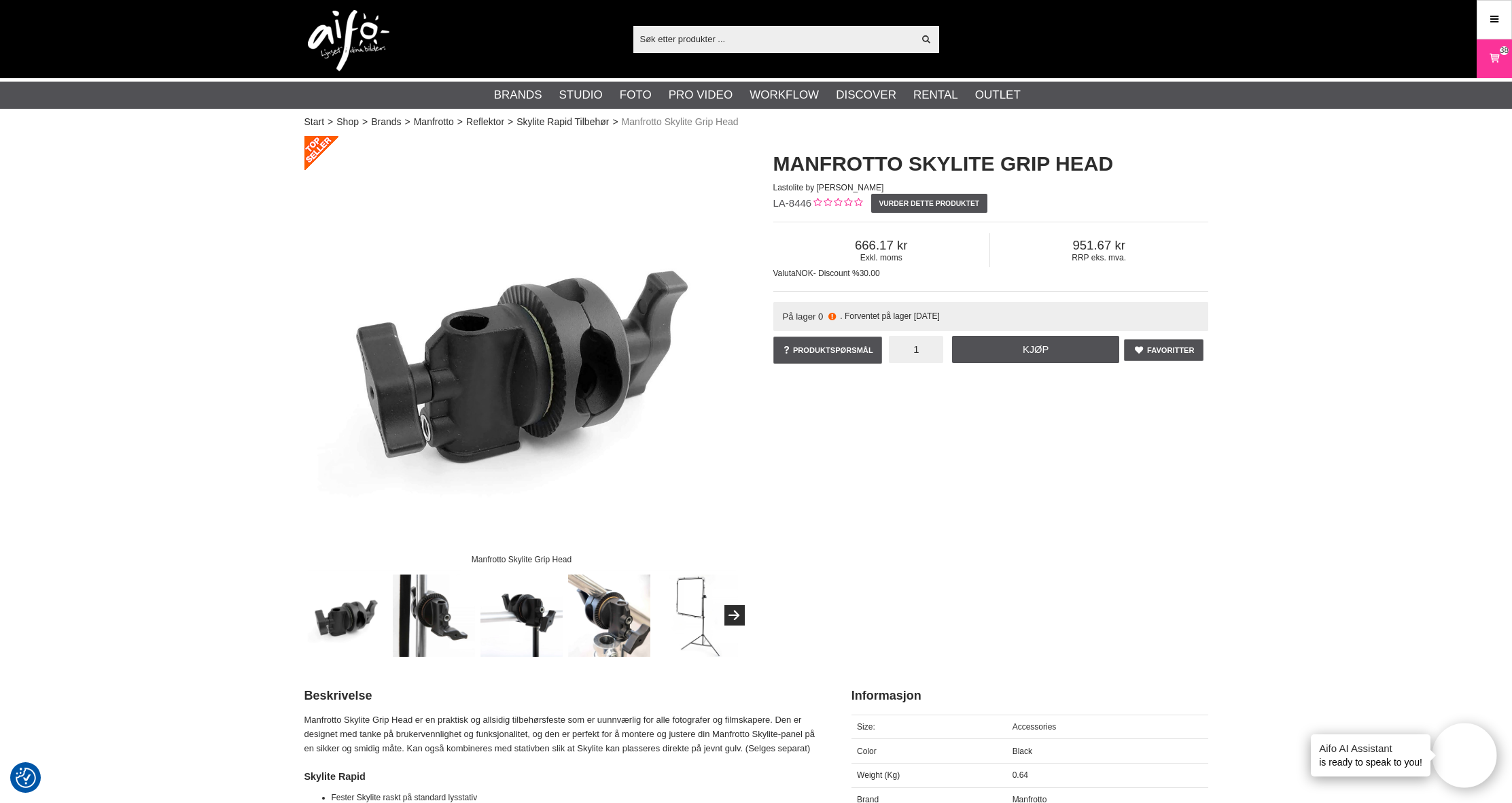
click at [924, 353] on input "1" at bounding box center [916, 349] width 55 height 27
type input "2"
click at [1039, 349] on link "Kjøp" at bounding box center [1036, 349] width 167 height 27
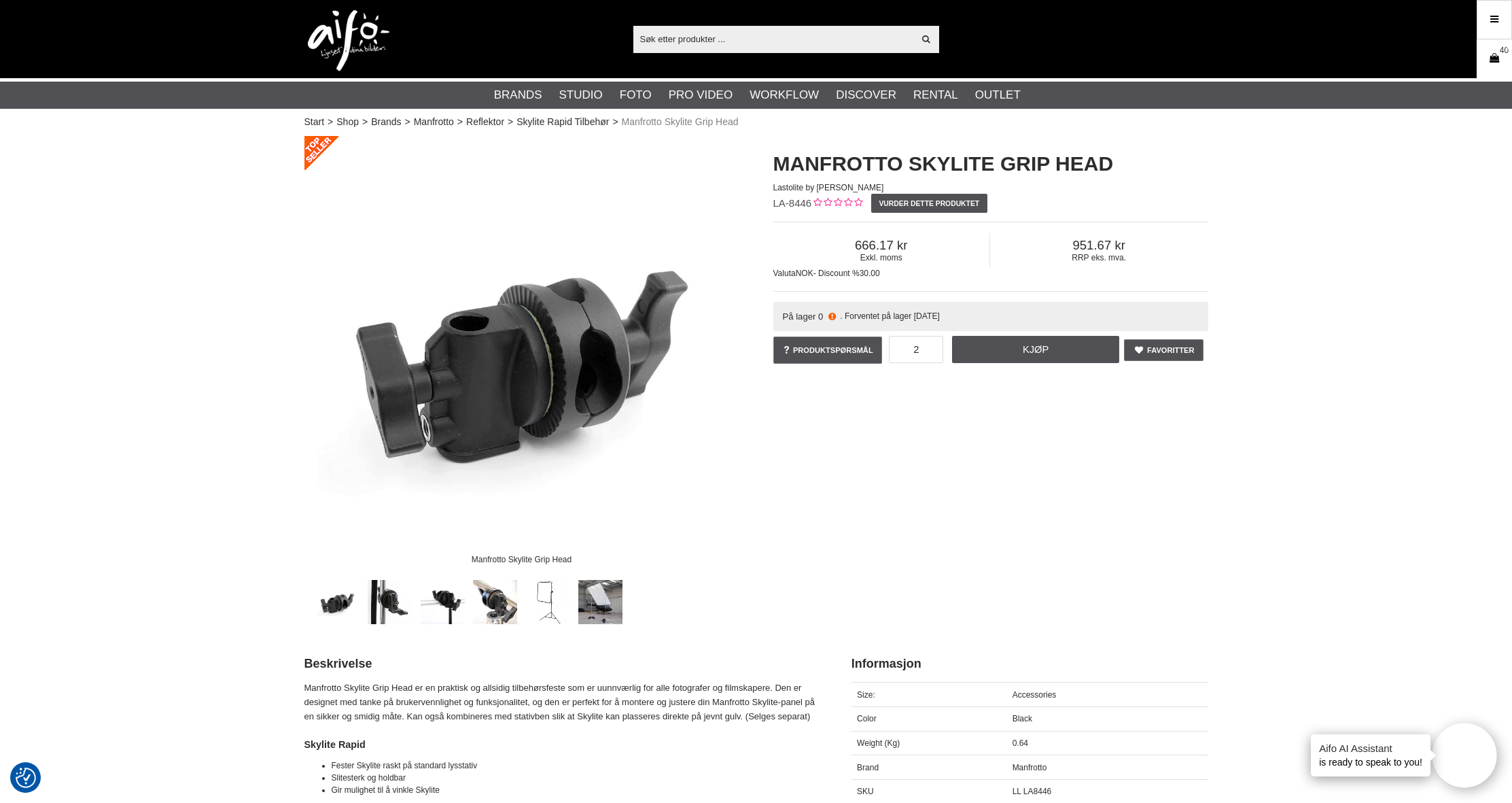
click at [1483, 60] on link "Varekurv 40" at bounding box center [1494, 59] width 34 height 32
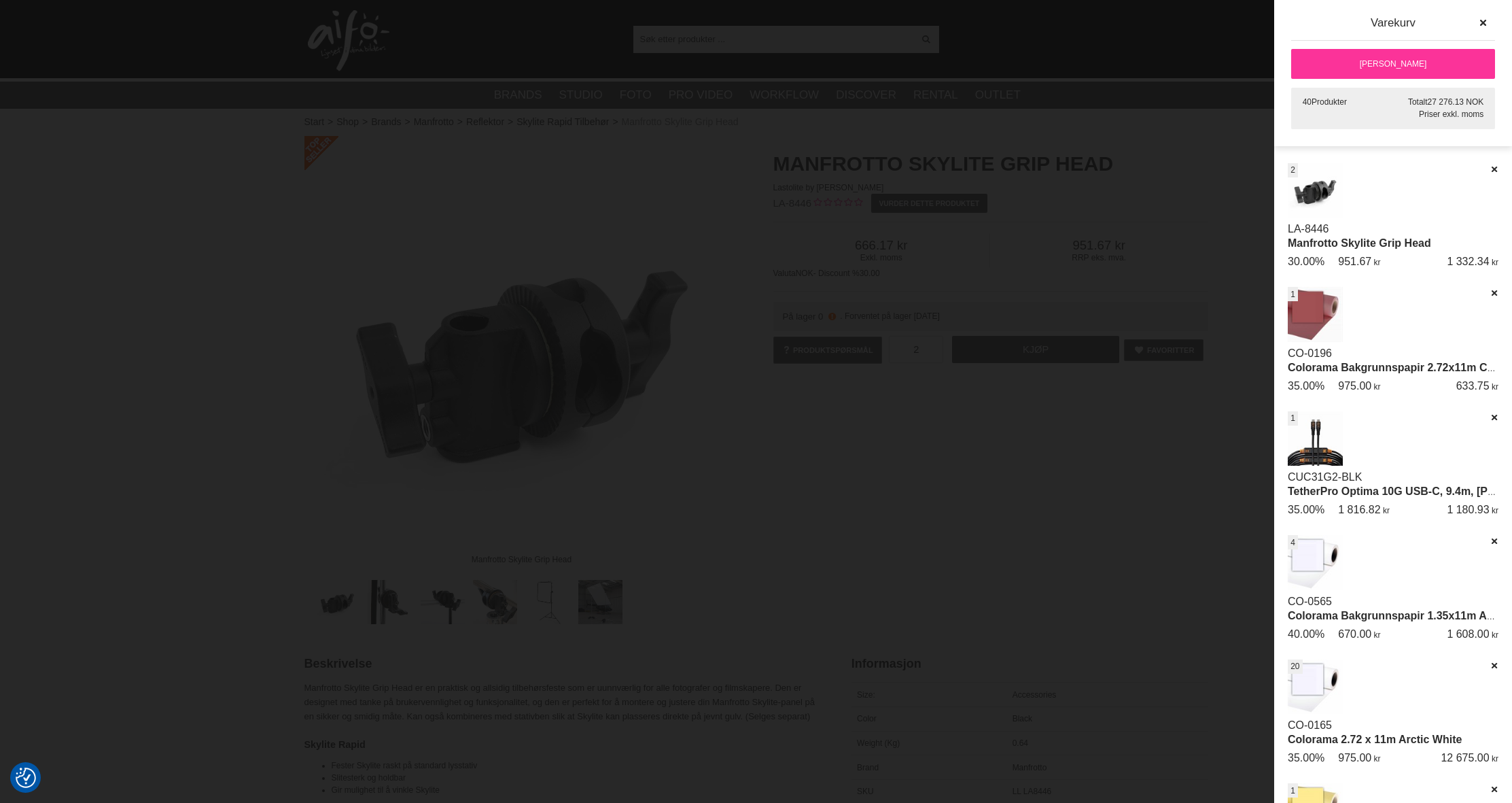
click at [1194, 172] on div at bounding box center [756, 401] width 1512 height 803
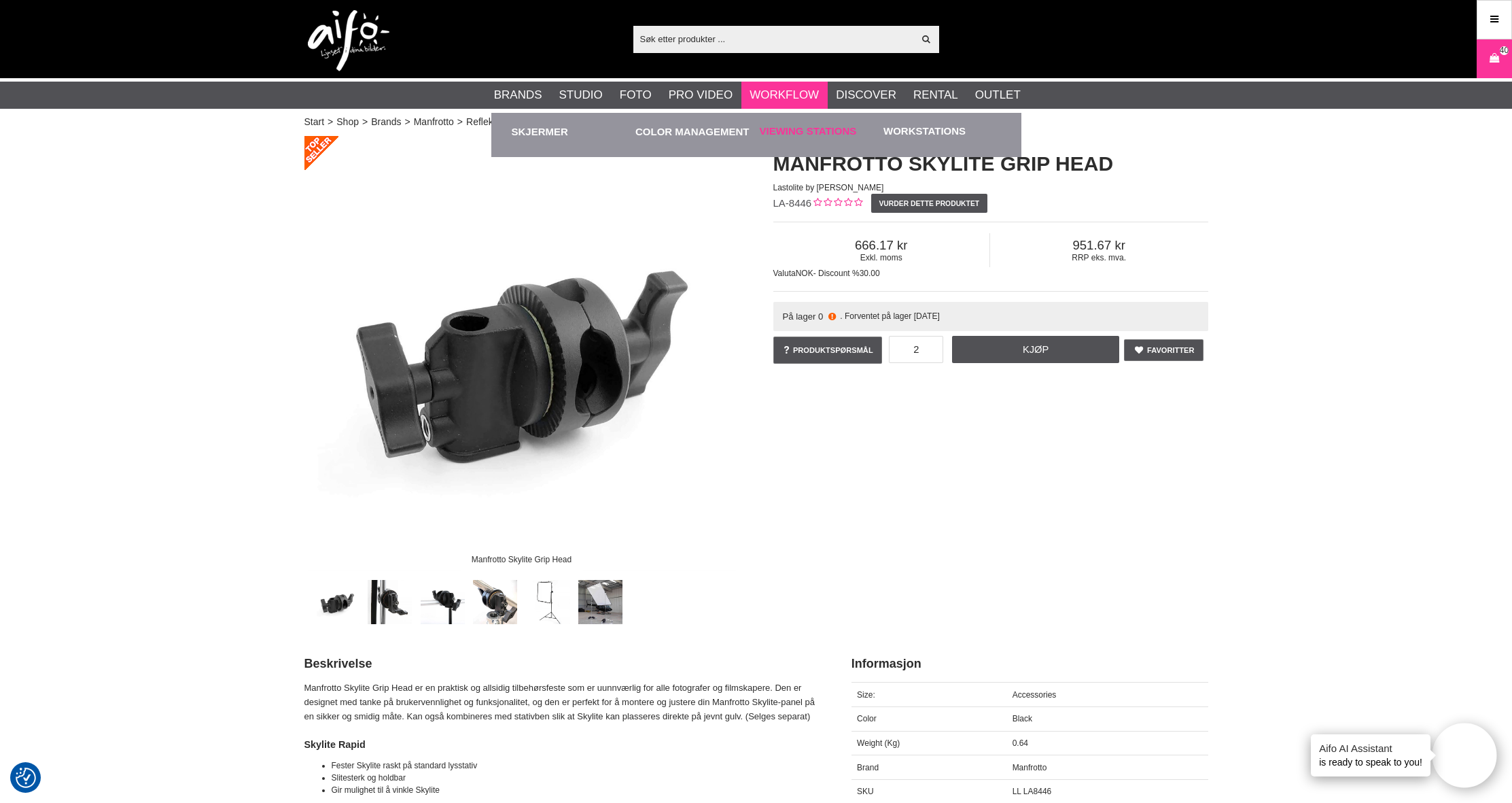
click at [805, 133] on link "Viewing stations" at bounding box center [808, 131] width 97 height 15
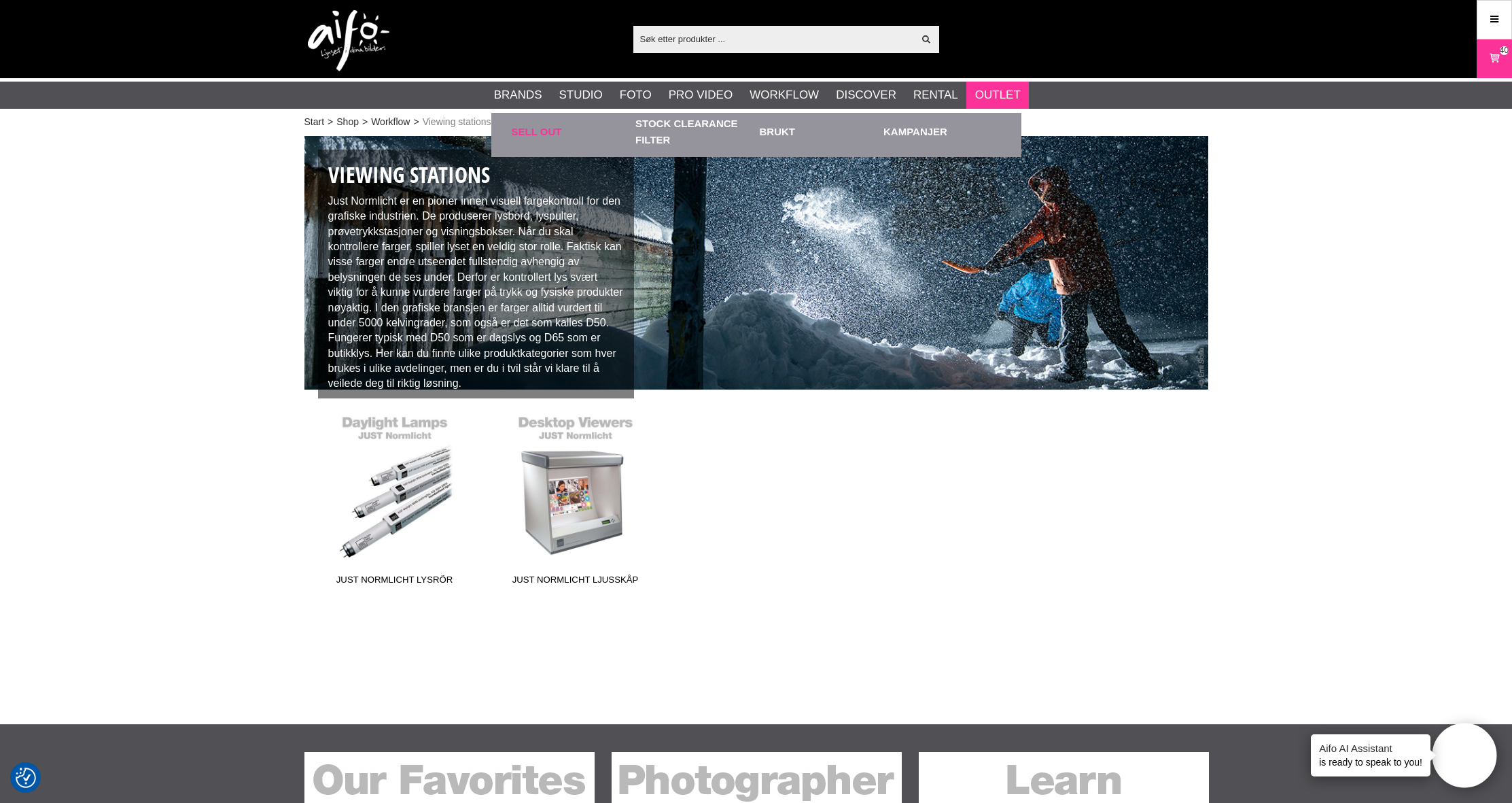
click at [537, 130] on link "Sell Out" at bounding box center [571, 131] width 117 height 37
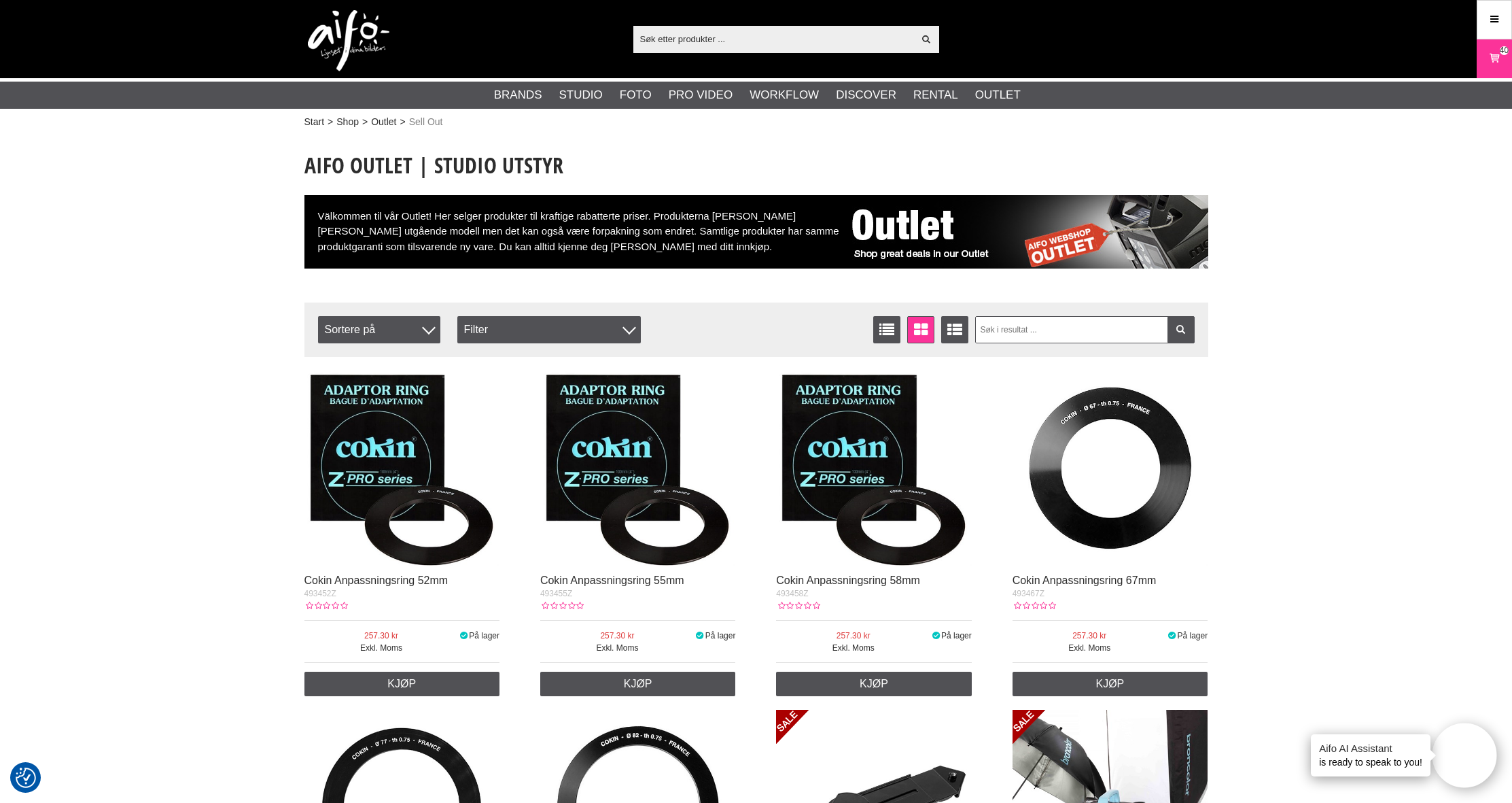
click at [694, 39] on input "text" at bounding box center [773, 39] width 281 height 20
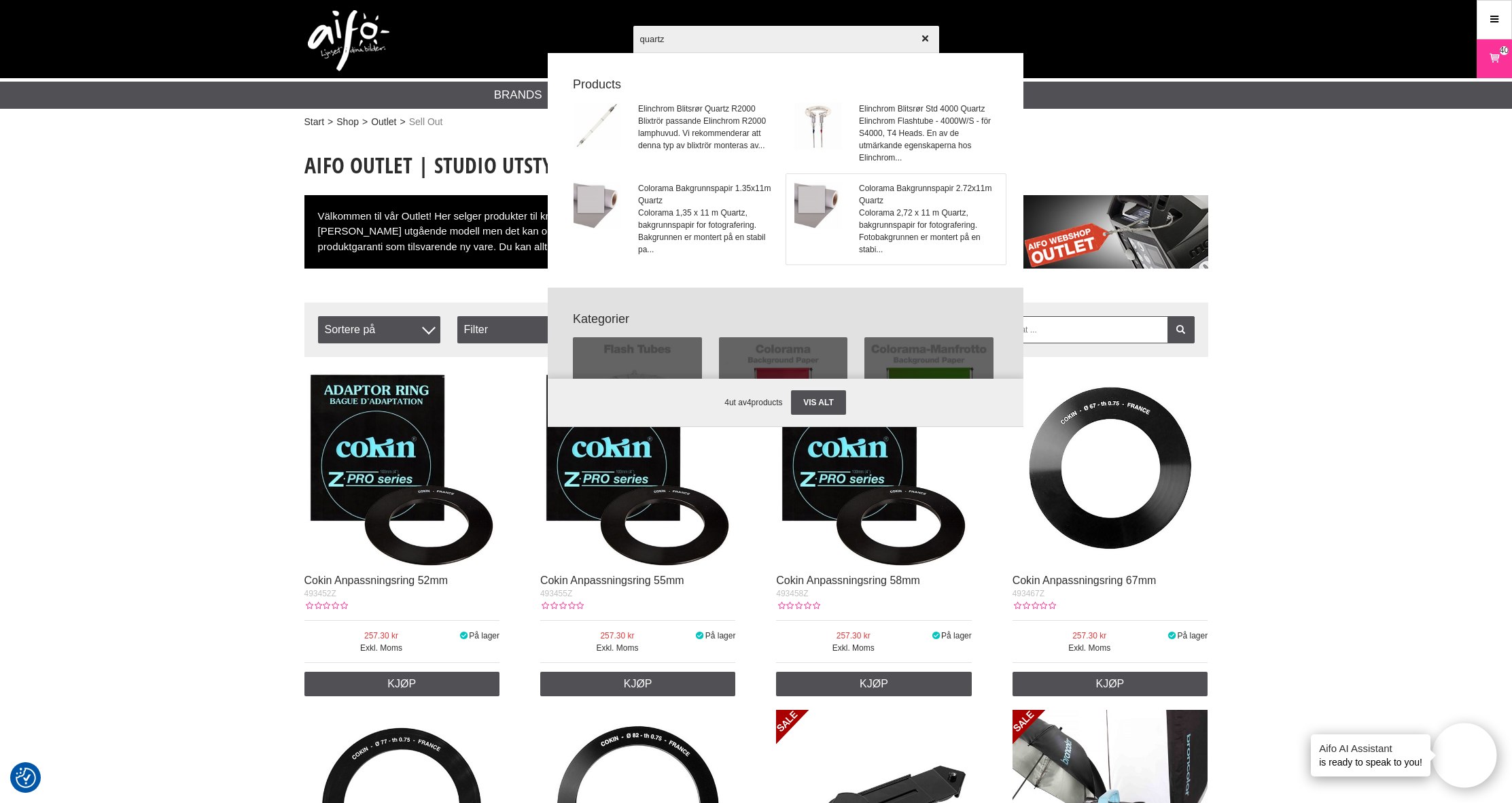
type input "quartz"
click at [875, 221] on span "Colorama 2,72 x 11 m Quartz, bakgrunnspapir for fotografering. Fotobakgrunnen e…" at bounding box center [928, 231] width 138 height 49
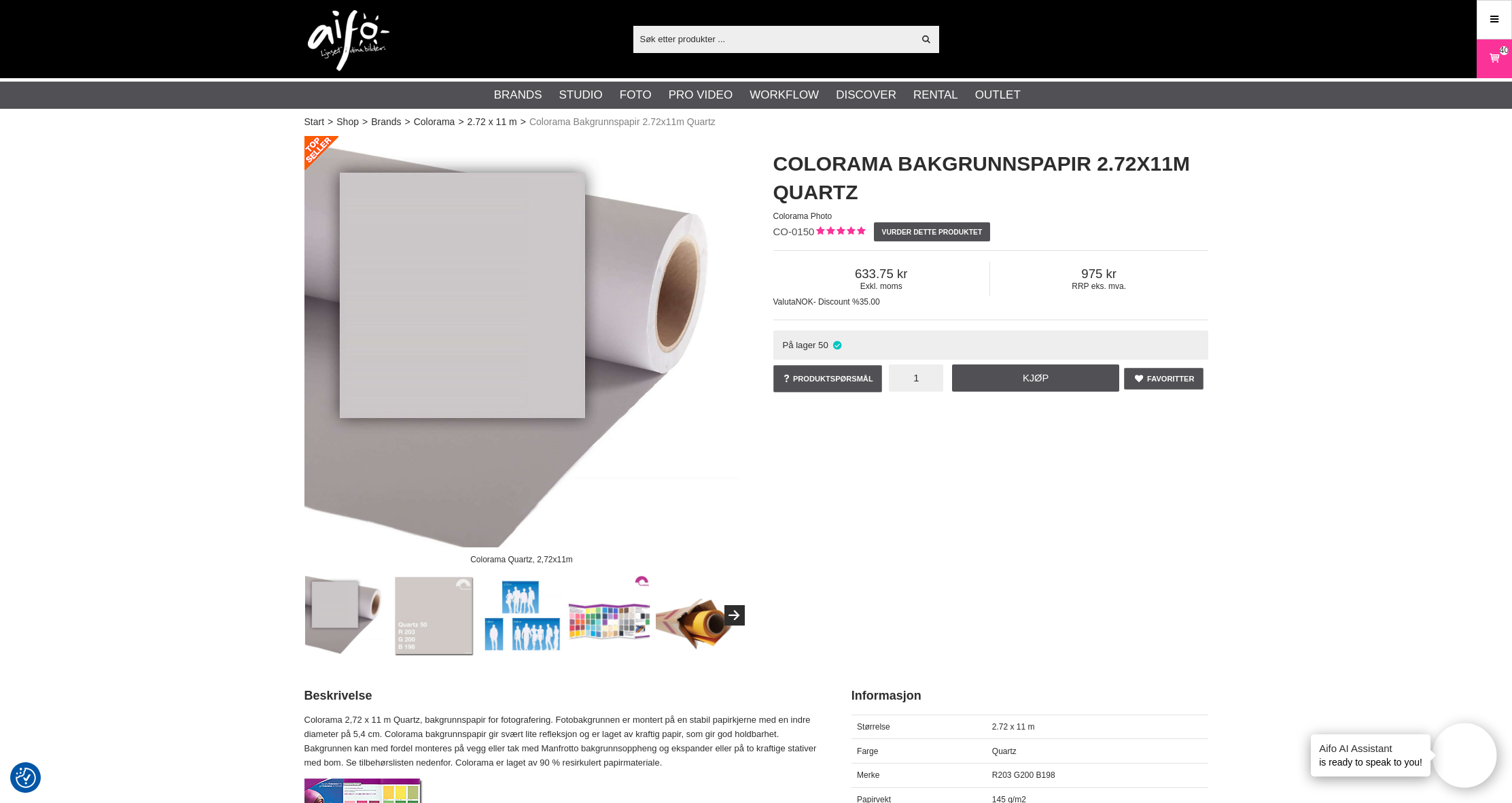
click at [931, 378] on input "1" at bounding box center [916, 377] width 55 height 27
type input "2"
click at [1015, 373] on link "Kjøp" at bounding box center [1036, 377] width 167 height 27
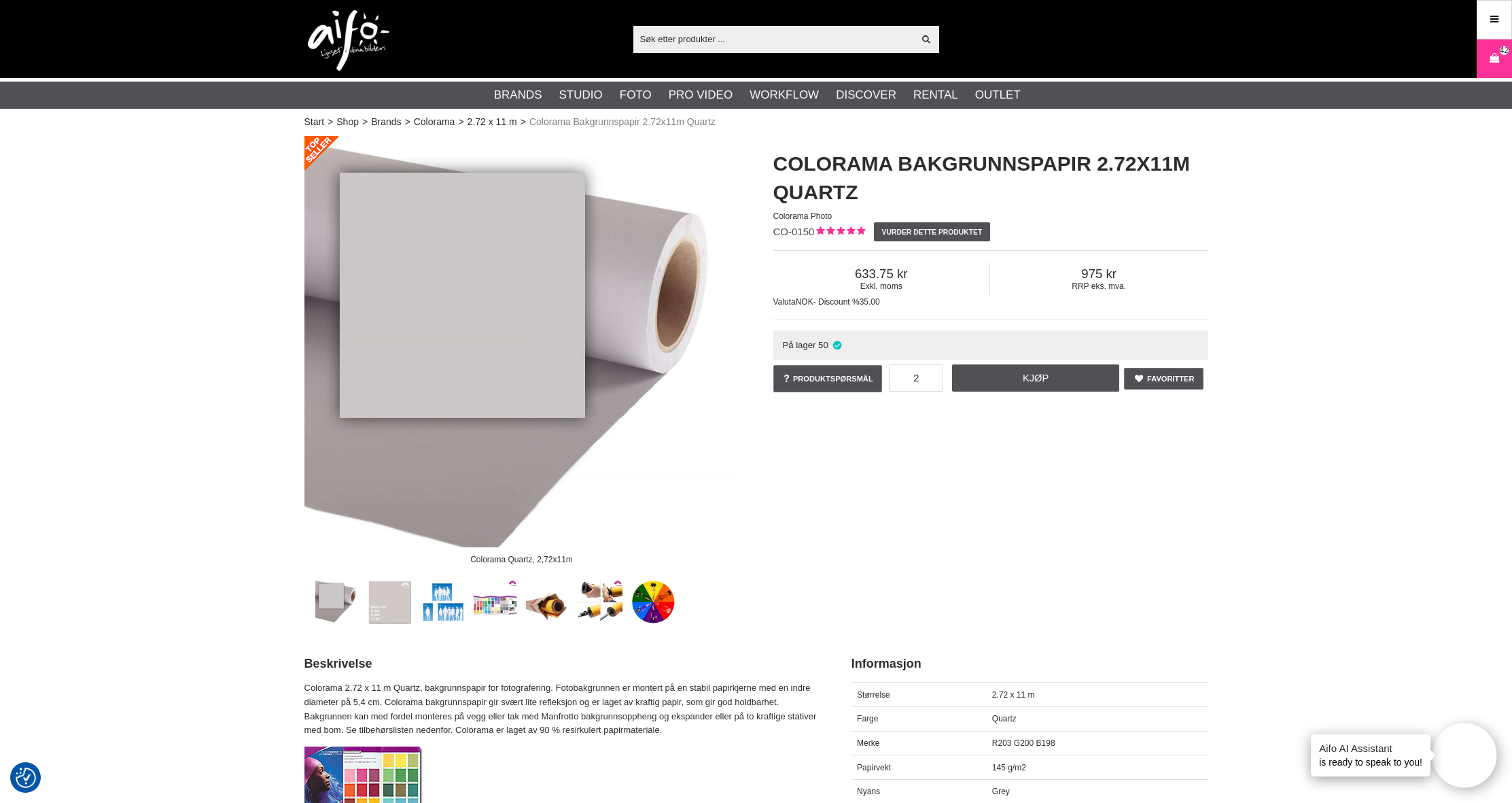
click at [680, 33] on input "text" at bounding box center [773, 39] width 281 height 20
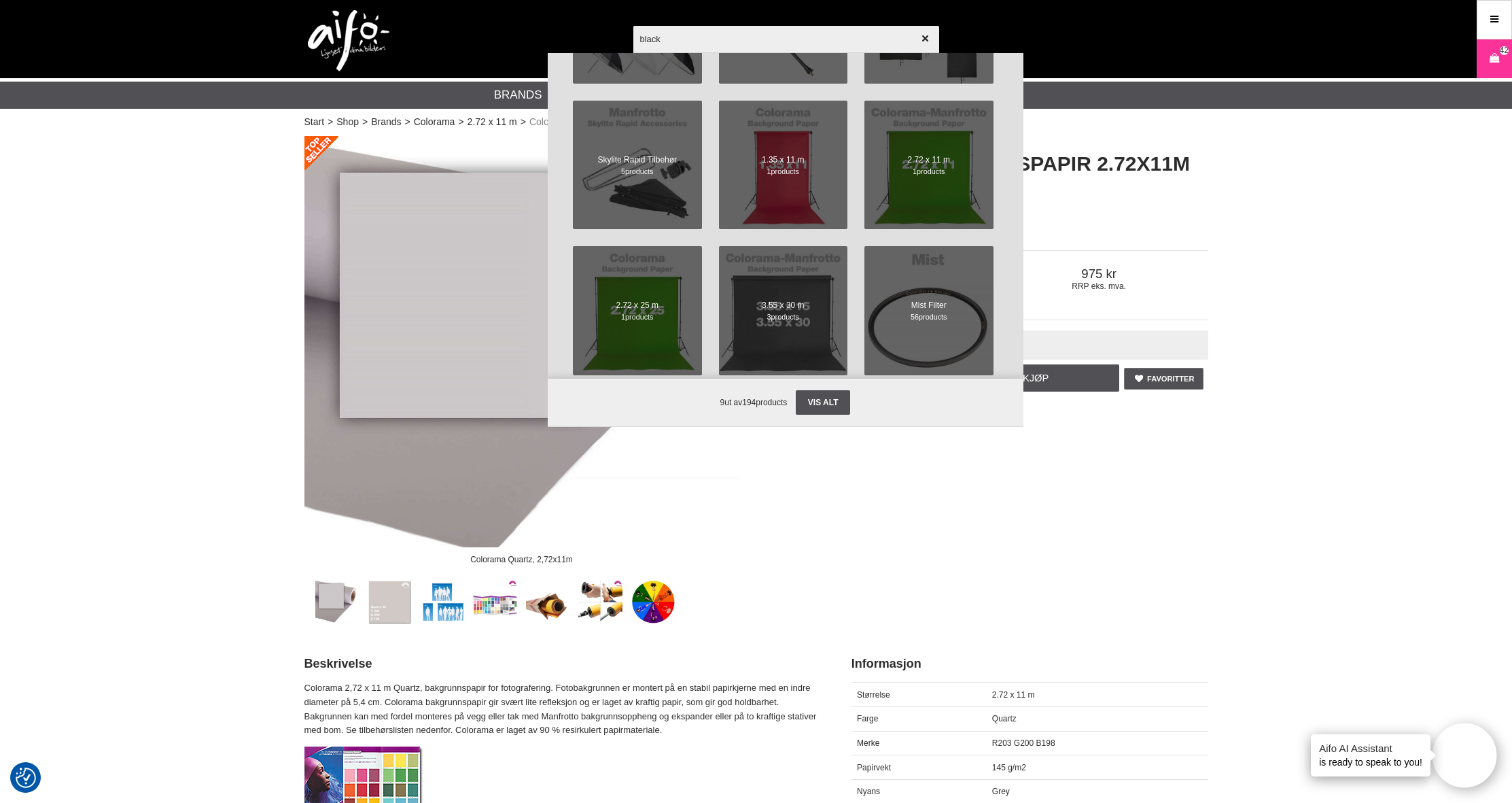
scroll to position [1062, 0]
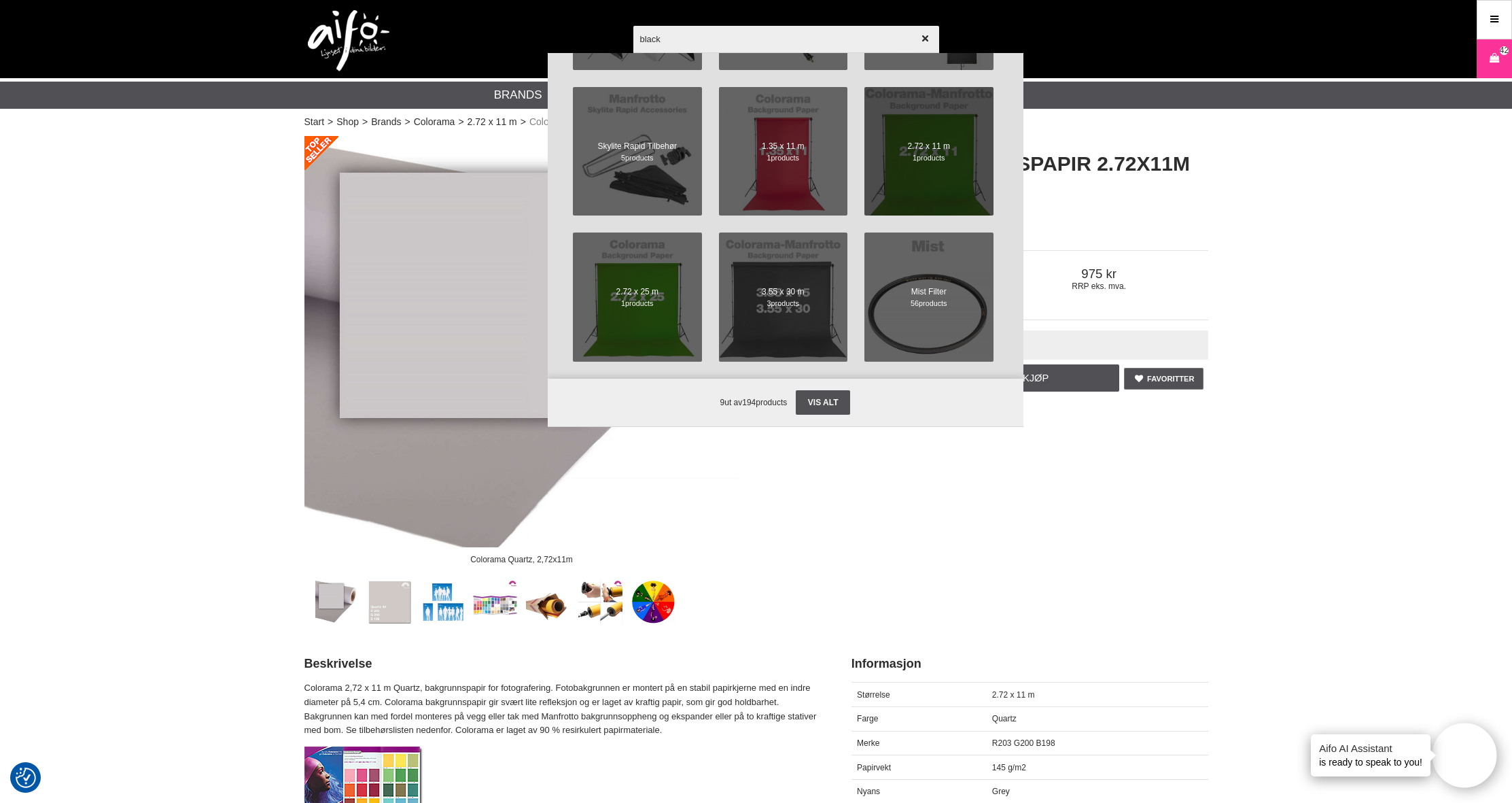
type input "black"
click at [909, 165] on span at bounding box center [928, 151] width 141 height 141
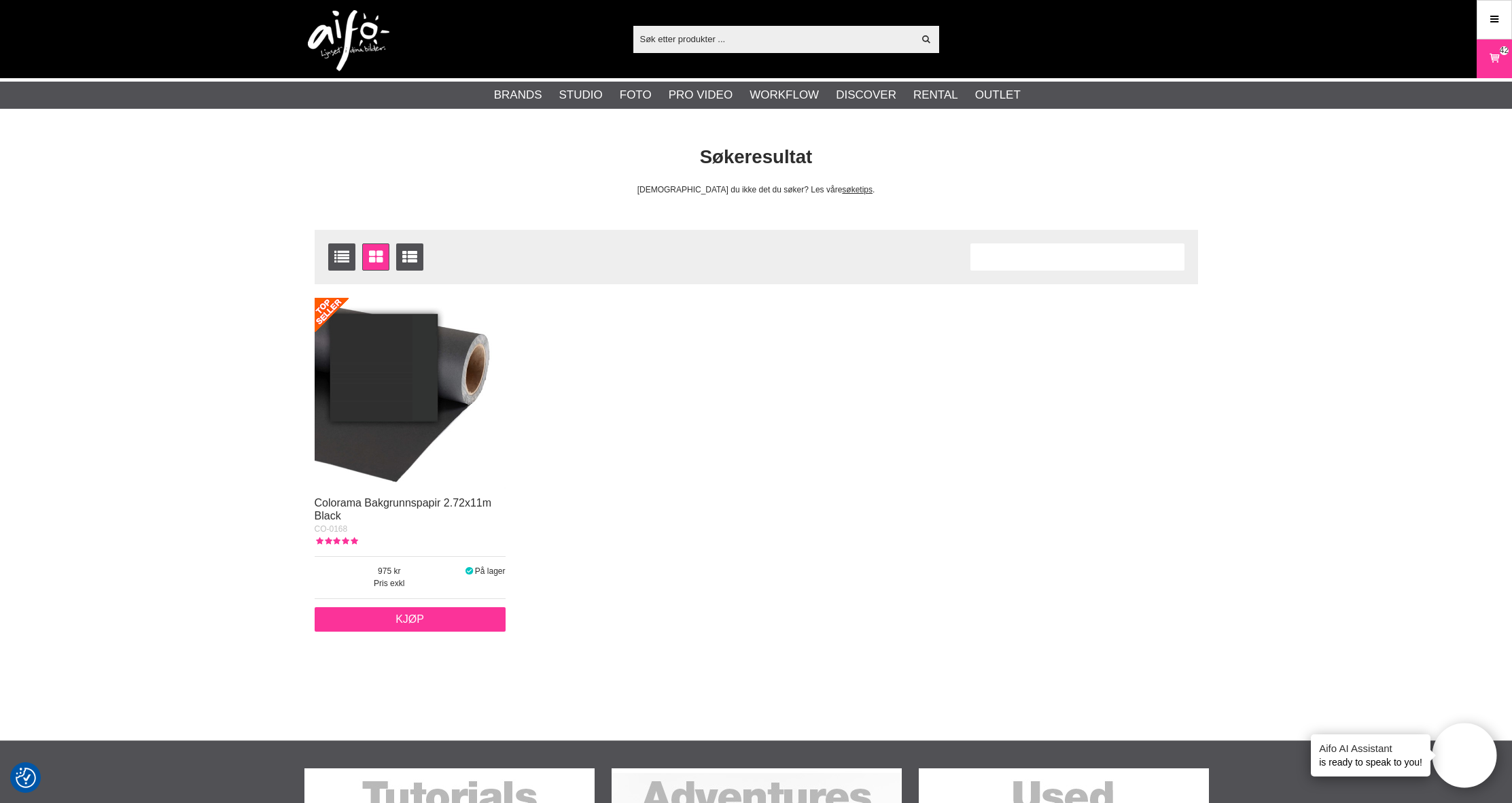
click at [429, 621] on link "Kjøp" at bounding box center [410, 619] width 191 height 25
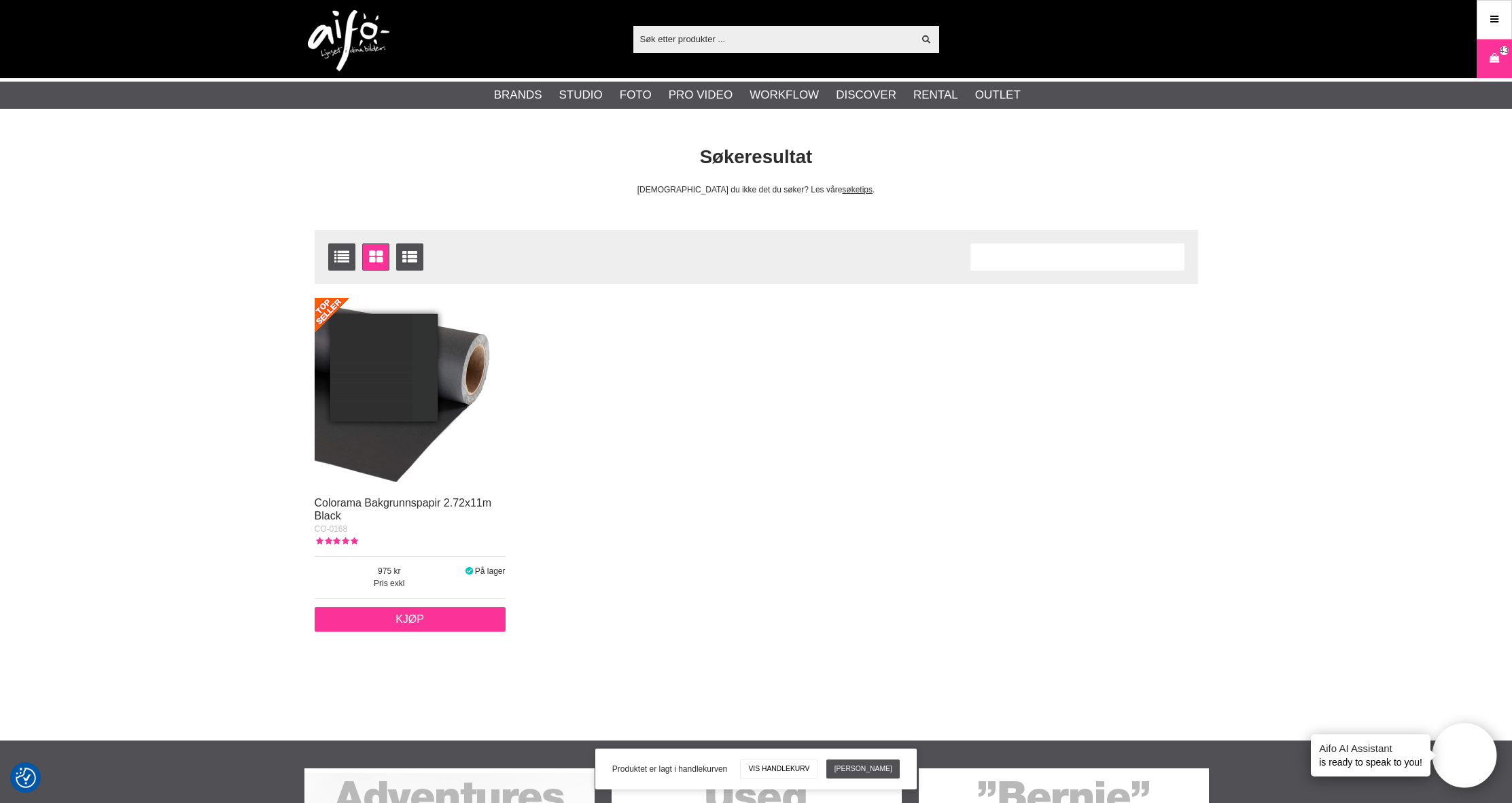
click at [427, 617] on link "Kjøp" at bounding box center [410, 619] width 191 height 25
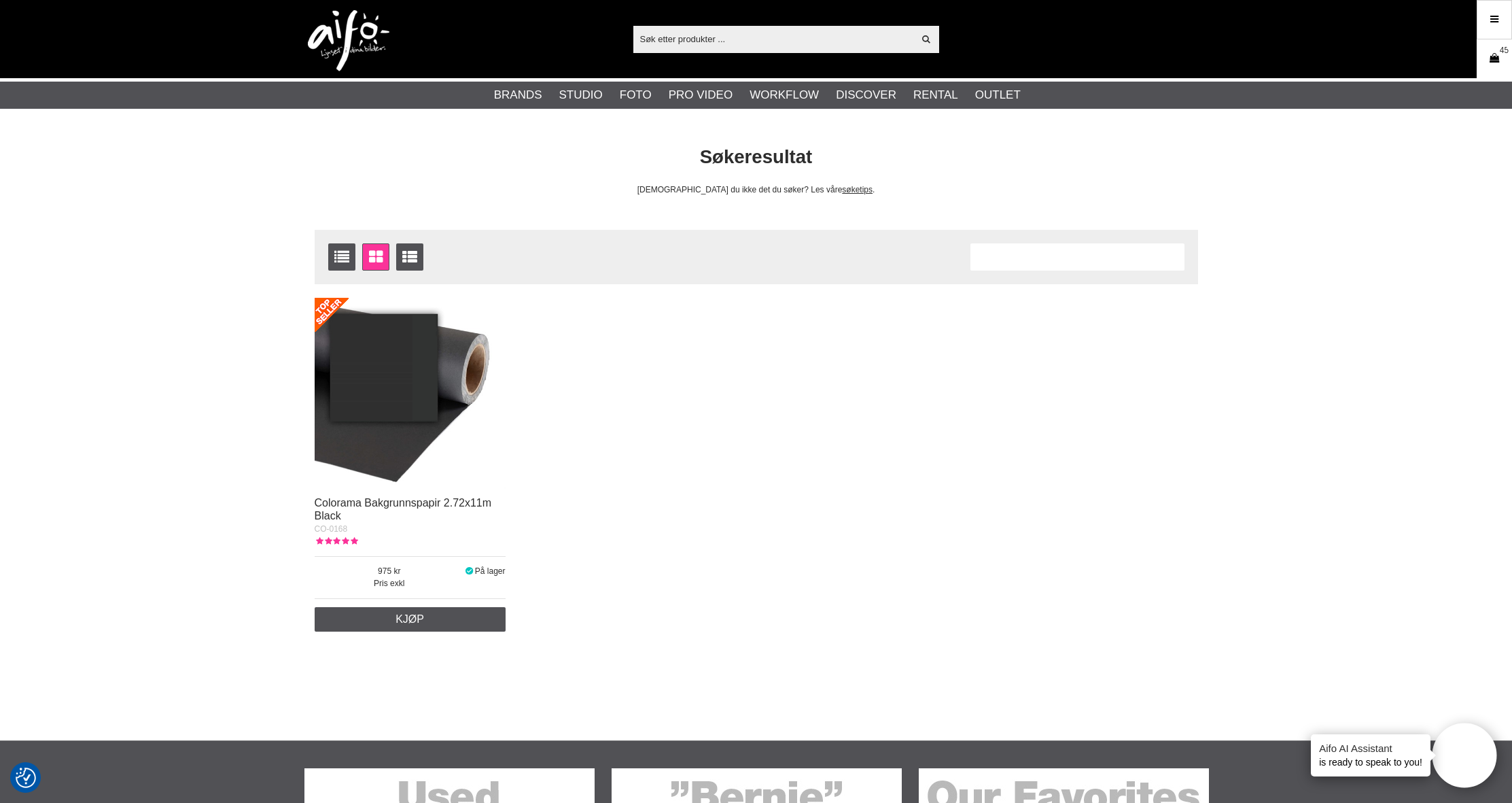
click at [1488, 59] on icon at bounding box center [1494, 58] width 14 height 15
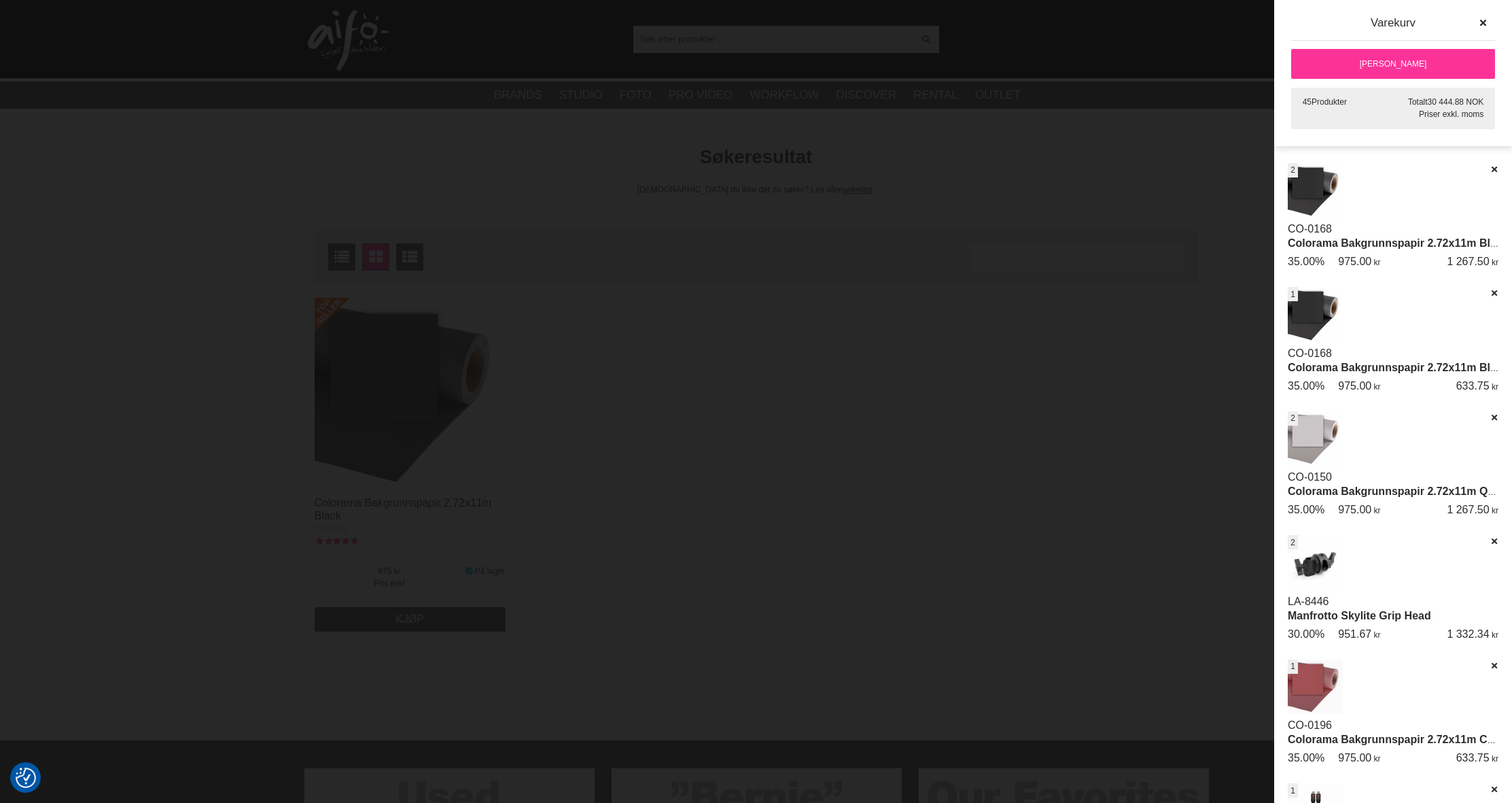
click at [1377, 66] on link "[PERSON_NAME]" at bounding box center [1392, 63] width 204 height 30
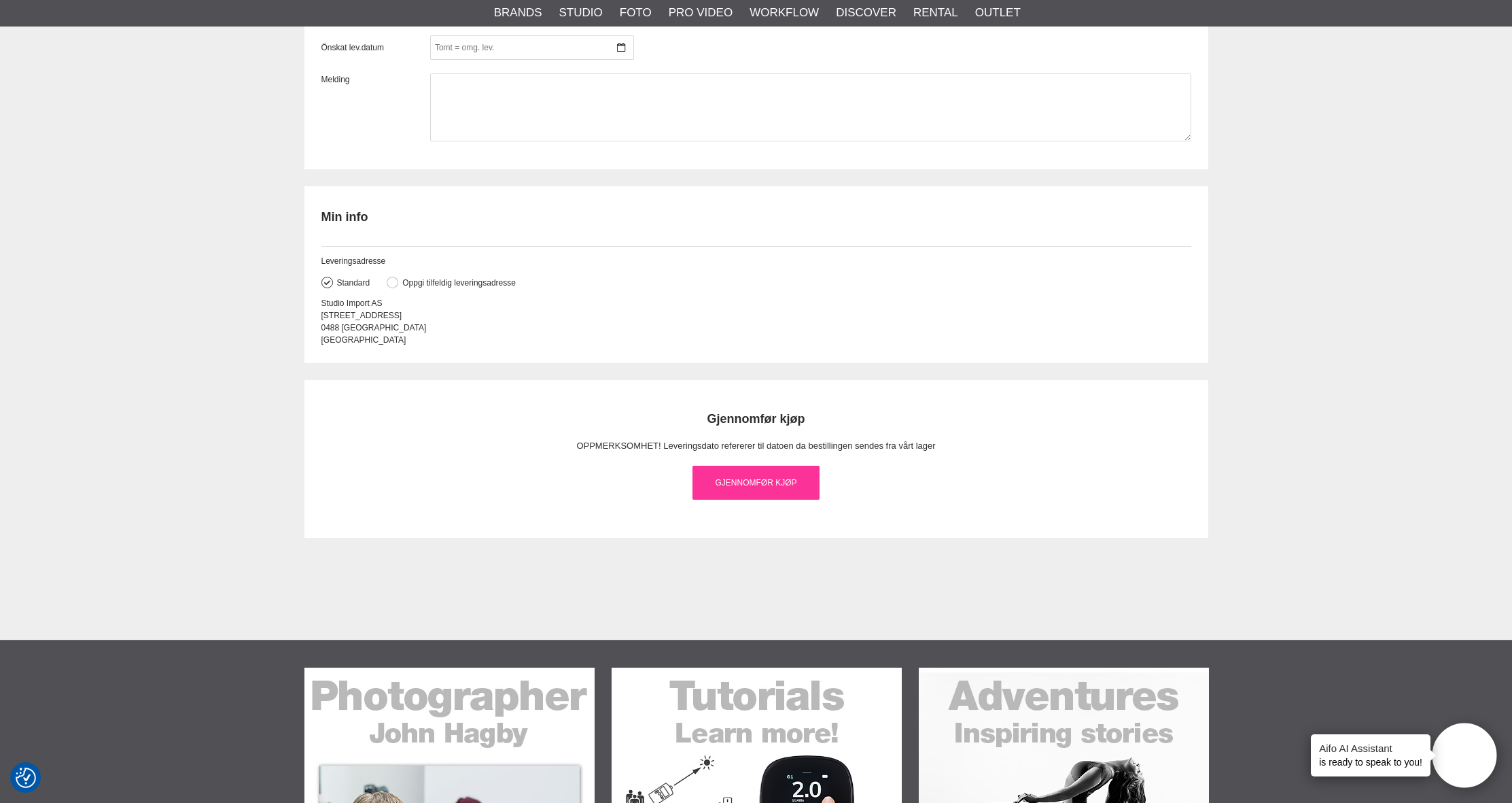
scroll to position [1733, 0]
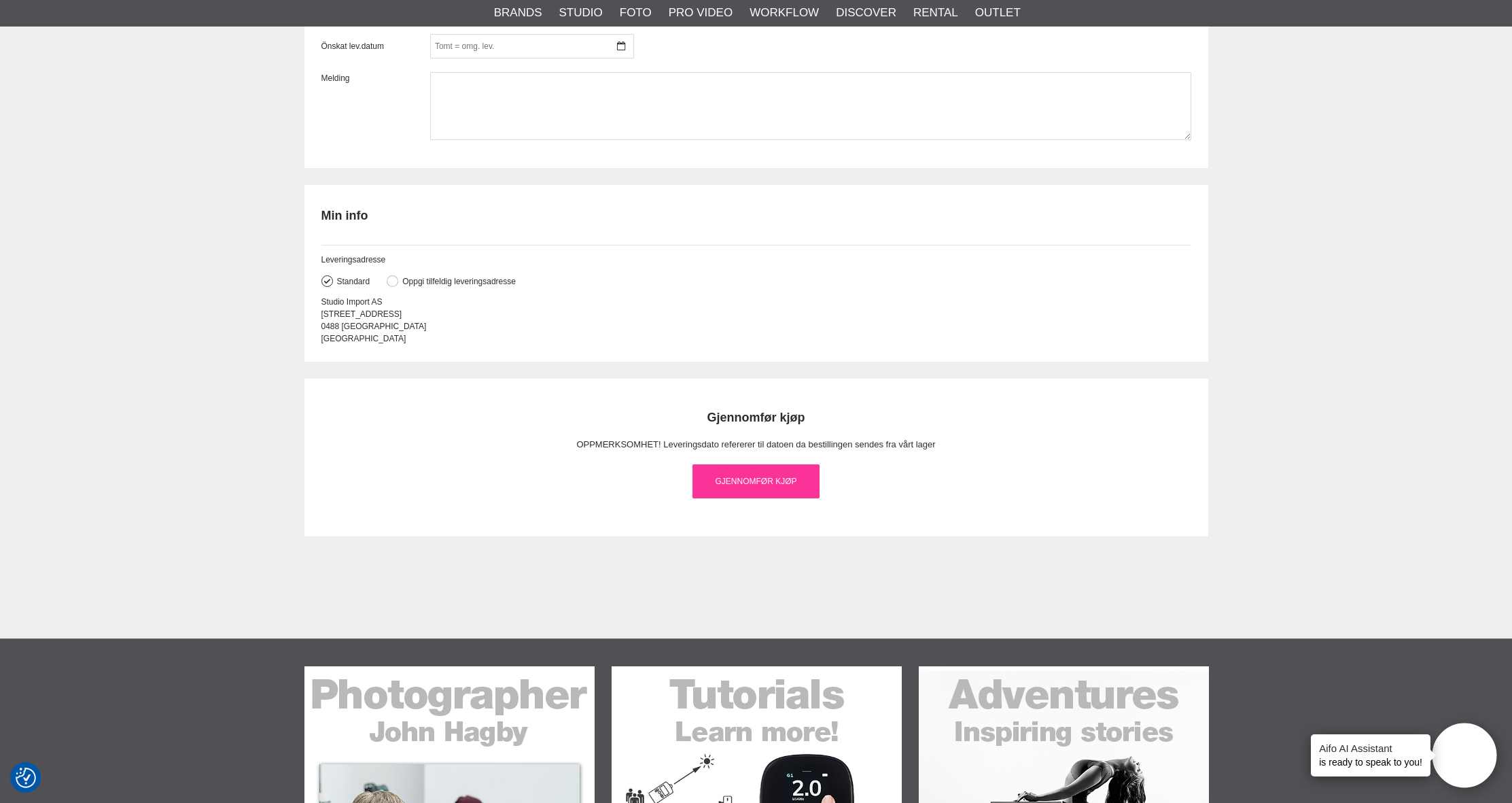
click at [775, 481] on link "Gjennomfør kjøp" at bounding box center [756, 481] width 127 height 34
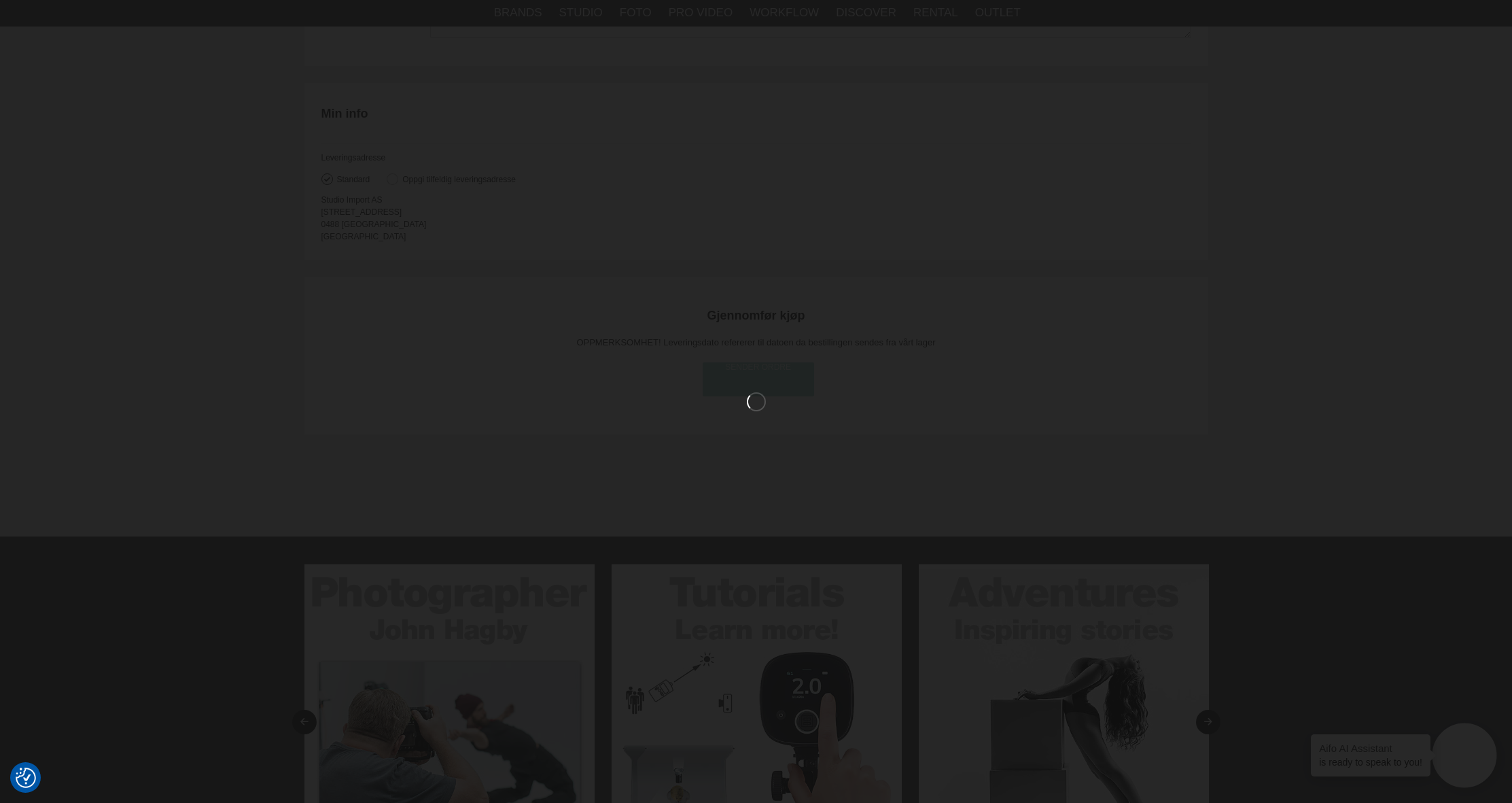
scroll to position [1885, 0]
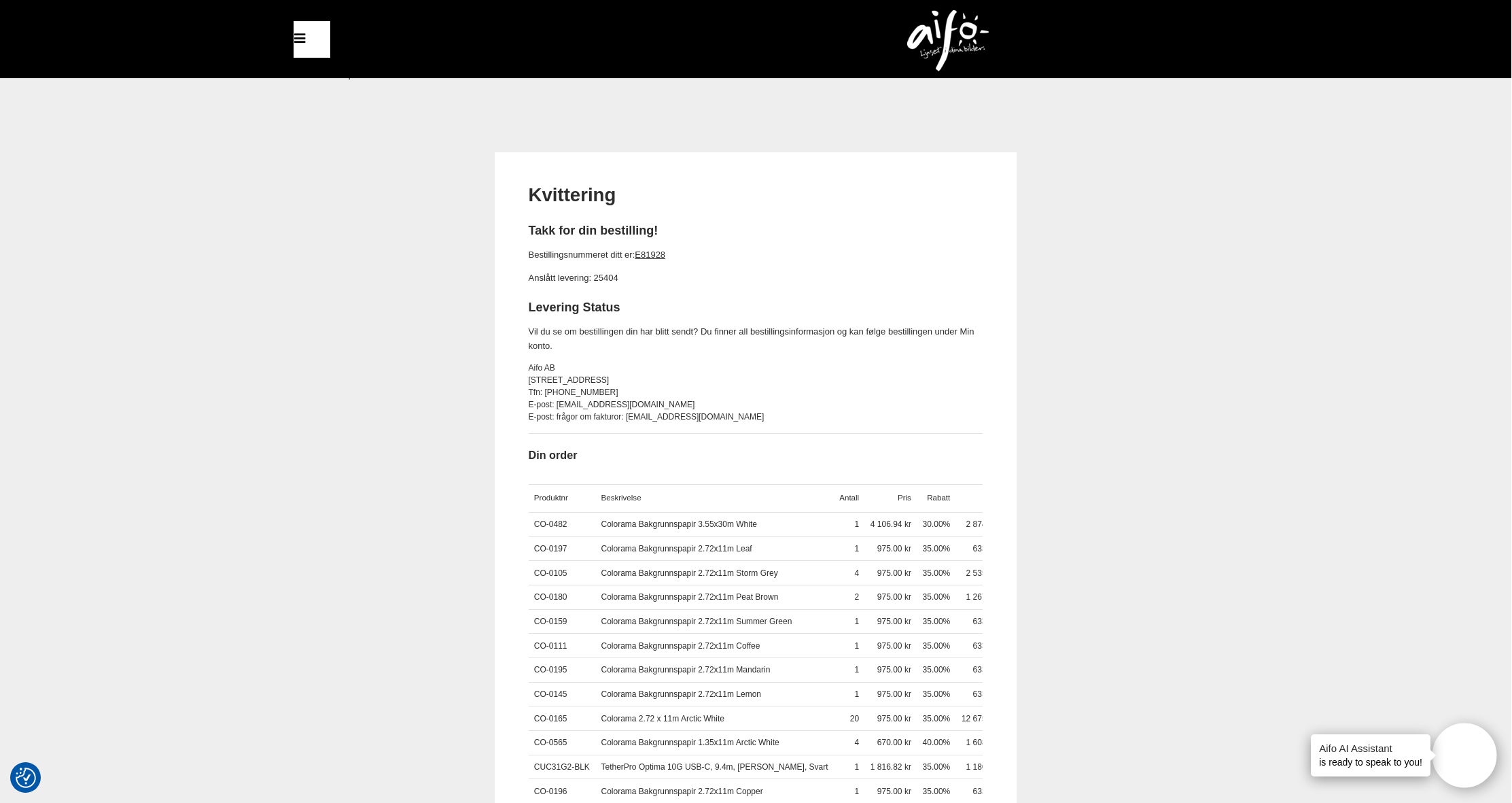
scroll to position [0, 1]
